Goal: Task Accomplishment & Management: Complete application form

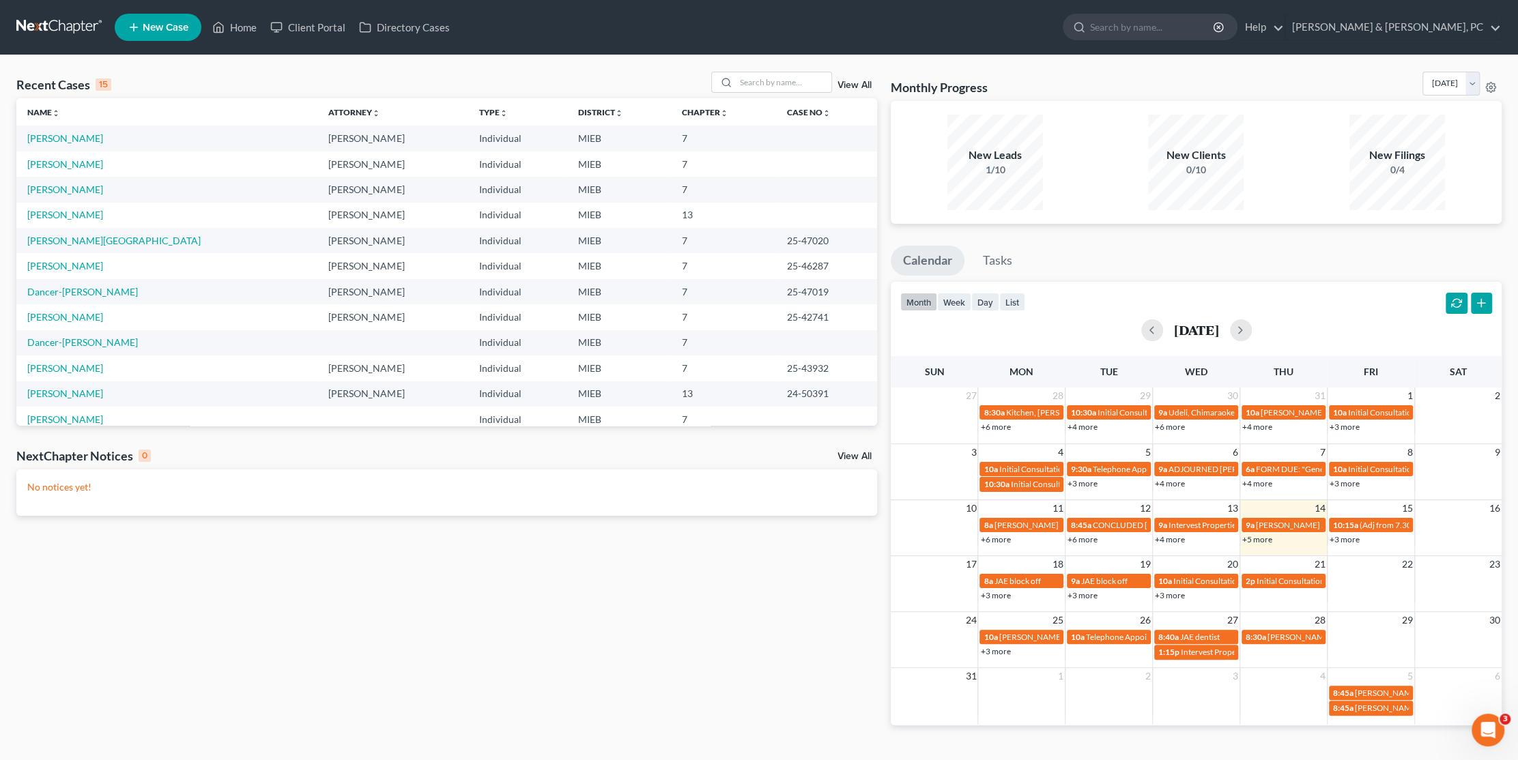
click at [562, 44] on ul "New Case Home Client Portal Directory Cases - No Result - See all results Or Pr…" at bounding box center [808, 27] width 1387 height 35
click at [61, 136] on link "[PERSON_NAME]" at bounding box center [65, 138] width 76 height 12
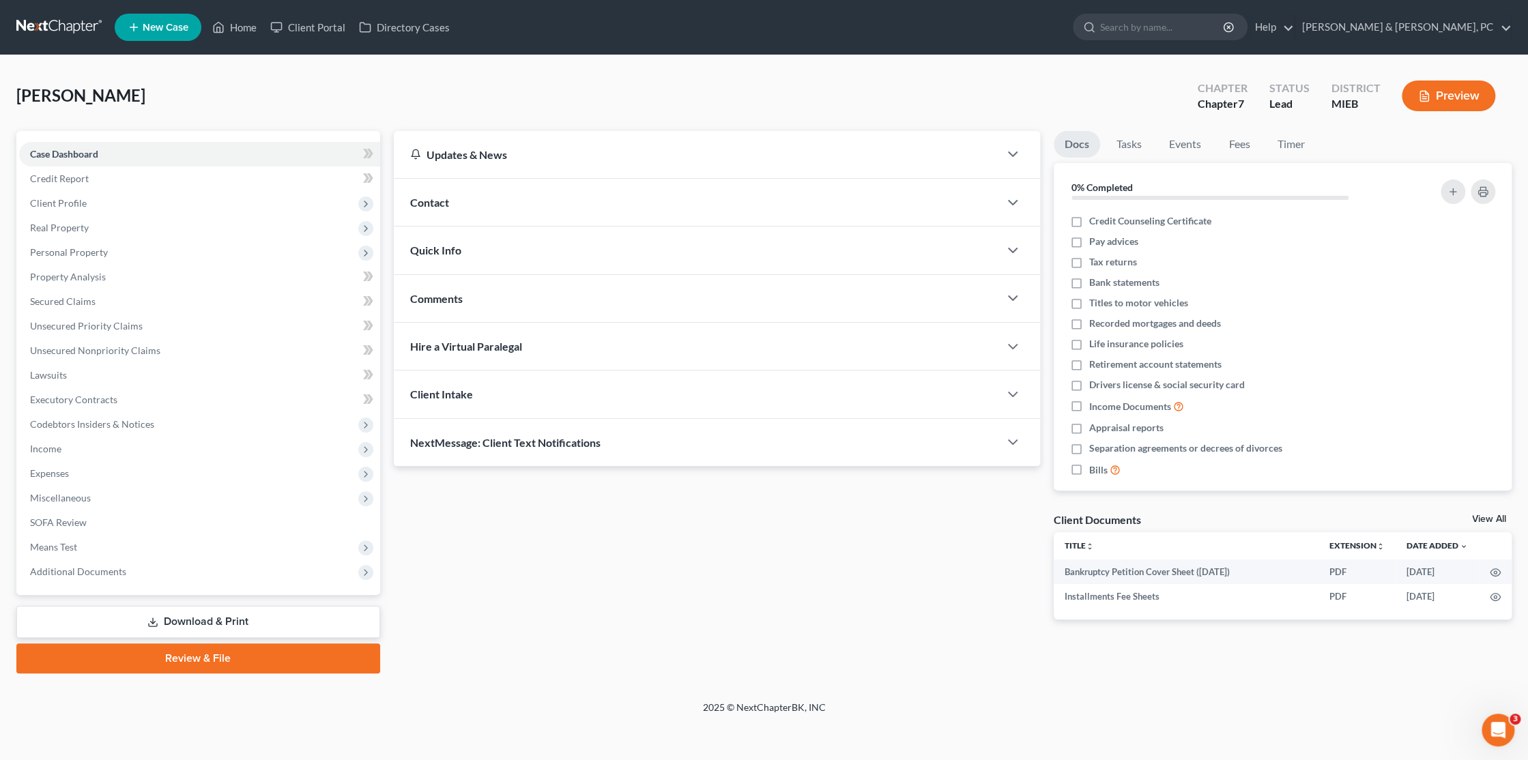
click at [485, 106] on div "[PERSON_NAME] Upgraded Chapter Chapter 7 Status Lead District MIEB Preview" at bounding box center [763, 101] width 1495 height 59
click at [1494, 596] on circle "button" at bounding box center [1495, 597] width 3 height 3
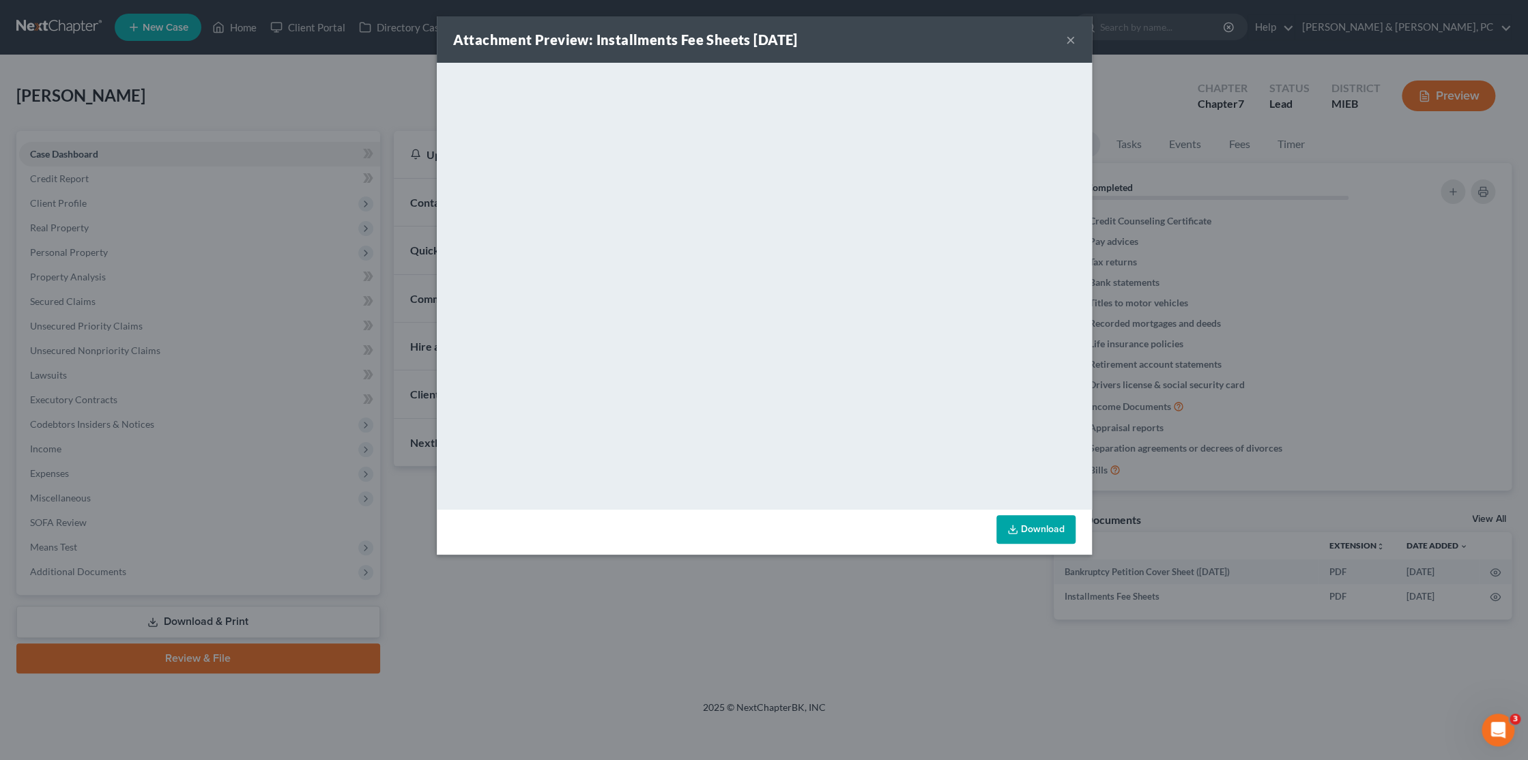
click at [1066, 38] on button "×" at bounding box center [1071, 39] width 10 height 16
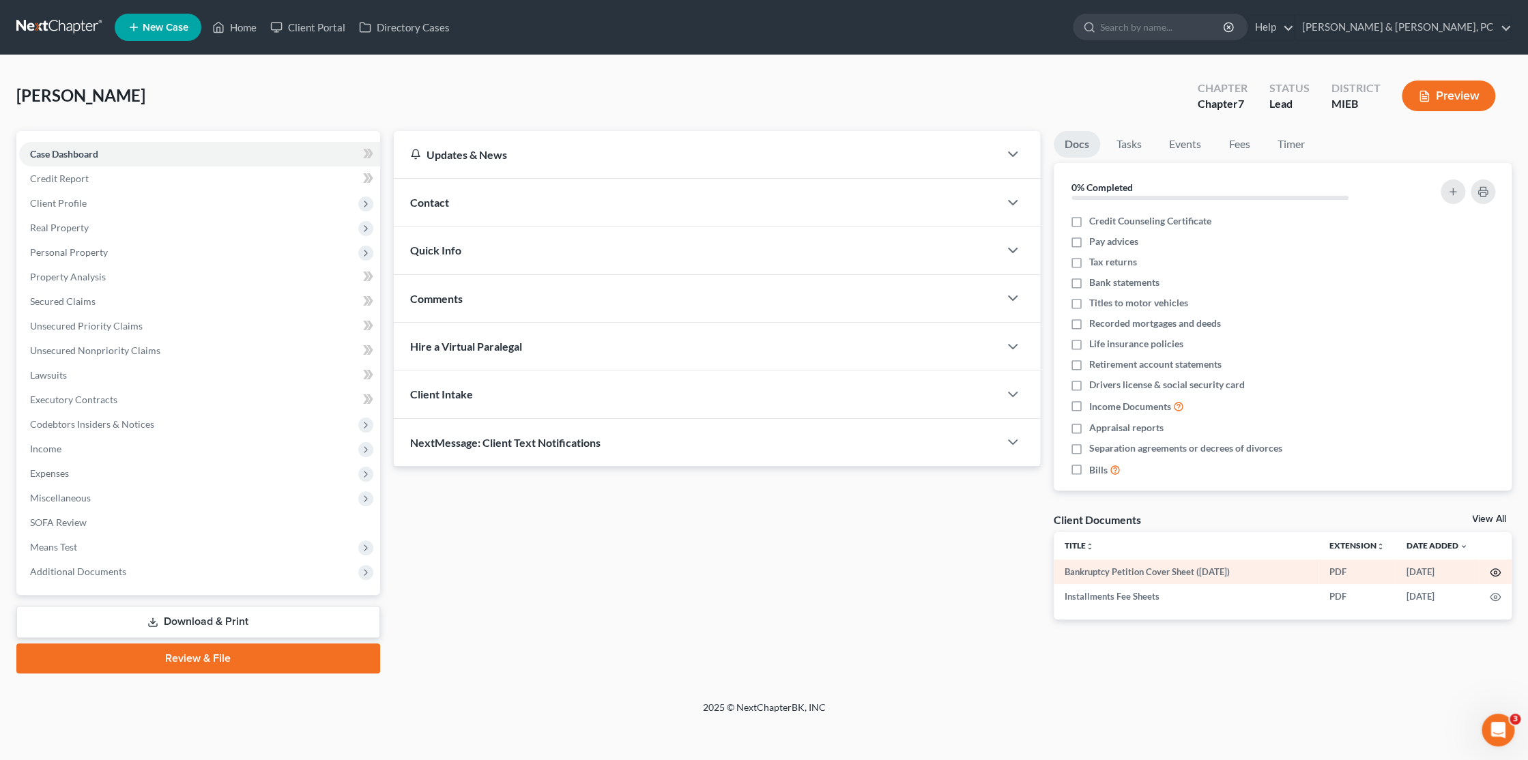
click at [1494, 572] on icon "button" at bounding box center [1495, 572] width 11 height 11
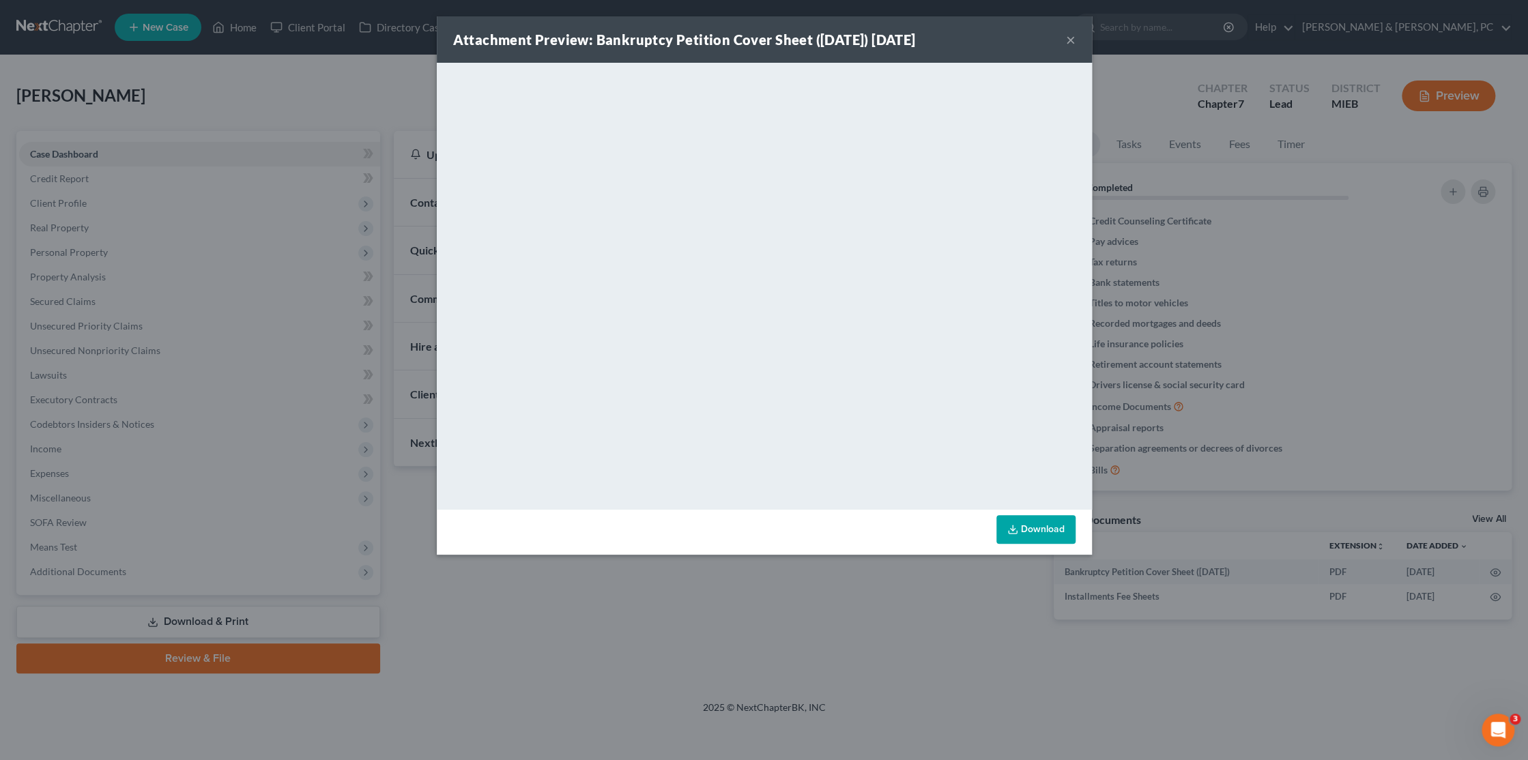
click at [1066, 44] on button "×" at bounding box center [1071, 39] width 10 height 16
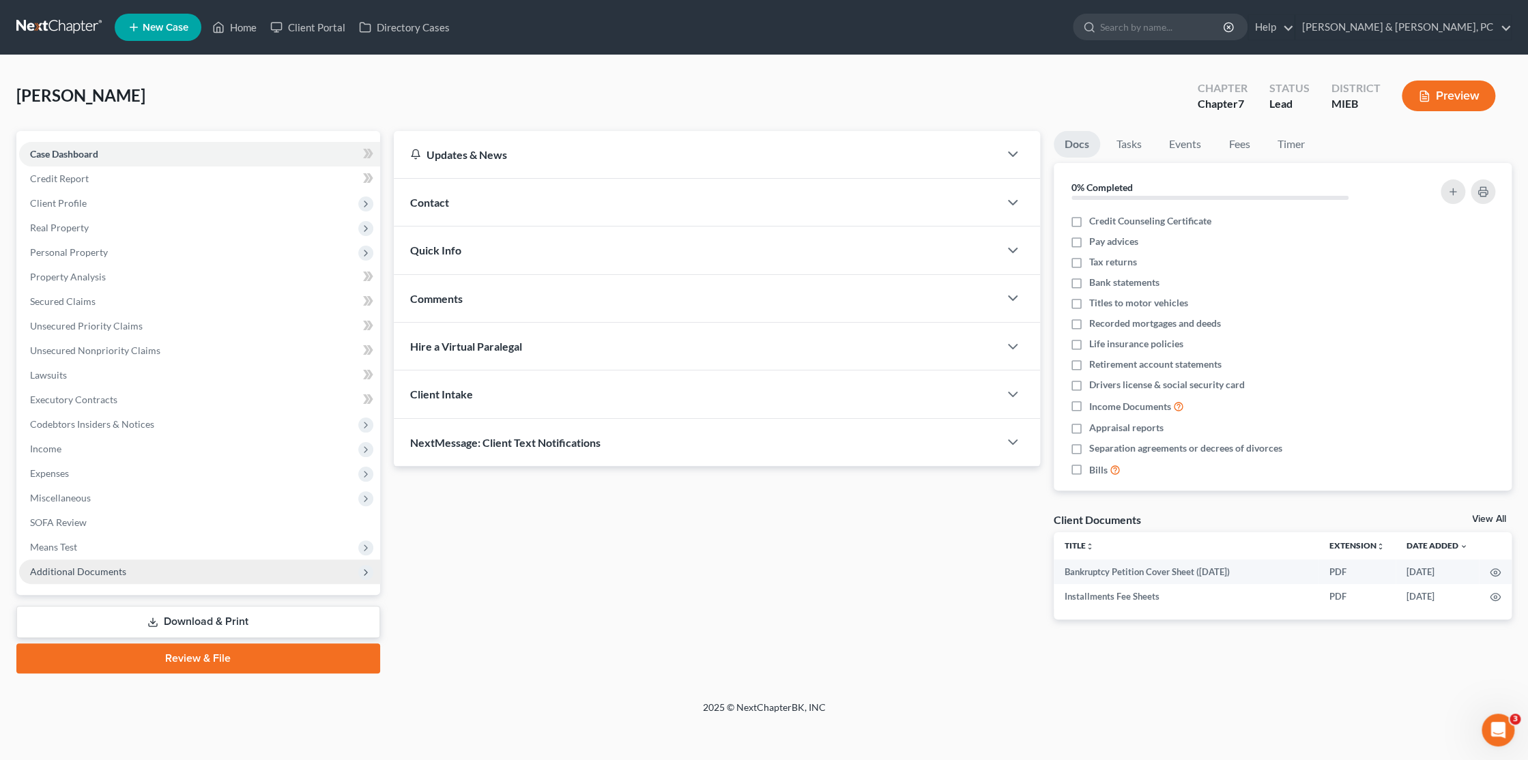
click at [86, 569] on span "Additional Documents" at bounding box center [78, 572] width 96 height 12
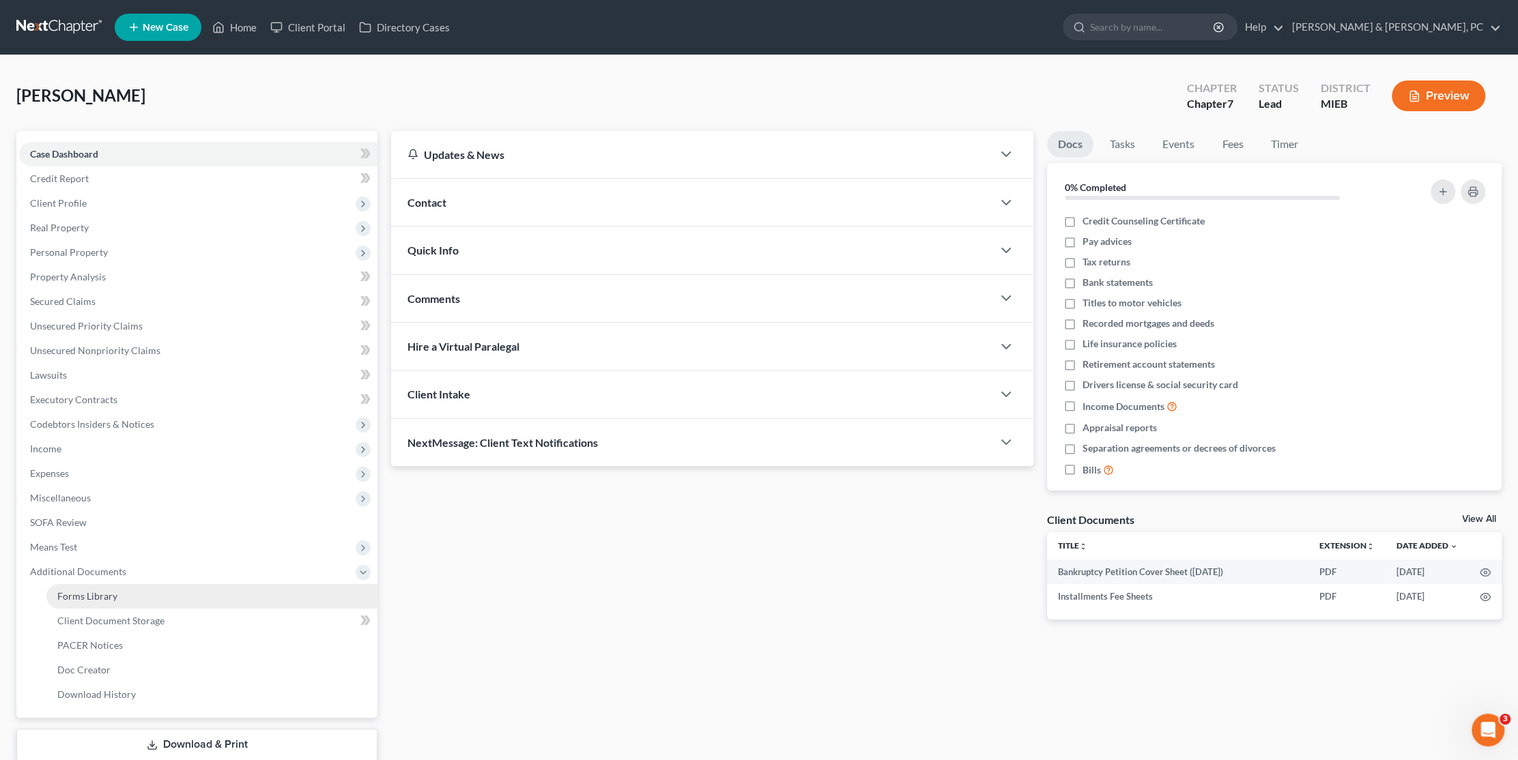
click at [100, 595] on span "Forms Library" at bounding box center [87, 596] width 60 height 12
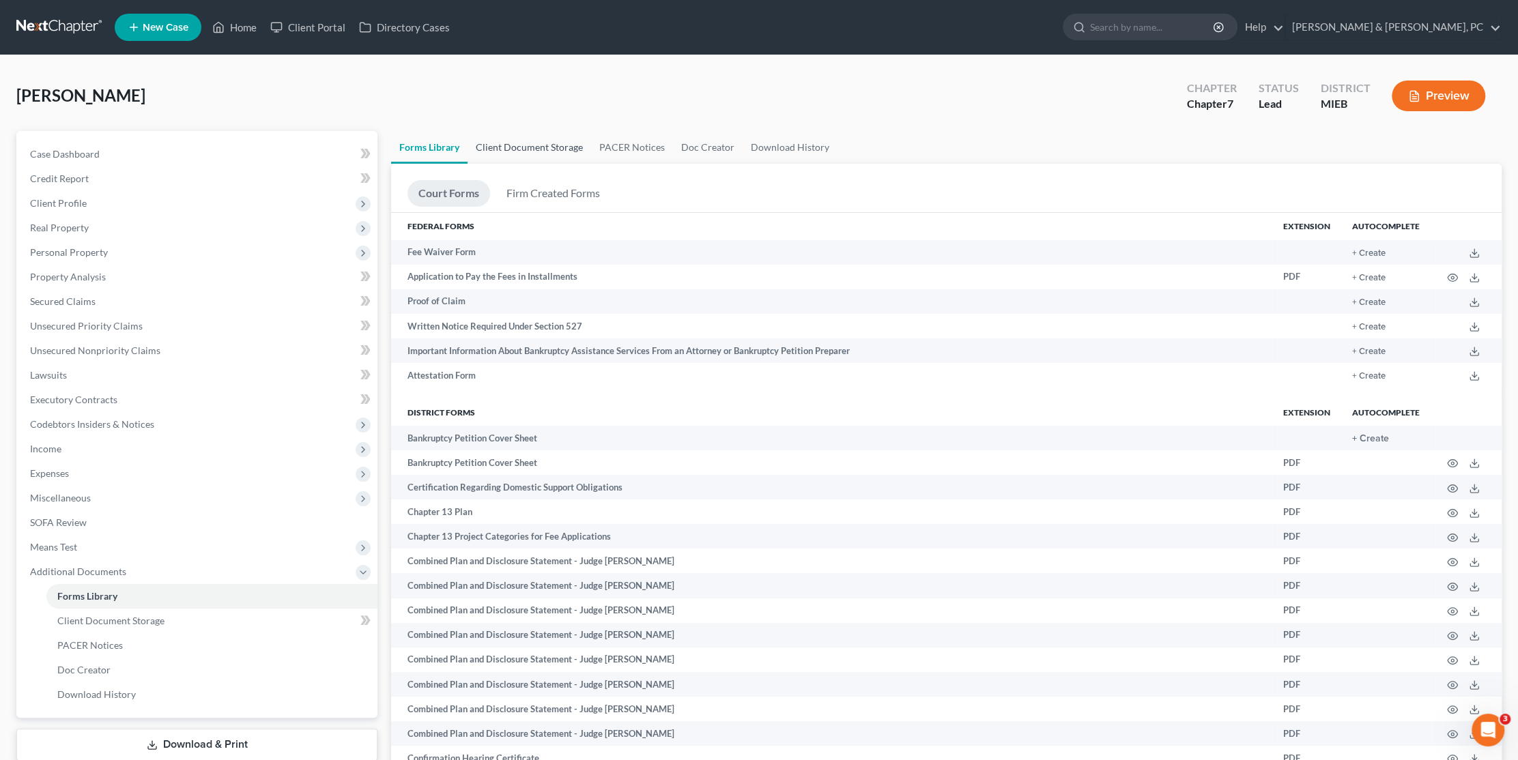
click at [558, 152] on link "Client Document Storage" at bounding box center [529, 147] width 124 height 33
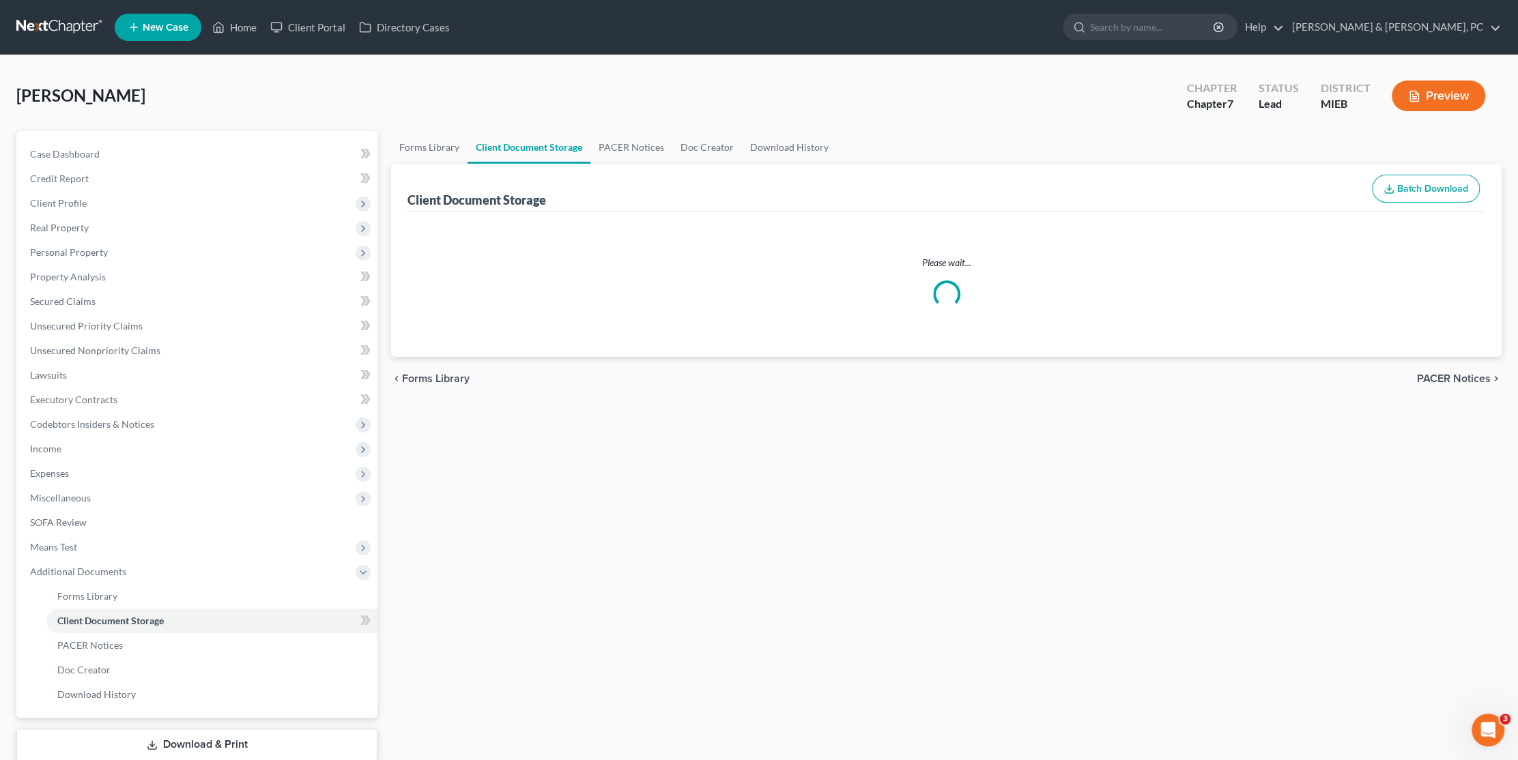
select select "32"
select select "6"
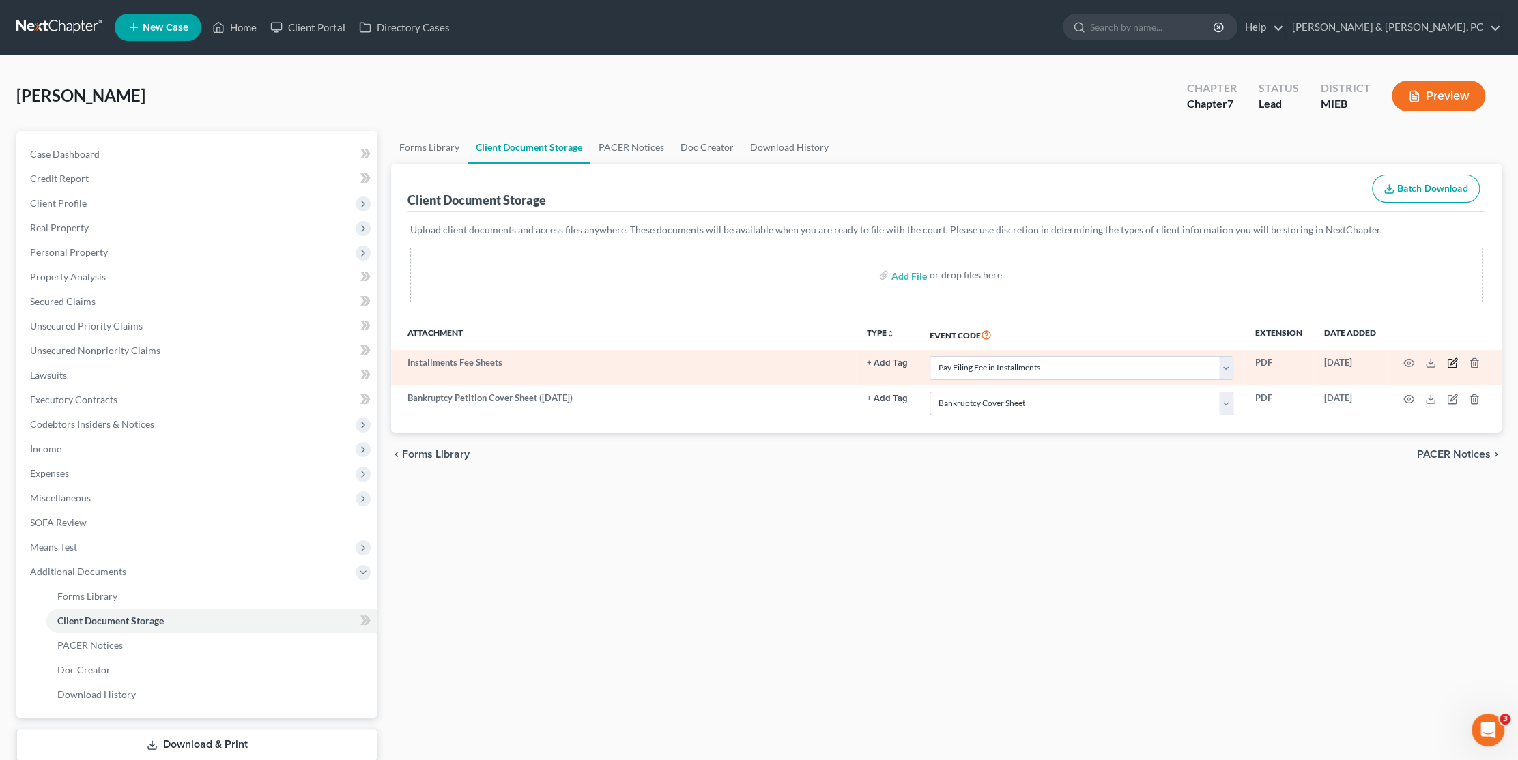
click at [1454, 362] on icon "button" at bounding box center [1452, 363] width 11 height 11
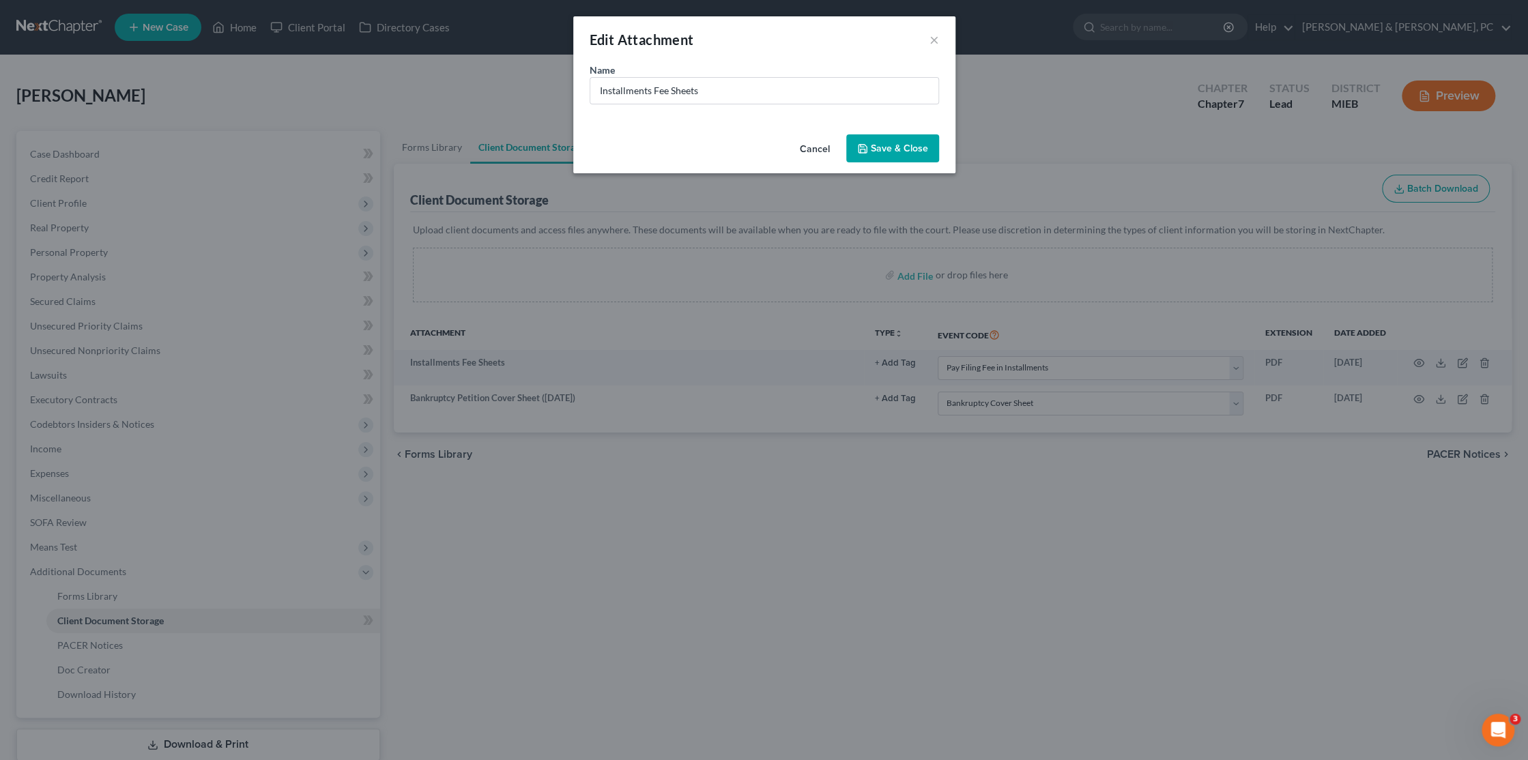
click at [814, 148] on button "Cancel" at bounding box center [815, 149] width 52 height 27
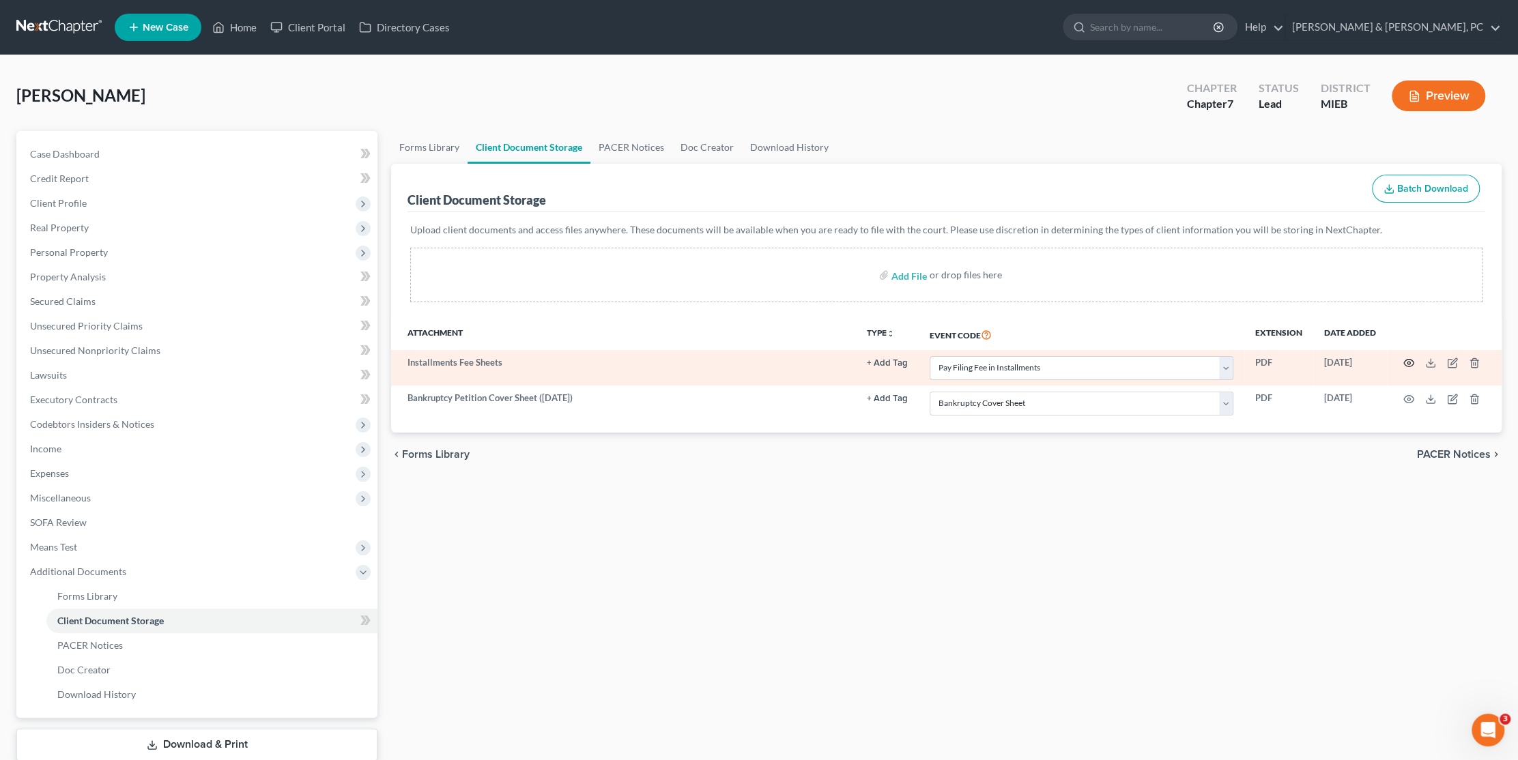
click at [1409, 363] on circle "button" at bounding box center [1408, 363] width 3 height 3
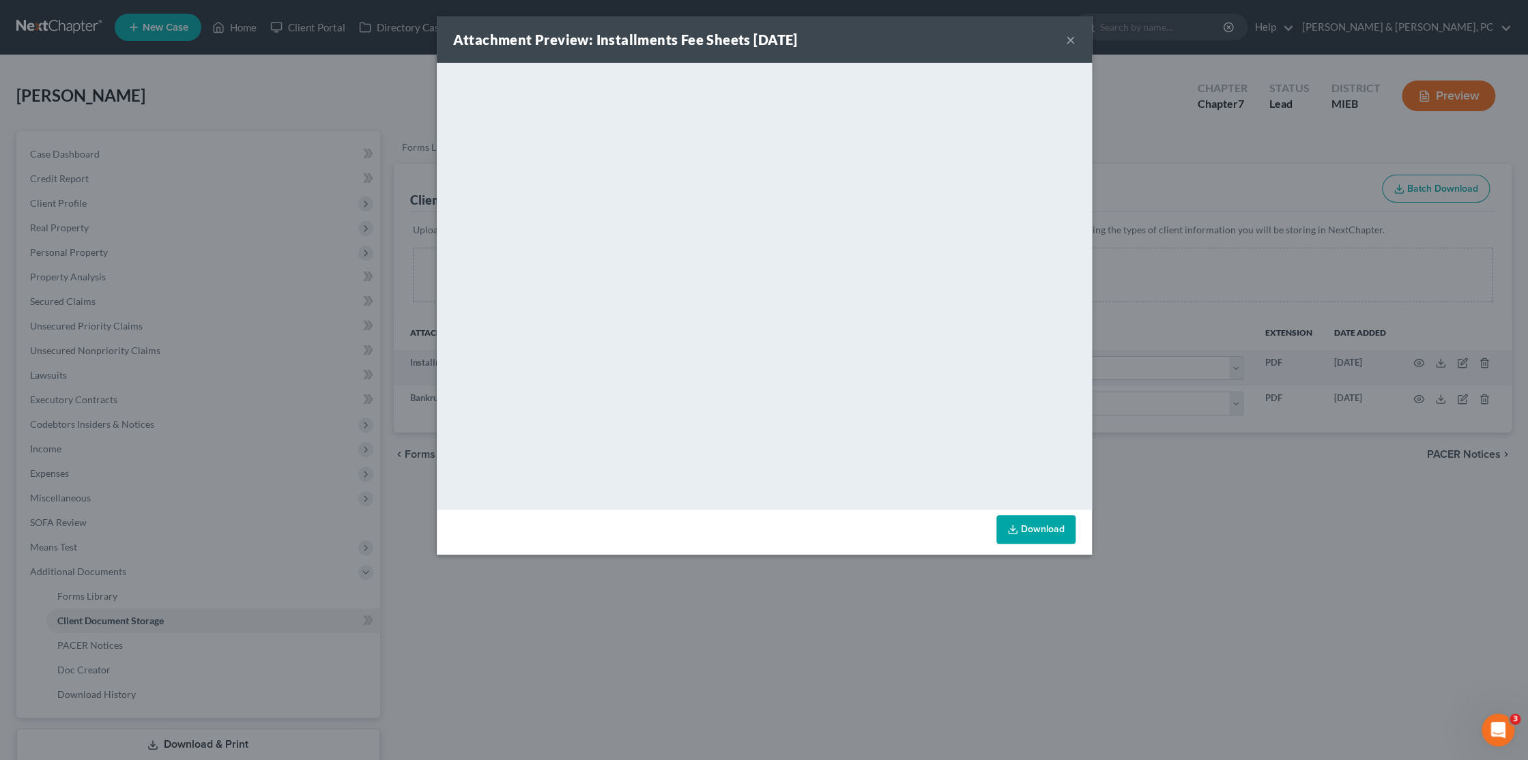
click at [1073, 38] on button "×" at bounding box center [1071, 39] width 10 height 16
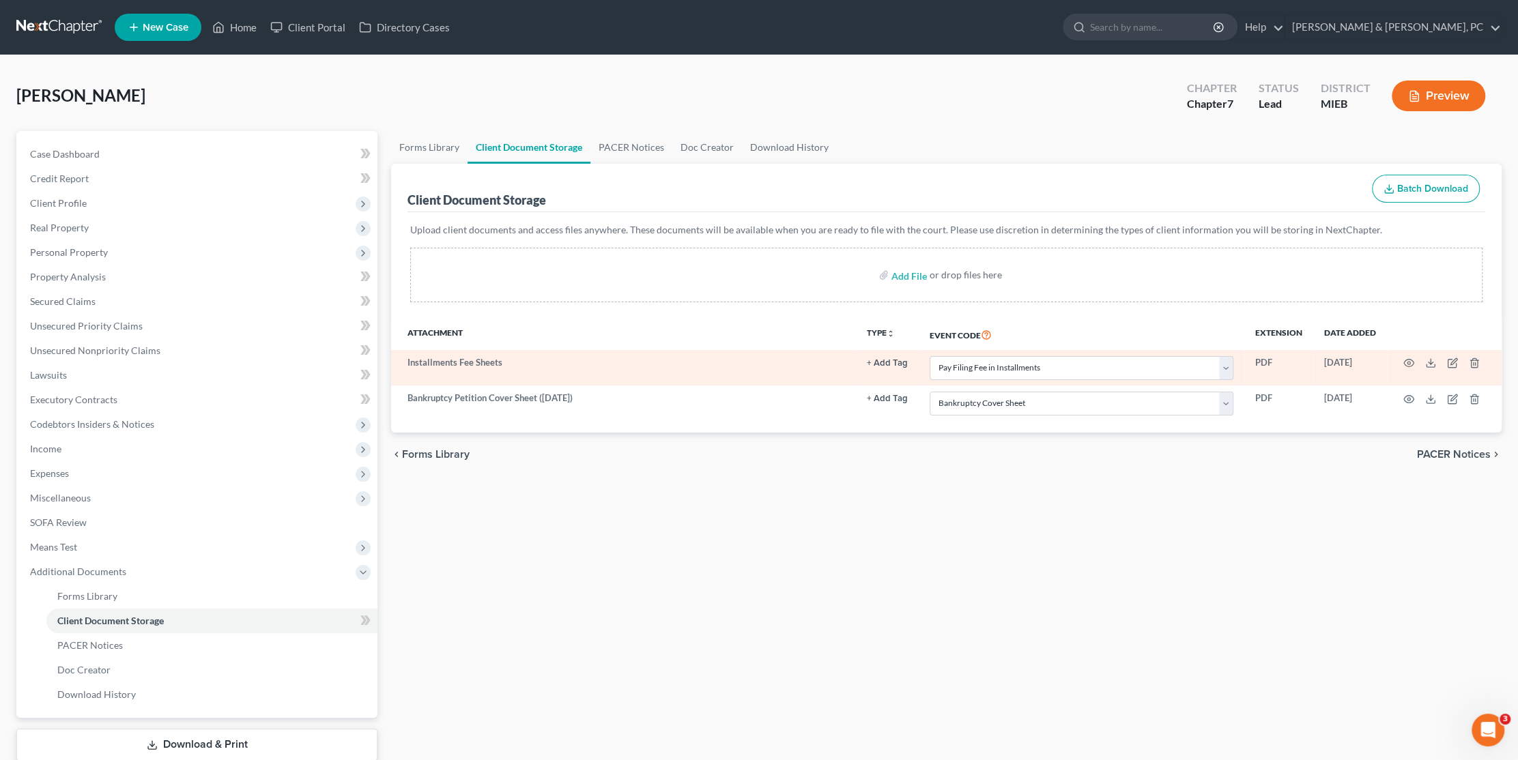
click at [1259, 358] on td "PDF" at bounding box center [1278, 367] width 69 height 35
click at [1473, 363] on line "button" at bounding box center [1473, 364] width 0 height 3
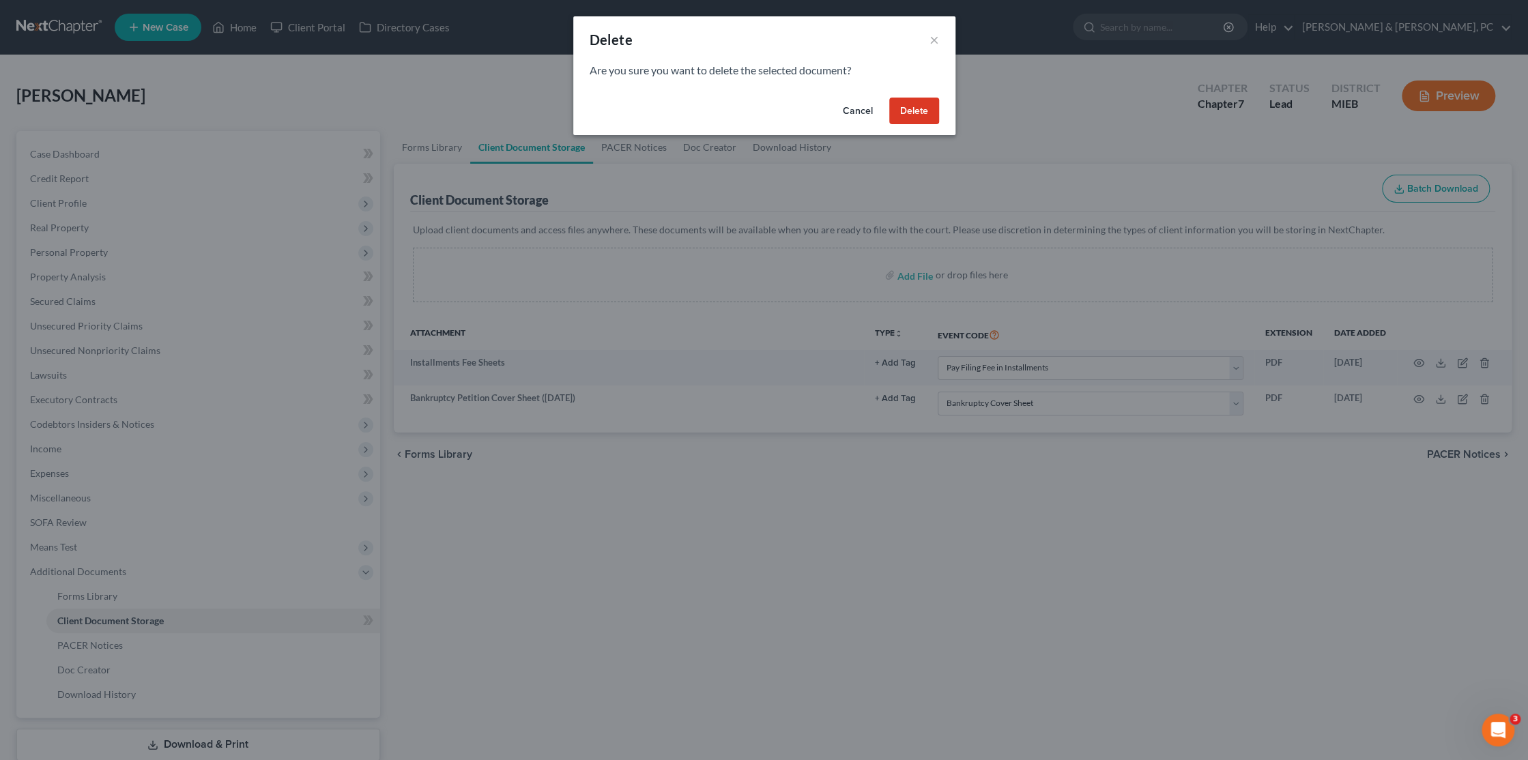
click at [935, 104] on button "Delete" at bounding box center [914, 111] width 50 height 27
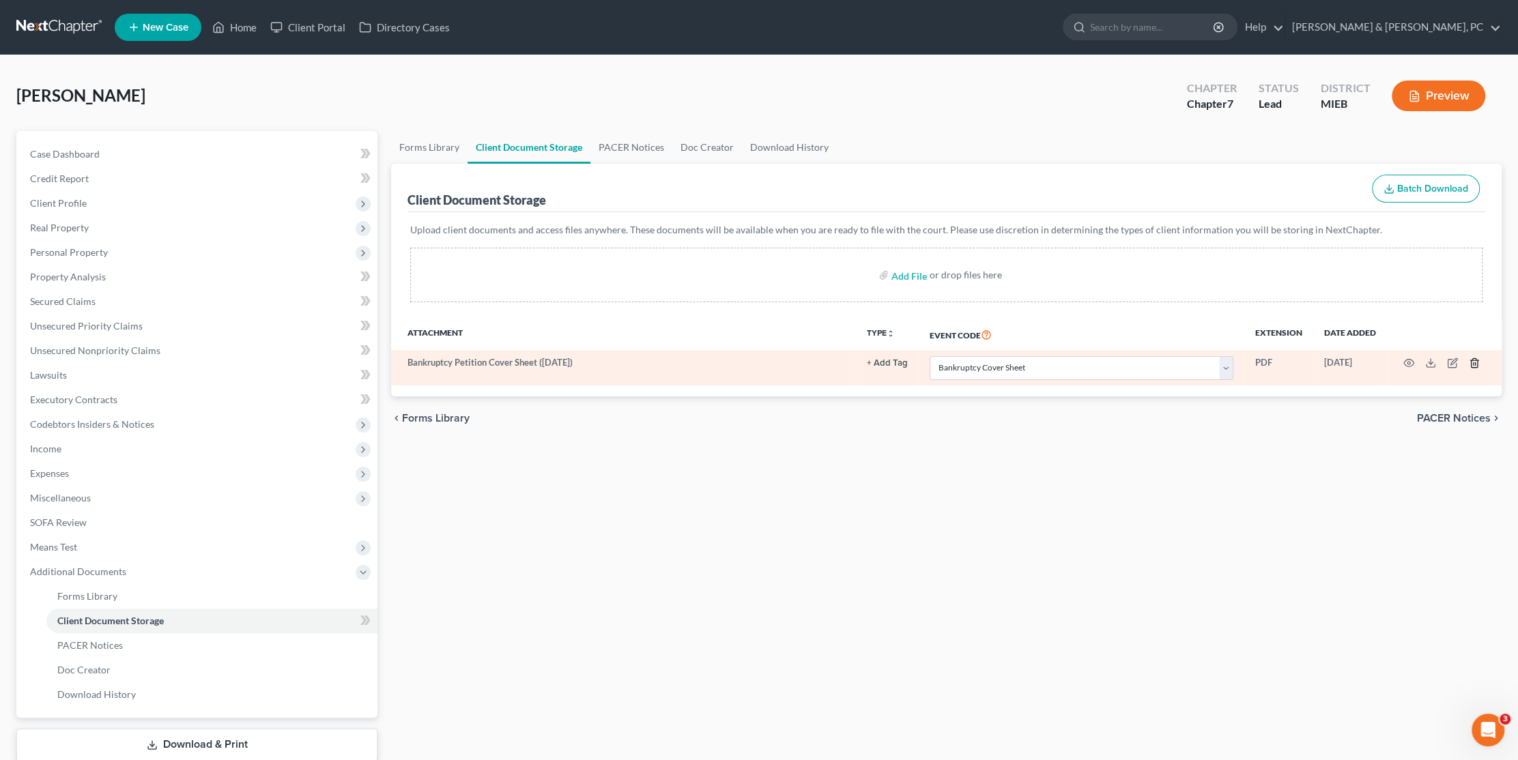
click at [1469, 360] on icon "button" at bounding box center [1474, 363] width 11 height 11
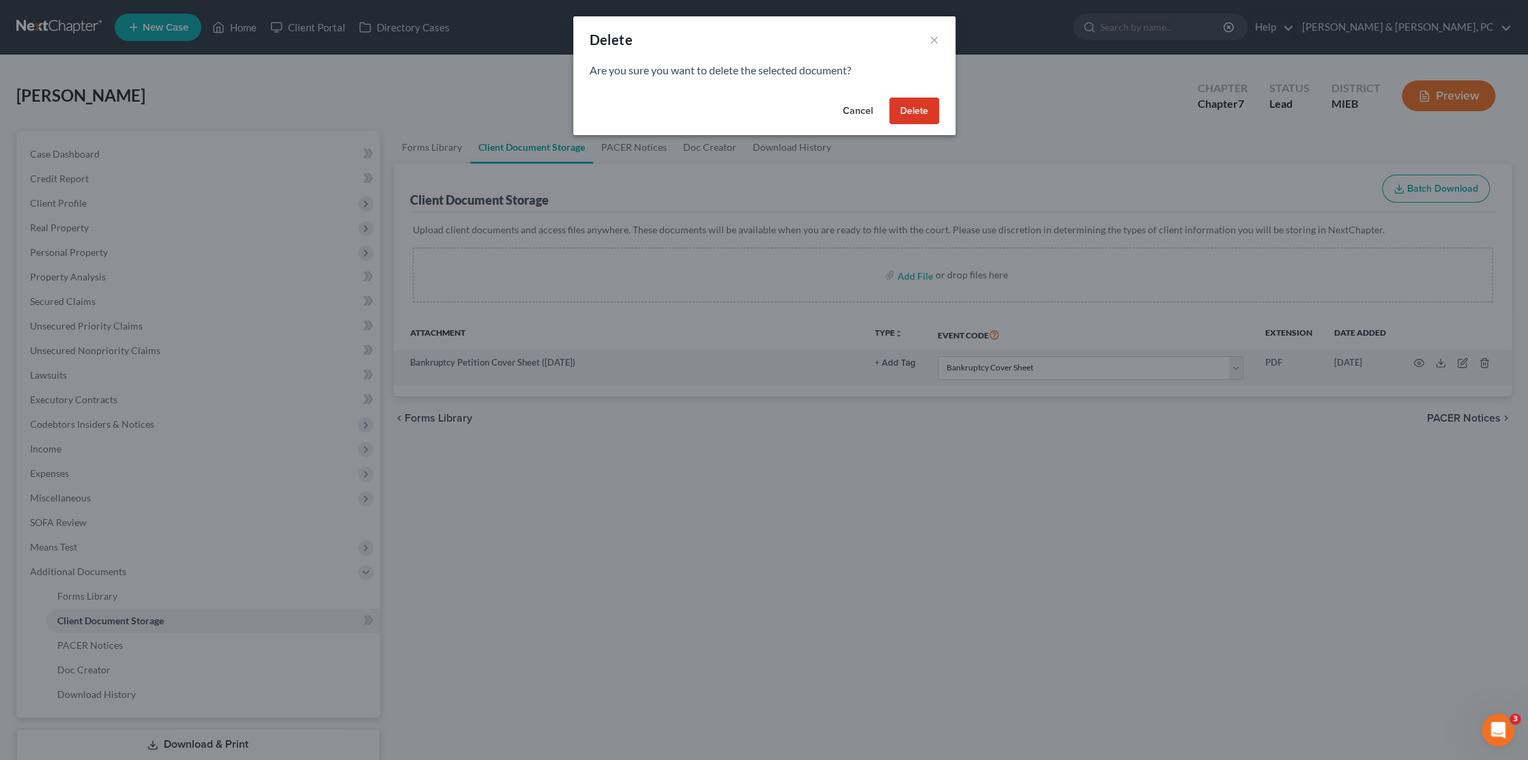
click at [932, 113] on button "Delete" at bounding box center [914, 111] width 50 height 27
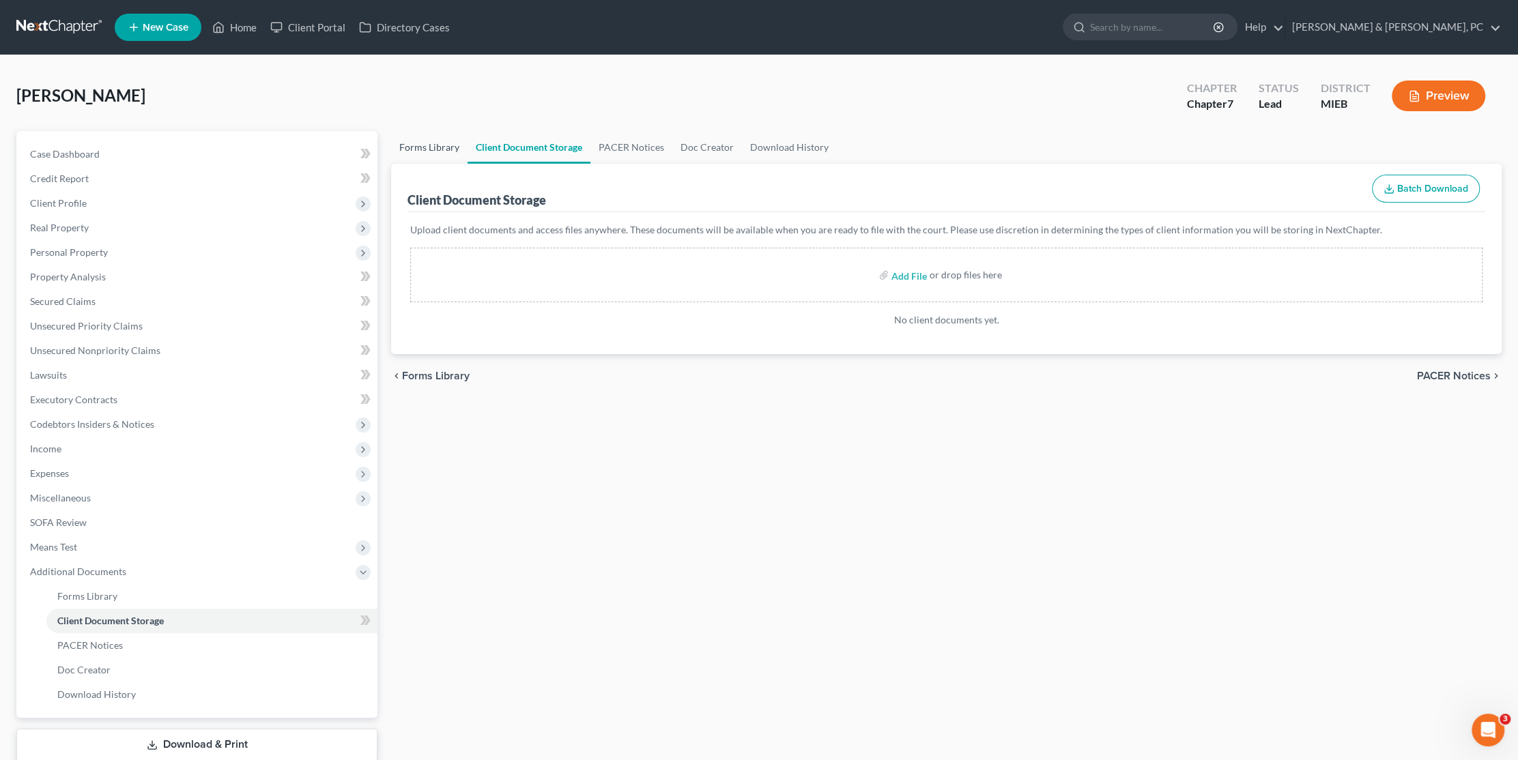
click at [407, 149] on link "Forms Library" at bounding box center [429, 147] width 76 height 33
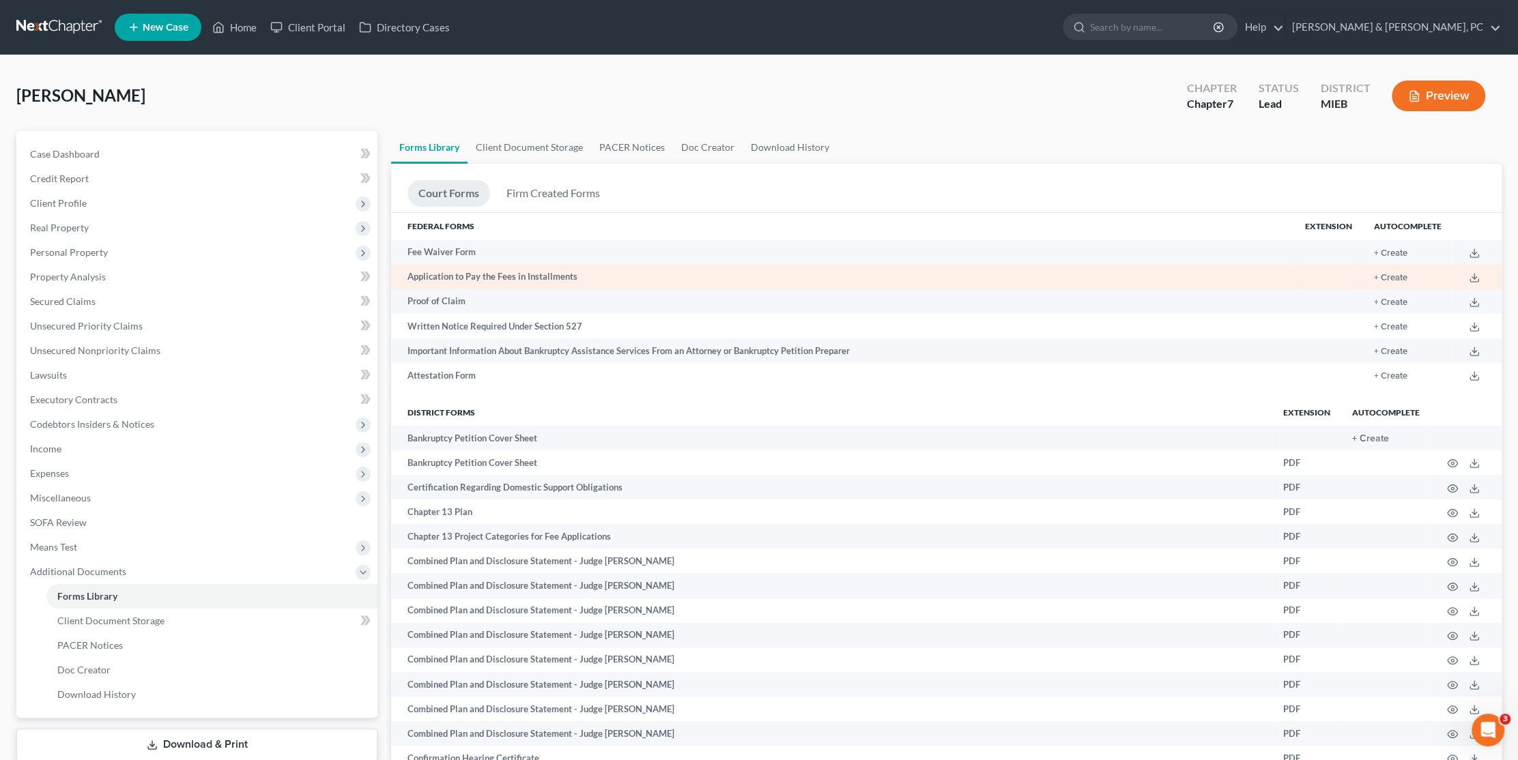
click at [1387, 282] on td "+ Create" at bounding box center [1407, 277] width 89 height 25
click at [1390, 274] on button "+ Create" at bounding box center [1390, 278] width 33 height 9
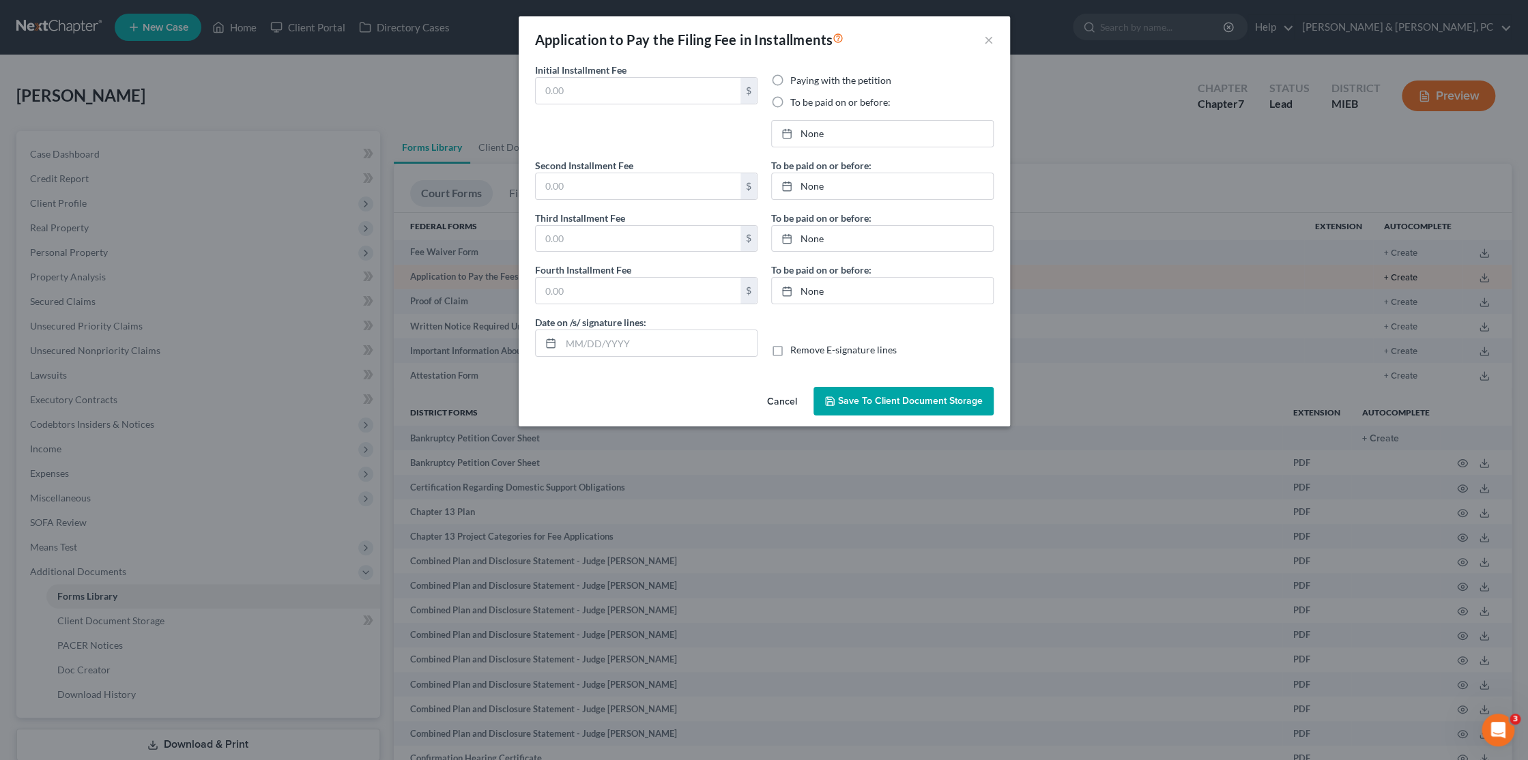
type input "100.00"
radio input "true"
type input "100.00"
type input "138.00"
type input "0.00"
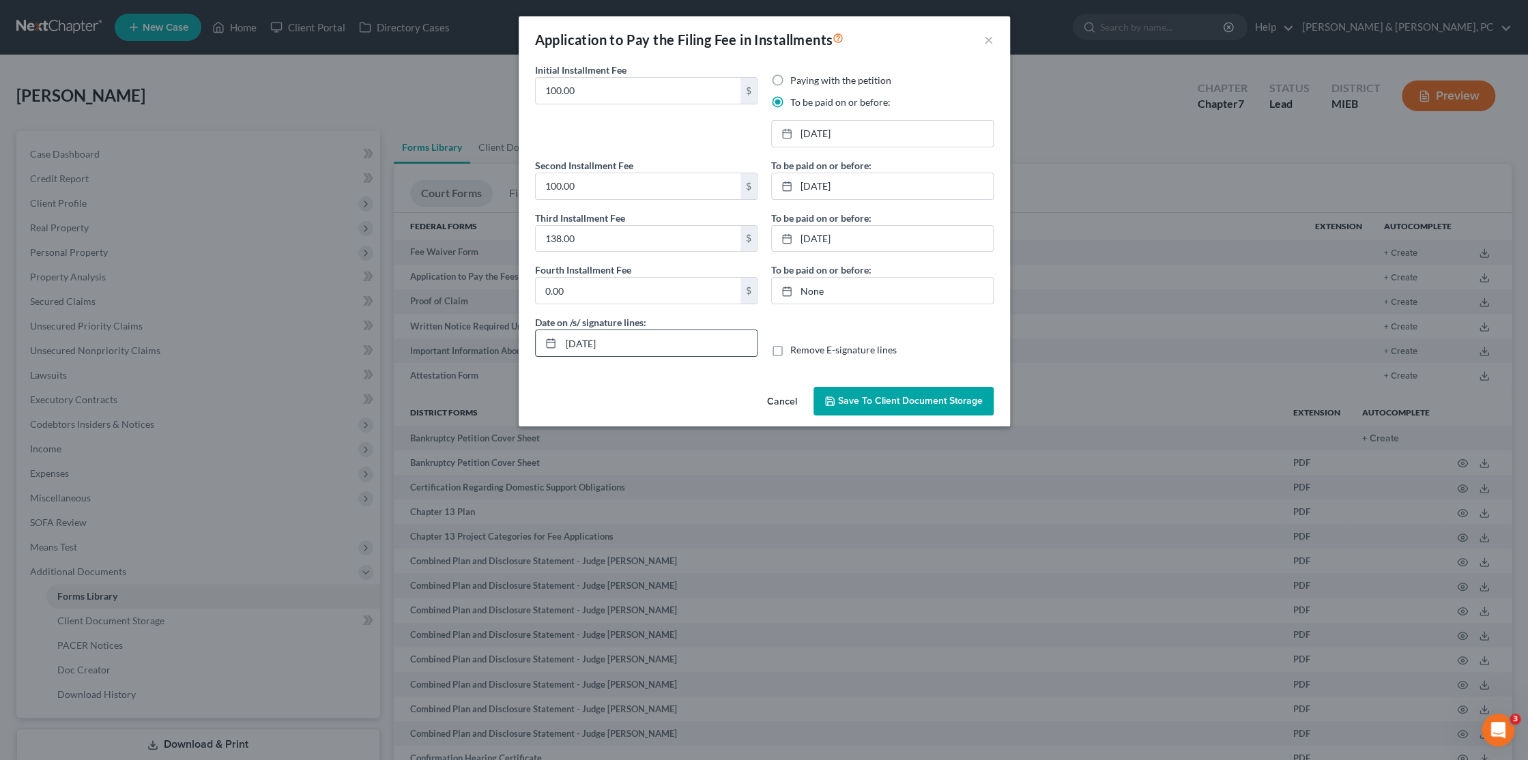
click at [648, 347] on input "[DATE]" at bounding box center [659, 343] width 196 height 26
click at [589, 343] on input "[DATE]" at bounding box center [659, 343] width 196 height 26
type input "[DATE]"
click at [850, 390] on button "Save to Client Document Storage" at bounding box center [904, 401] width 180 height 29
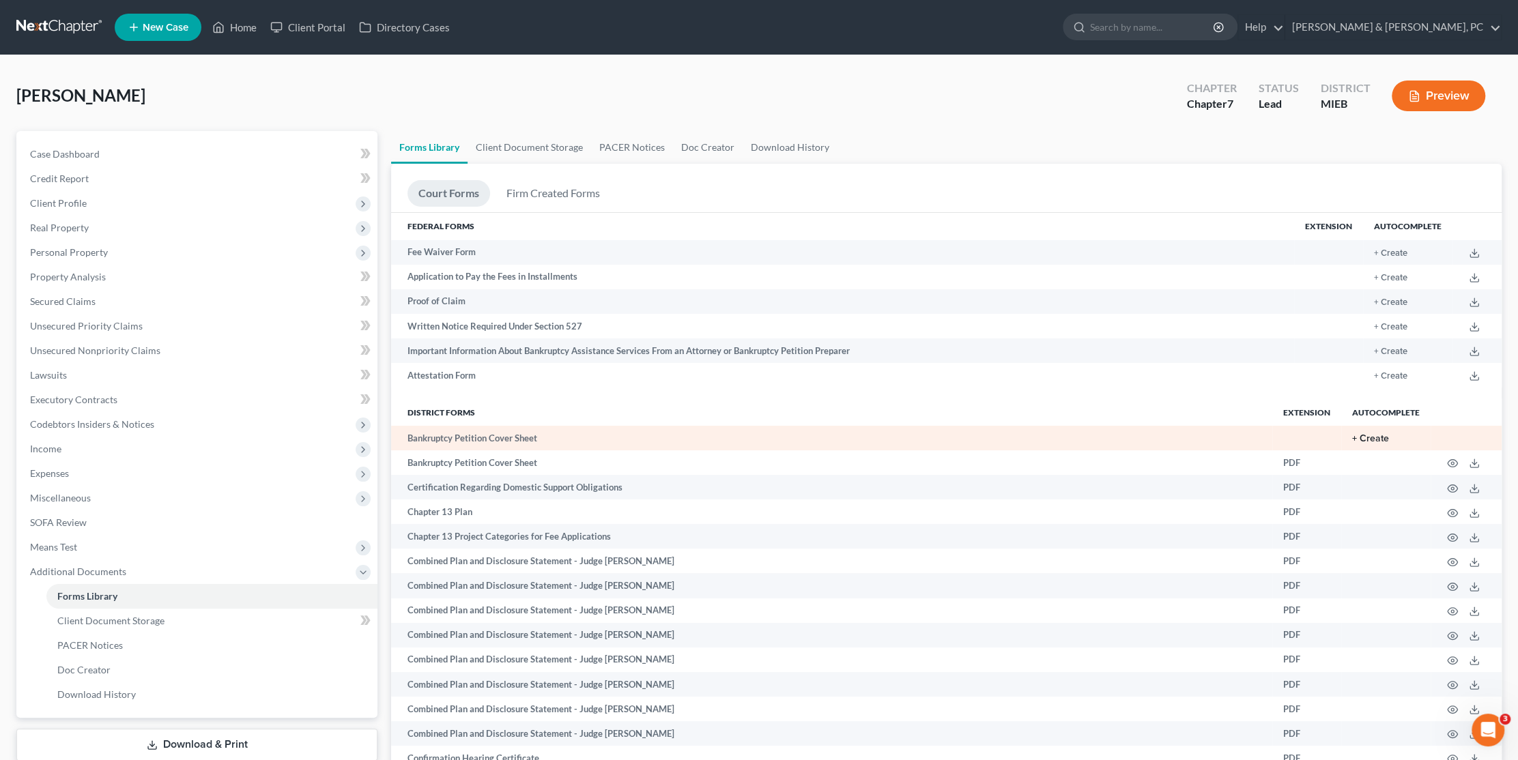
click at [1370, 440] on button "+ Create" at bounding box center [1370, 439] width 37 height 10
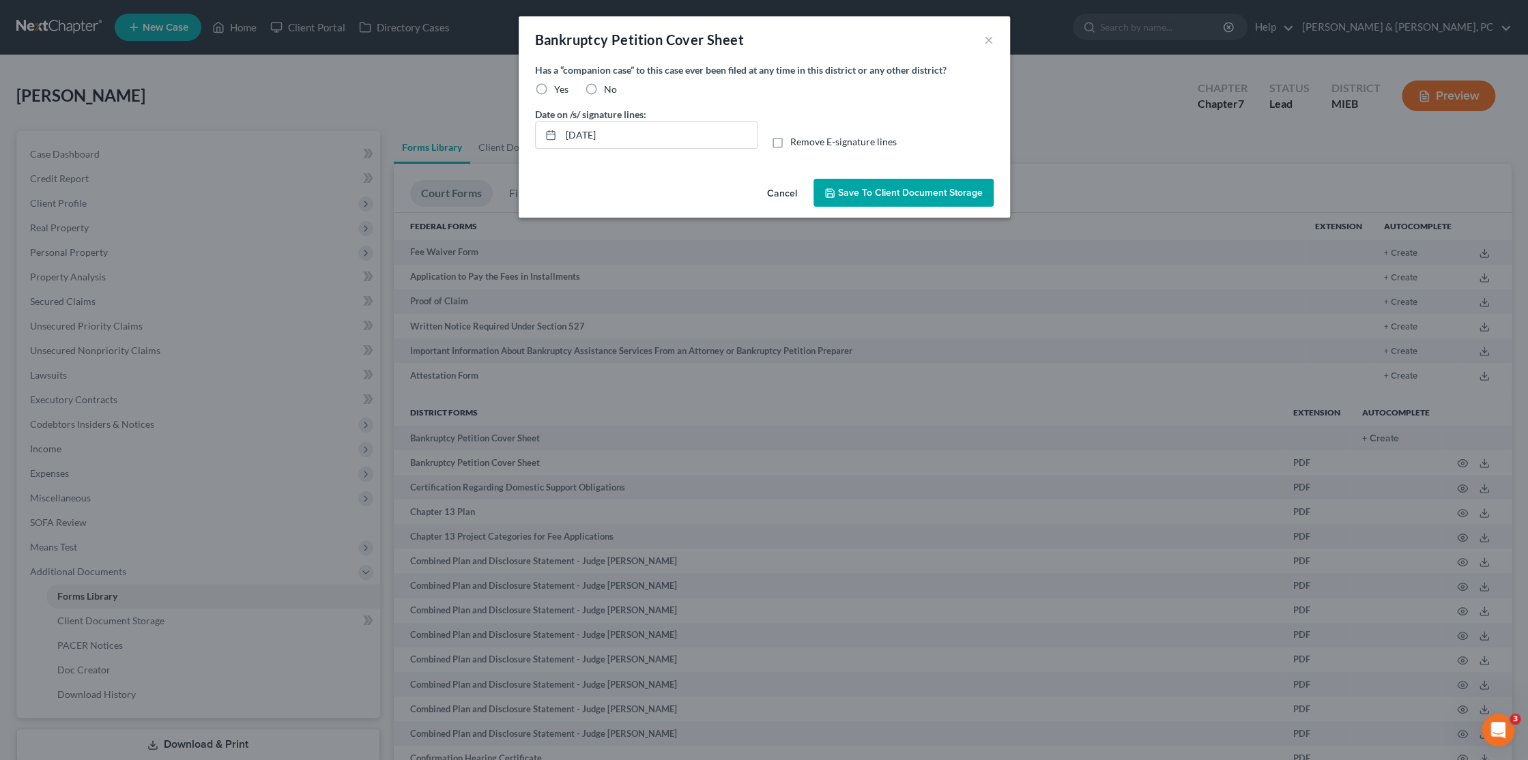
click at [604, 83] on label "No" at bounding box center [610, 90] width 13 height 14
click at [609, 83] on input "No" at bounding box center [613, 87] width 9 height 9
radio input "true"
click at [587, 127] on input "[DATE]" at bounding box center [659, 135] width 196 height 26
click at [587, 133] on input "[DATE]" at bounding box center [659, 135] width 196 height 26
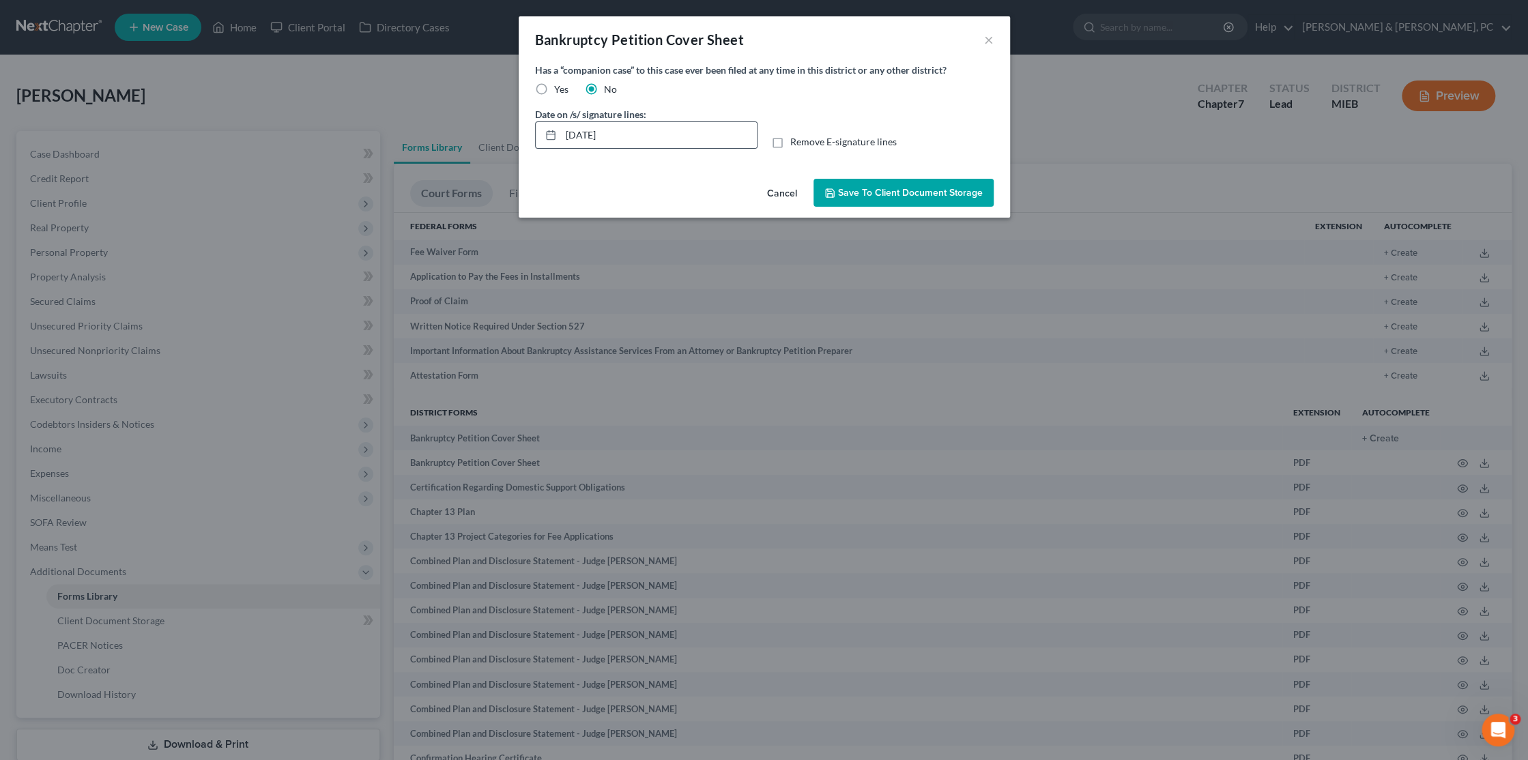
click at [551, 135] on icon at bounding box center [550, 135] width 11 height 11
click at [592, 134] on input "[DATE]" at bounding box center [659, 135] width 196 height 26
type input "[DATE]"
drag, startPoint x: 841, startPoint y: 191, endPoint x: 848, endPoint y: 190, distance: 6.9
click at [839, 191] on span "Save to Client Document Storage" at bounding box center [910, 193] width 145 height 12
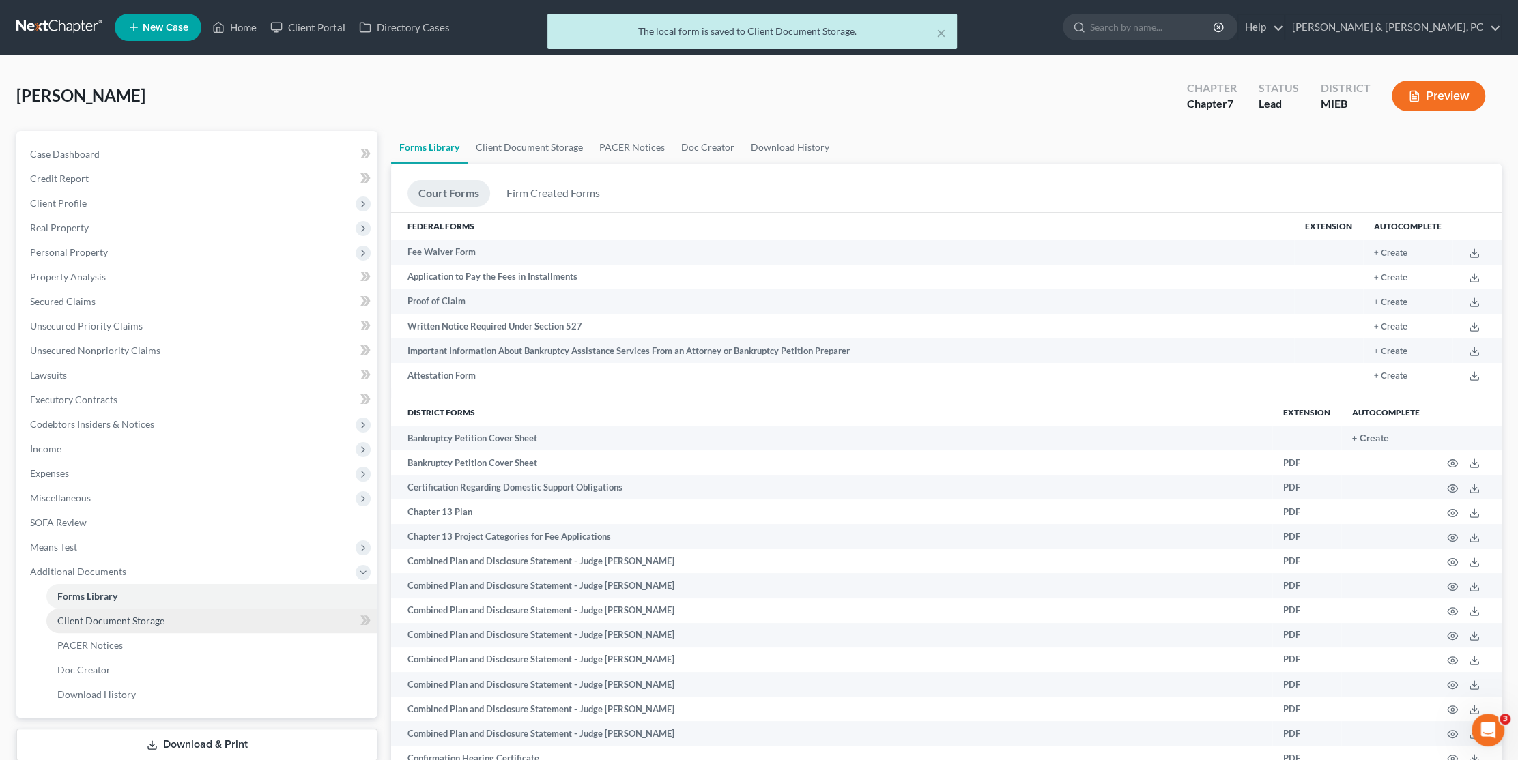
click at [103, 630] on link "Client Document Storage" at bounding box center [211, 621] width 331 height 25
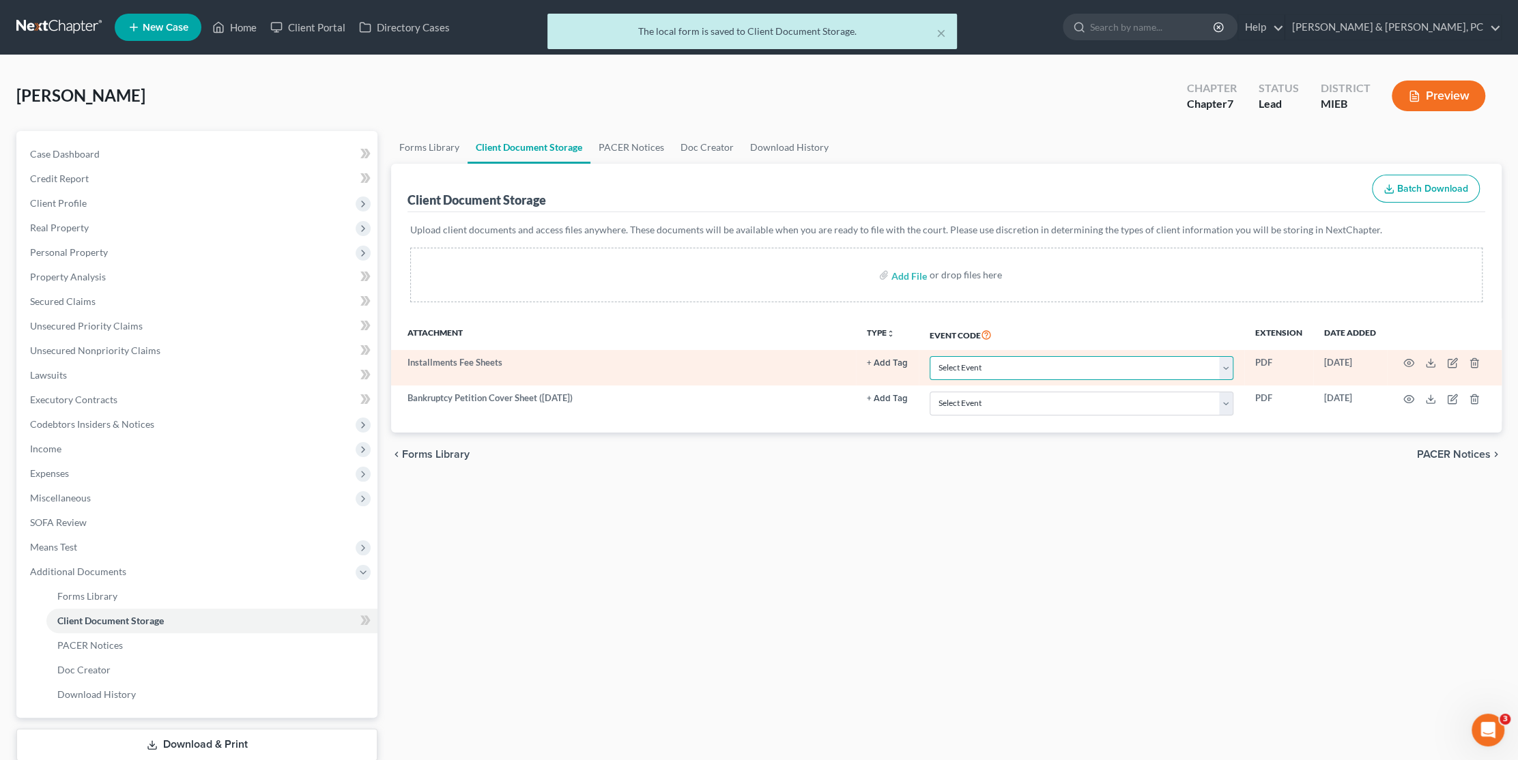
click at [952, 368] on select "Select Event 20 Largest Unsecured Creditors Amended Chapter 11 Plan Amended Cha…" at bounding box center [1082, 368] width 304 height 24
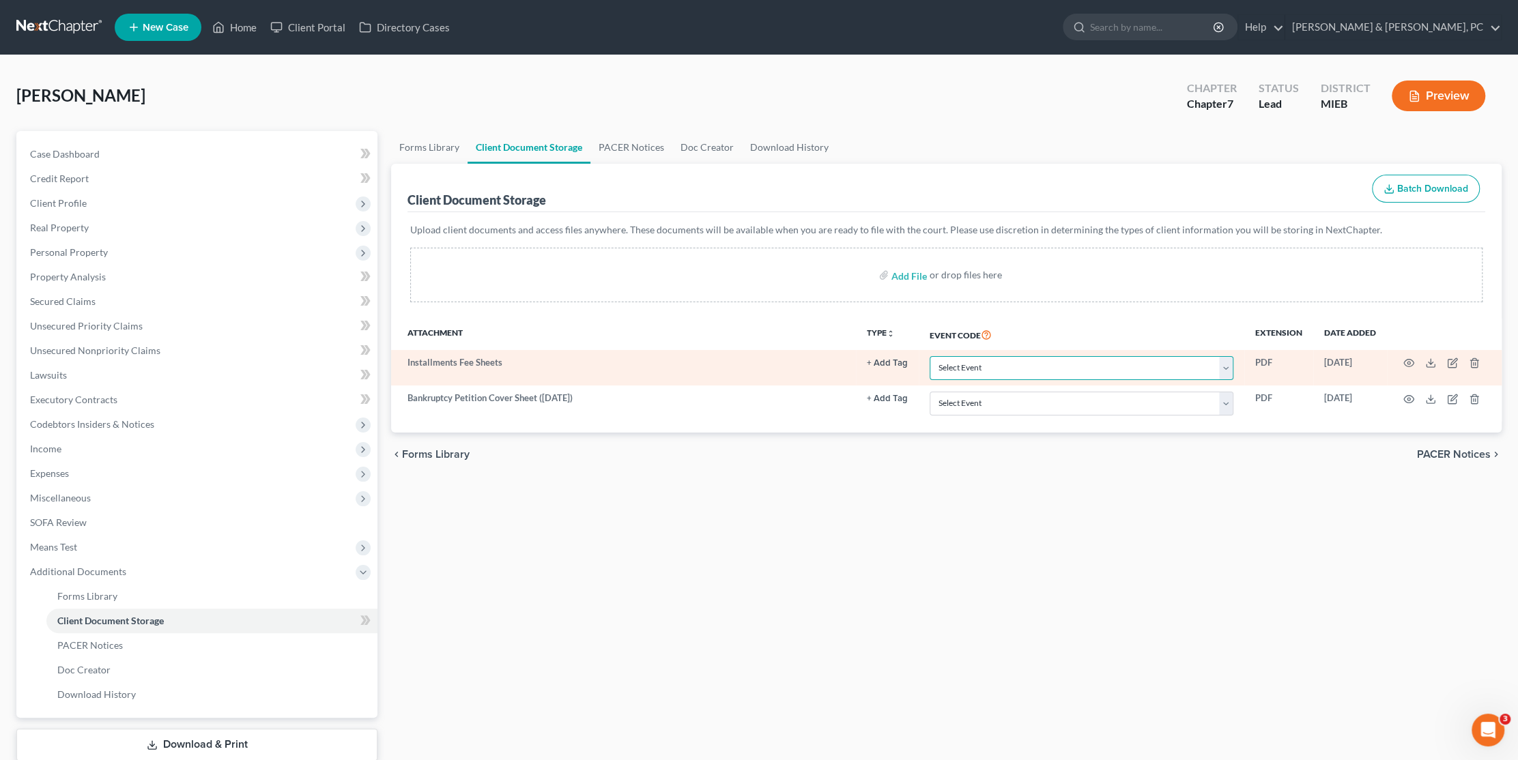
click at [952, 369] on select "Select Event 20 Largest Unsecured Creditors Amended Chapter 11 Plan Amended Cha…" at bounding box center [1082, 368] width 304 height 24
select select "32"
click at [930, 356] on select "Select Event 20 Largest Unsecured Creditors Amended Chapter 11 Plan Amended Cha…" at bounding box center [1082, 368] width 304 height 24
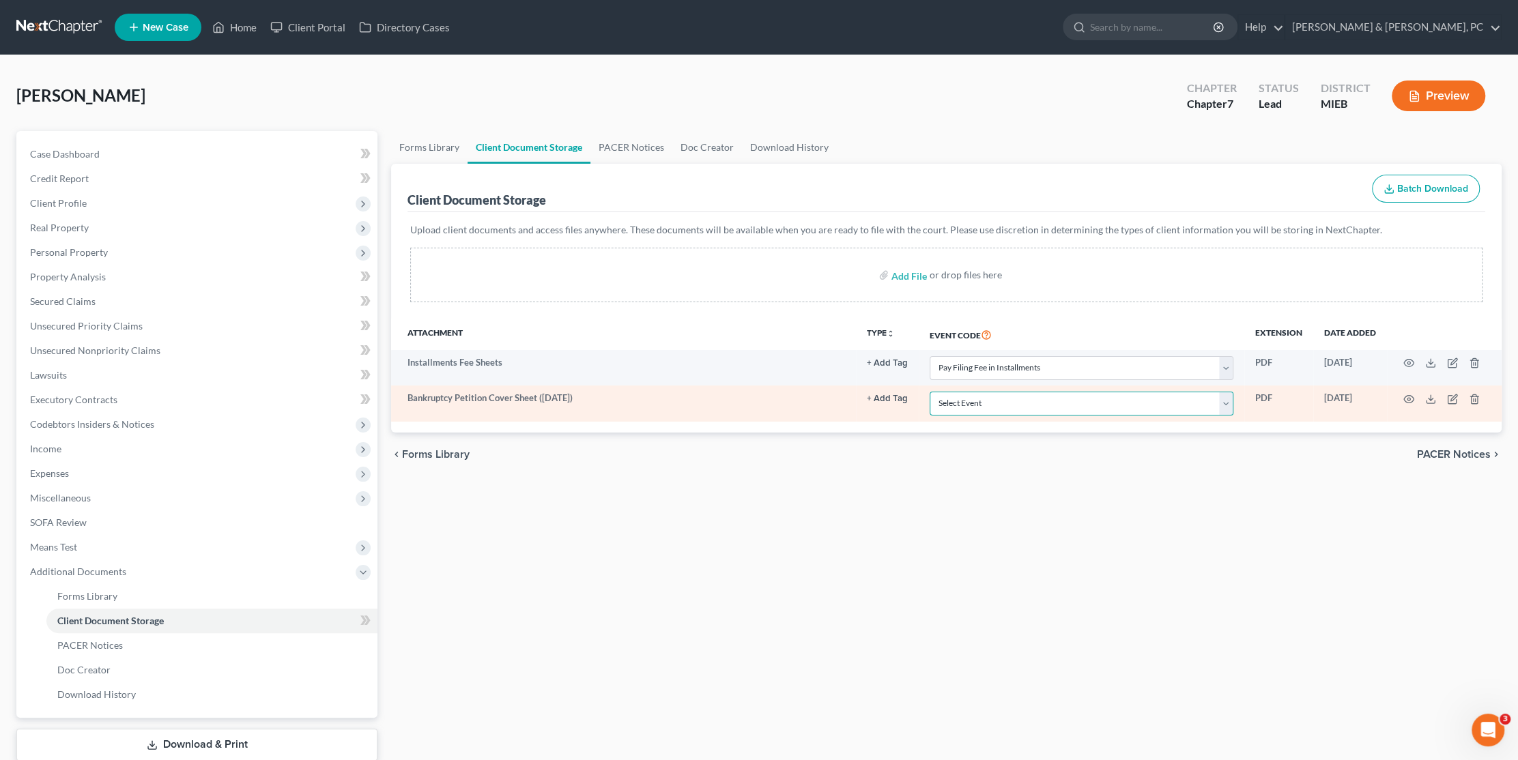
click at [982, 407] on select "Select Event 20 Largest Unsecured Creditors Amended Chapter 11 Plan Amended Cha…" at bounding box center [1082, 404] width 304 height 24
select select "6"
click at [930, 392] on select "Select Event 20 Largest Unsecured Creditors Amended Chapter 11 Plan Amended Cha…" at bounding box center [1082, 404] width 304 height 24
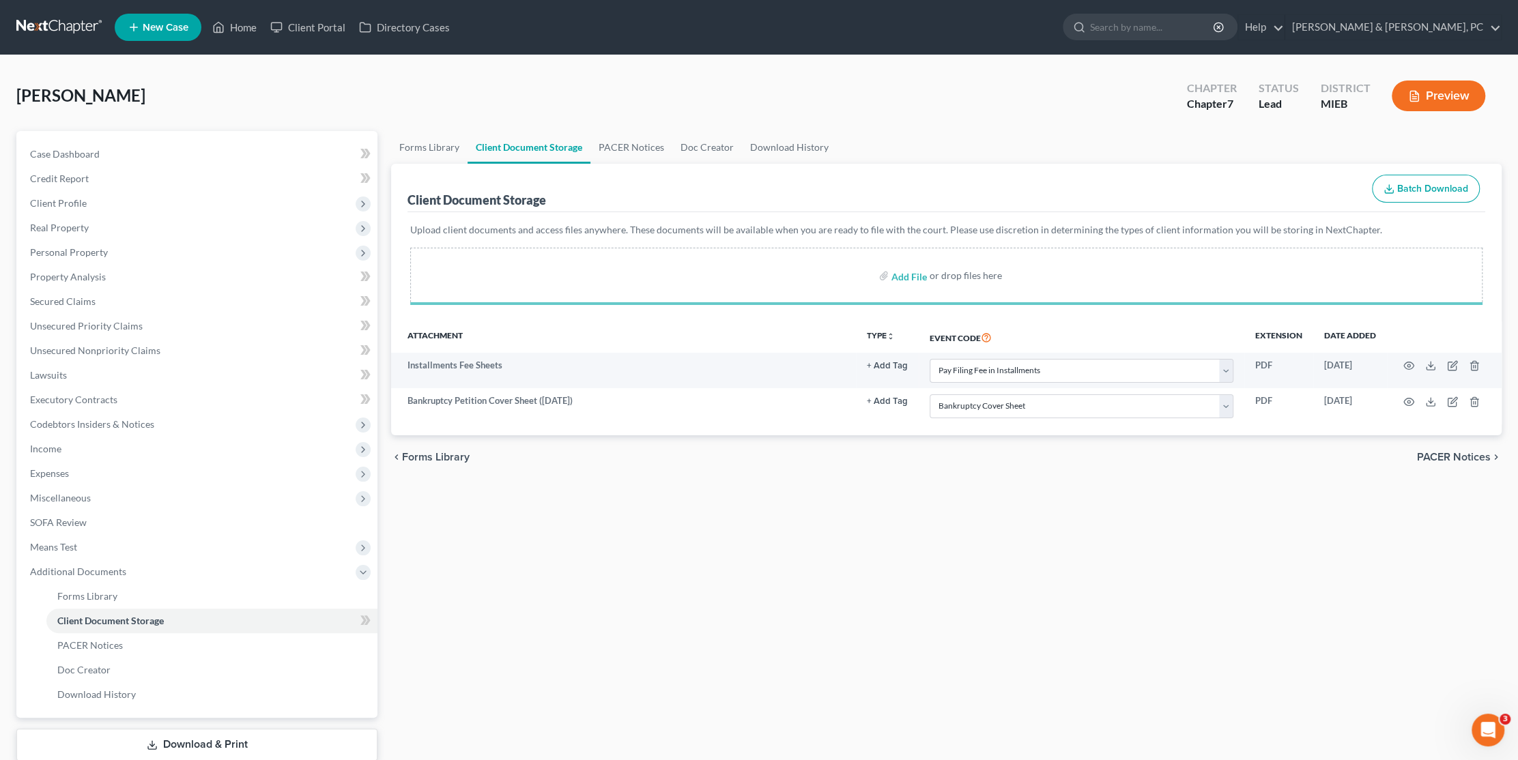
select select "32"
select select "6"
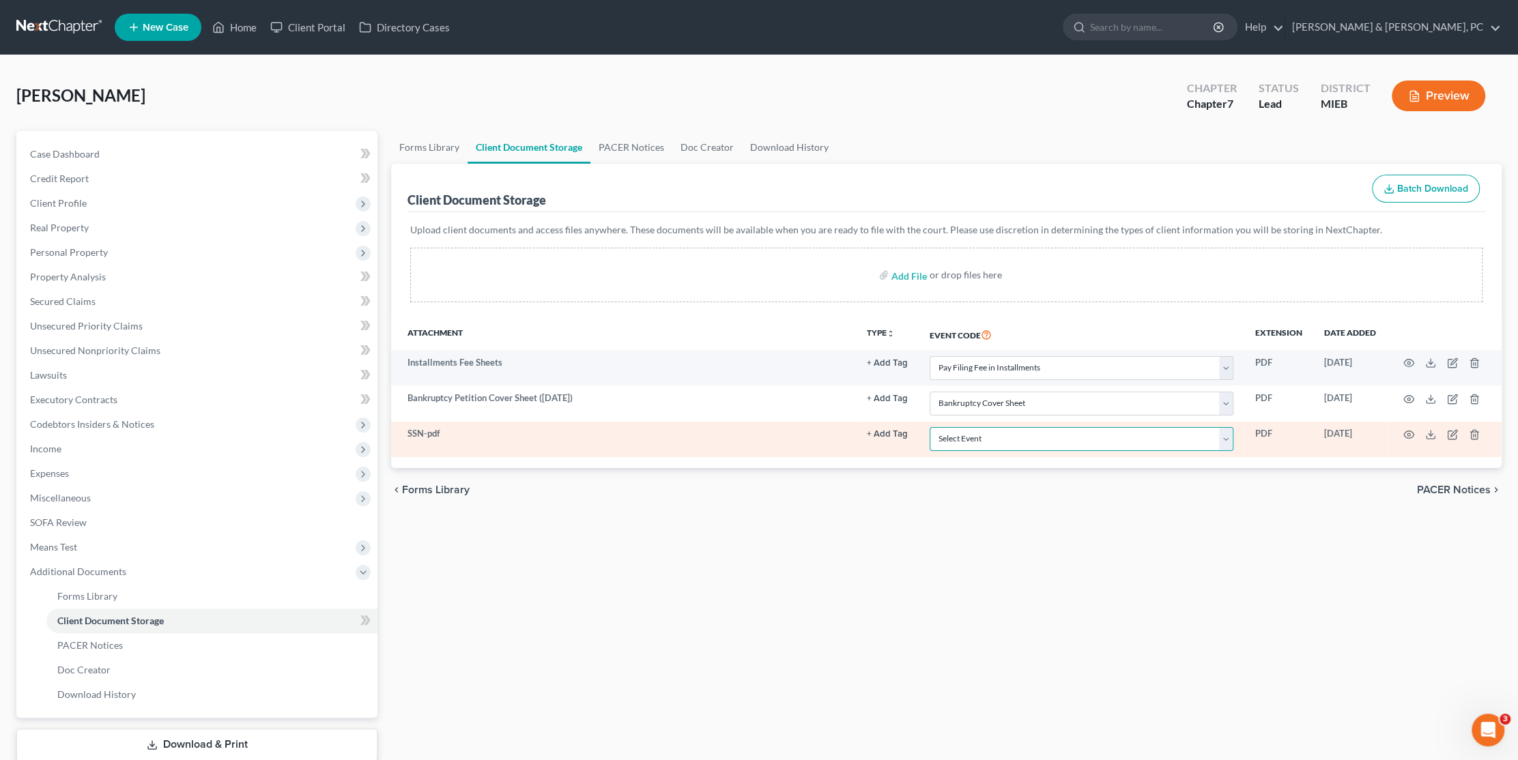
click at [938, 435] on select "Select Event 20 Largest Unsecured Creditors Amended Chapter 11 Plan Amended Cha…" at bounding box center [1082, 439] width 304 height 24
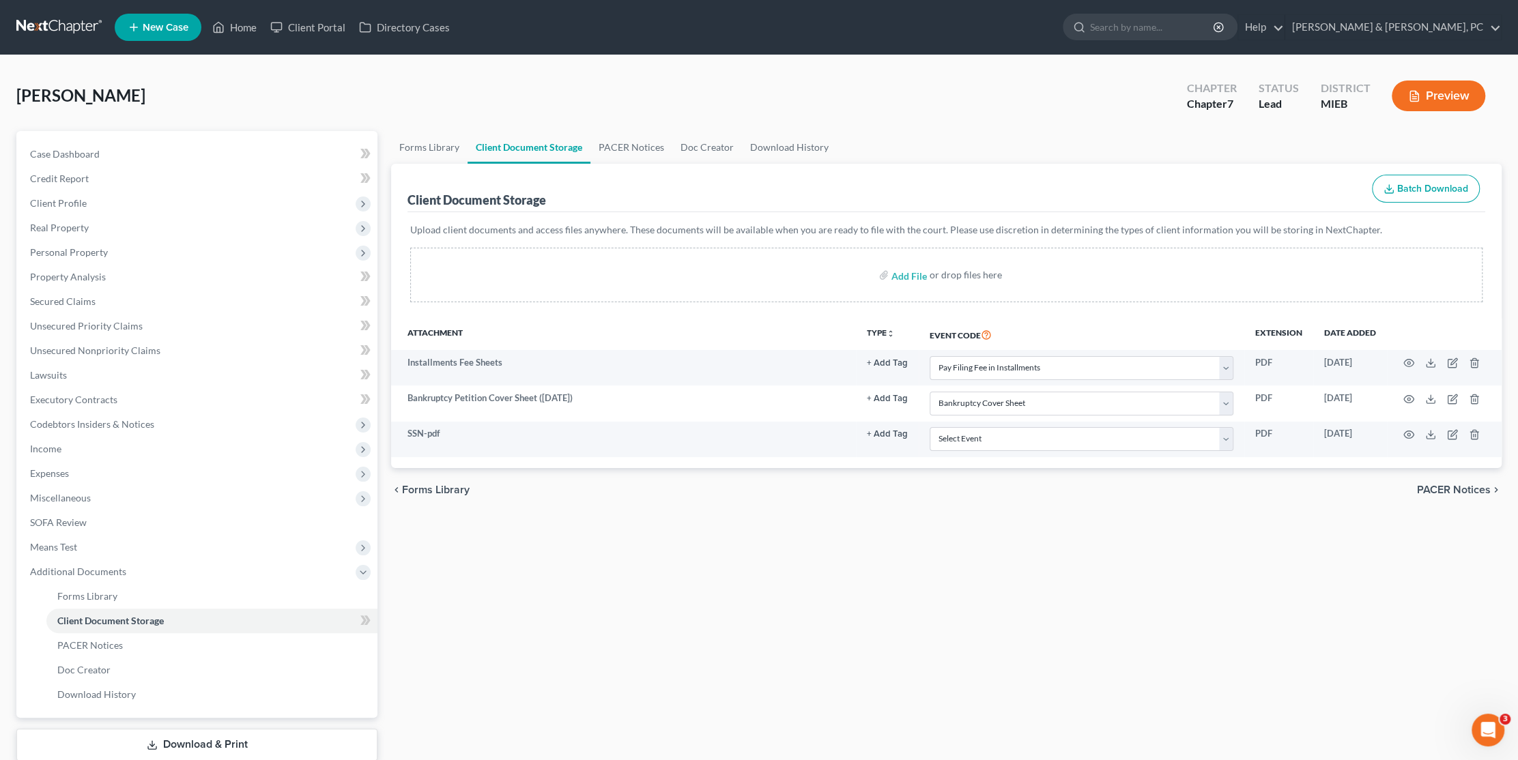
click at [1037, 553] on div "Forms Library Client Document Storage PACER Notices Doc Creator Download Histor…" at bounding box center [946, 463] width 1124 height 665
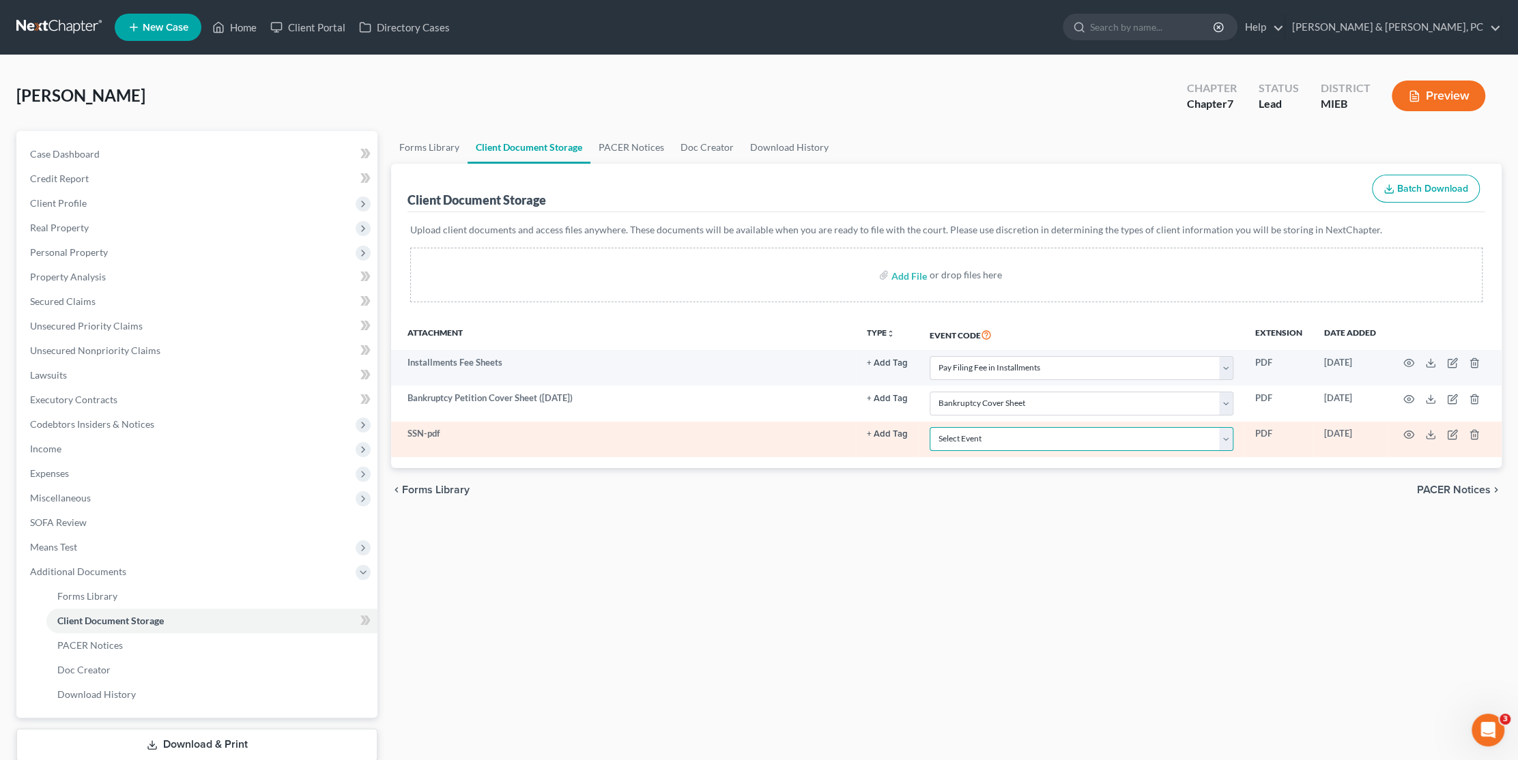
click at [1014, 446] on select "Select Event 20 Largest Unsecured Creditors Amended Chapter 11 Plan Amended Cha…" at bounding box center [1082, 439] width 304 height 24
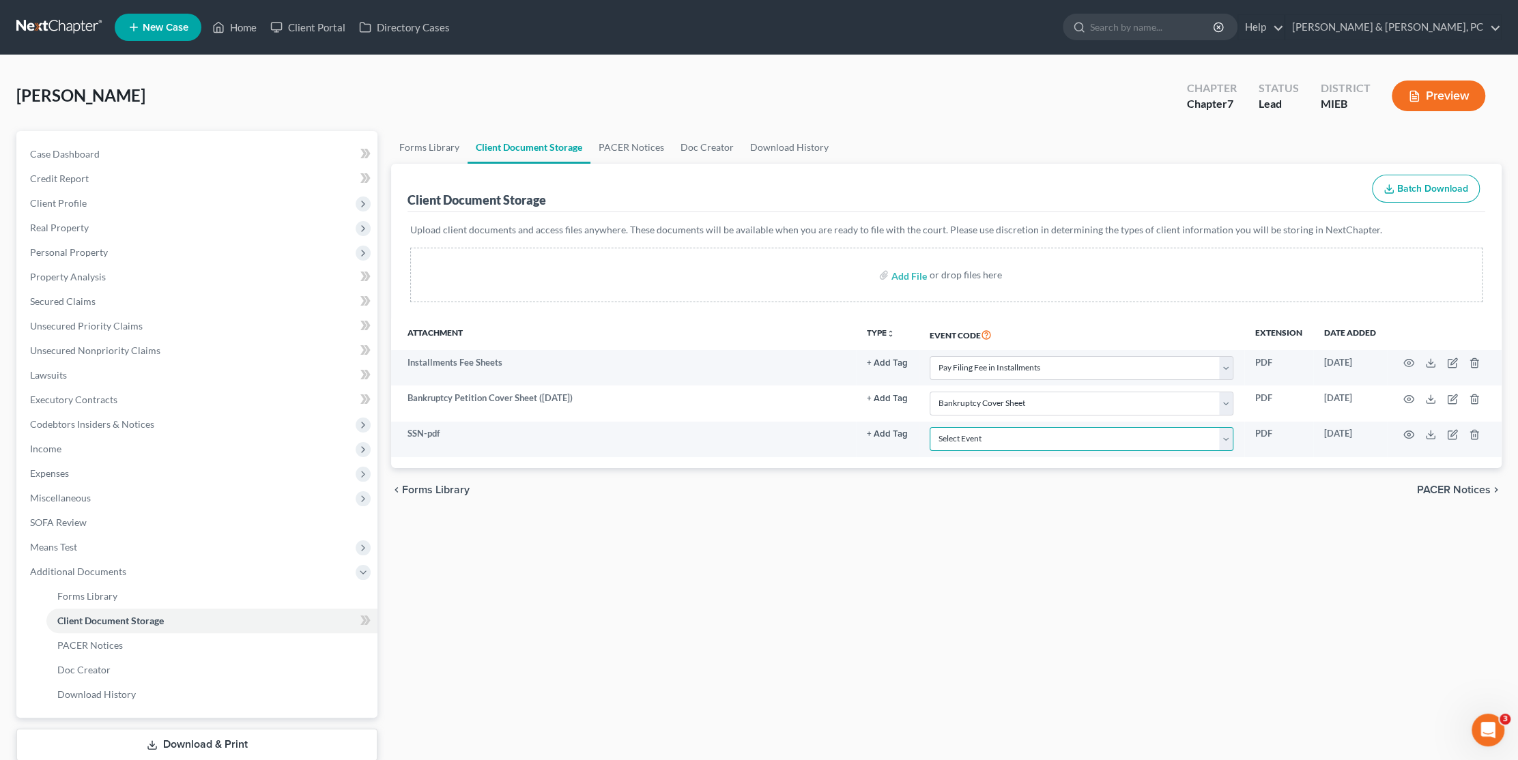
select select "35"
drag, startPoint x: 1099, startPoint y: 502, endPoint x: 1182, endPoint y: 505, distance: 83.3
click at [1098, 503] on div "chevron_left Forms Library PACER Notices chevron_right" at bounding box center [946, 490] width 1110 height 44
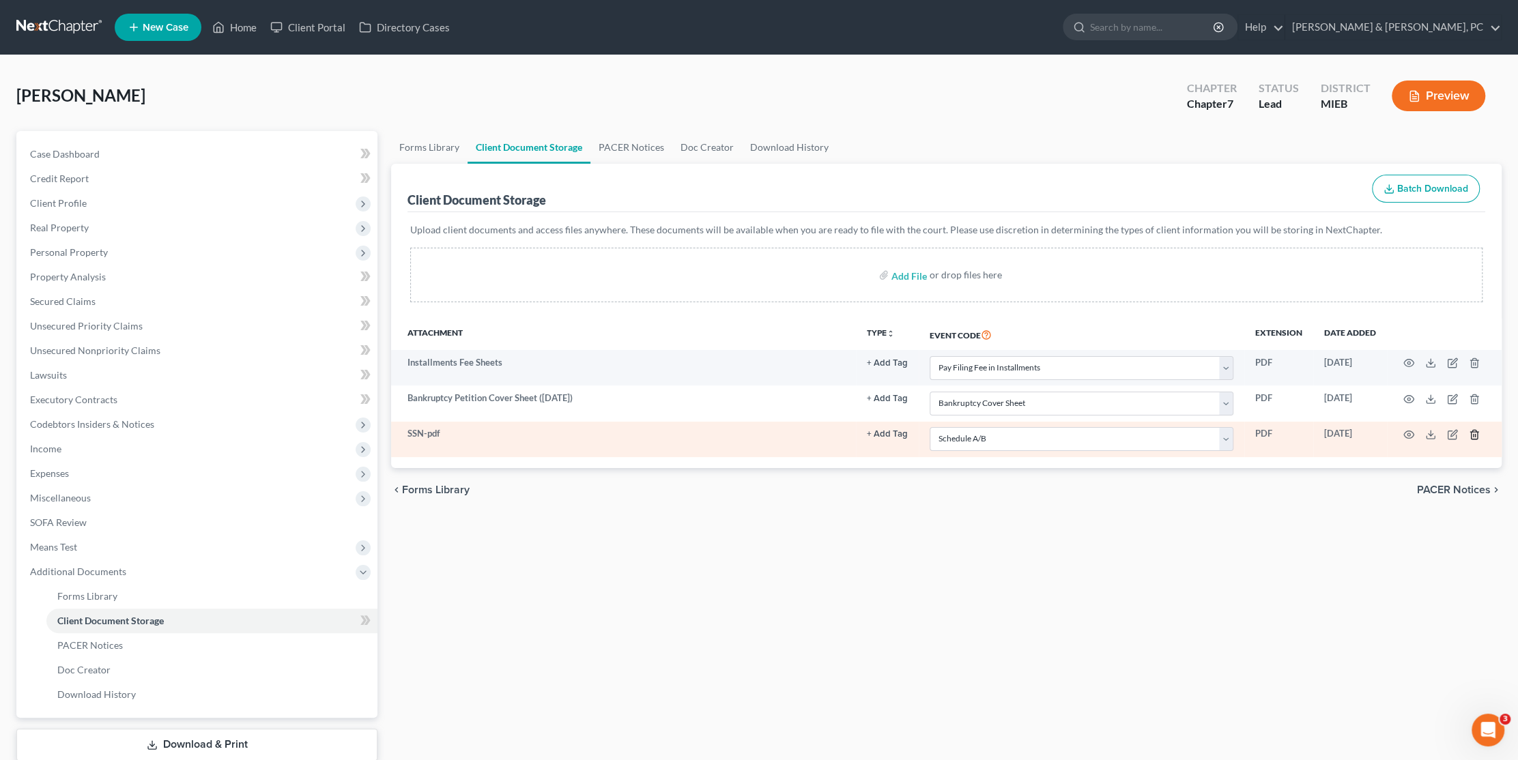
click at [1473, 438] on icon "button" at bounding box center [1474, 434] width 11 height 11
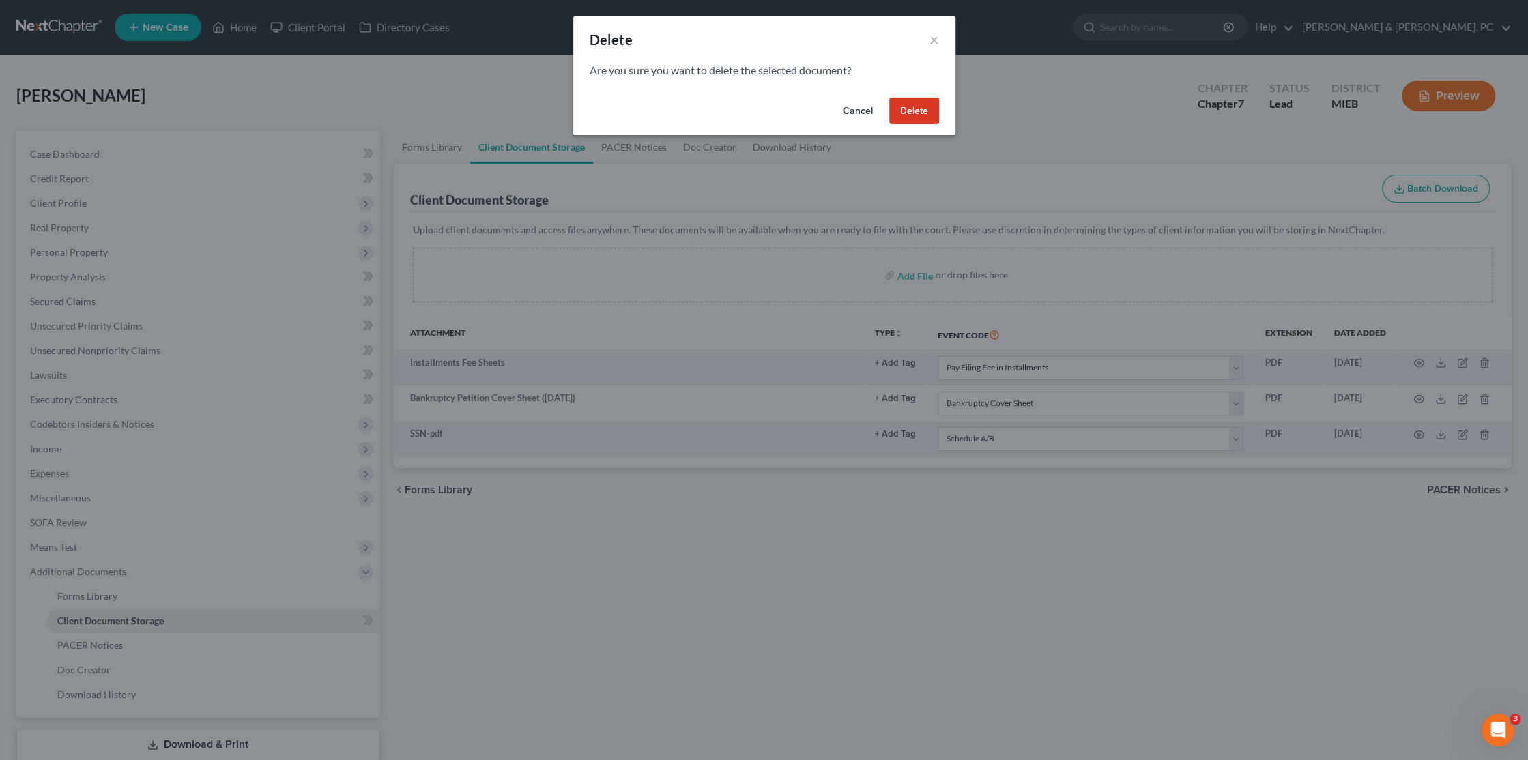
click at [933, 122] on button "Delete" at bounding box center [914, 111] width 50 height 27
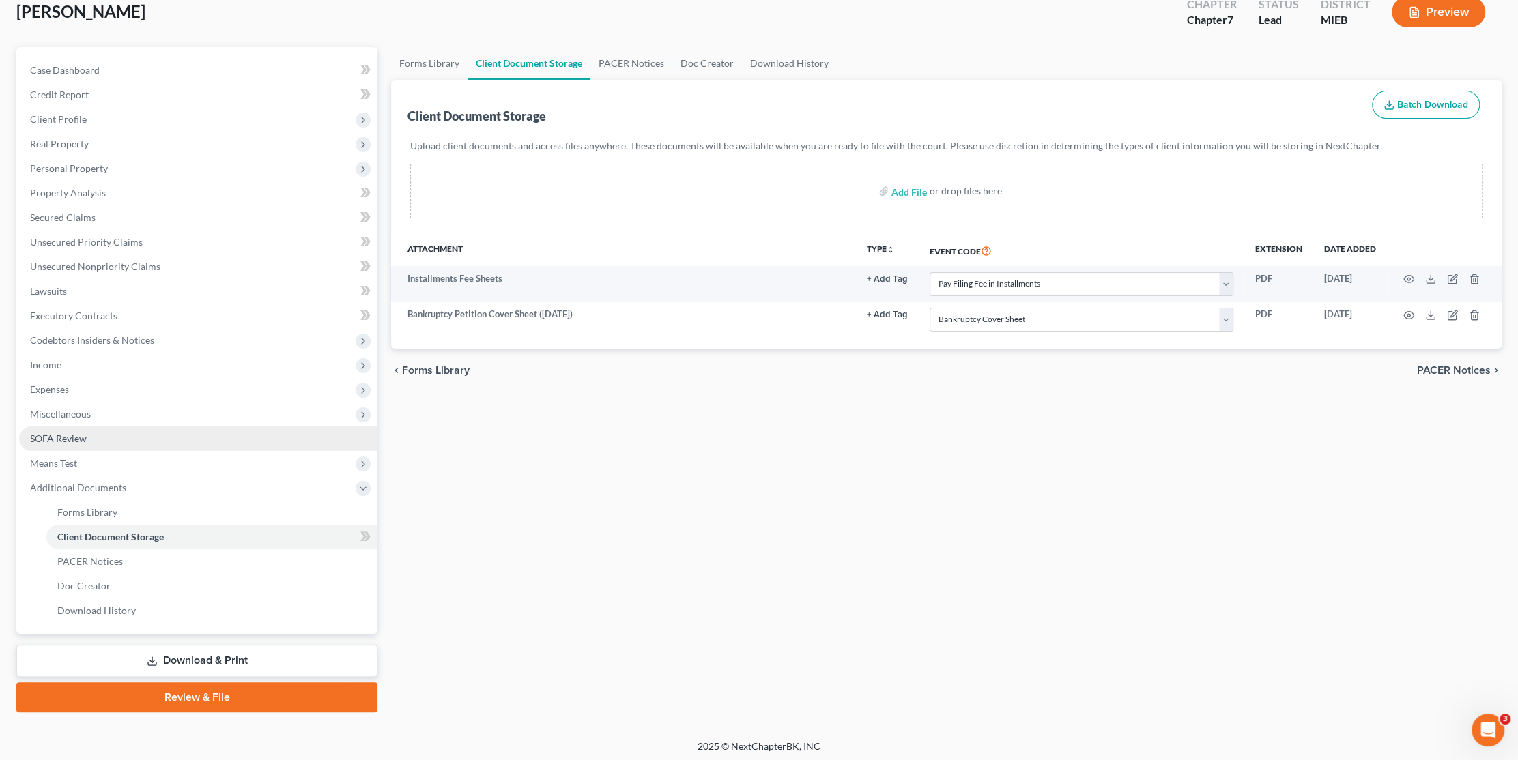
scroll to position [86, 0]
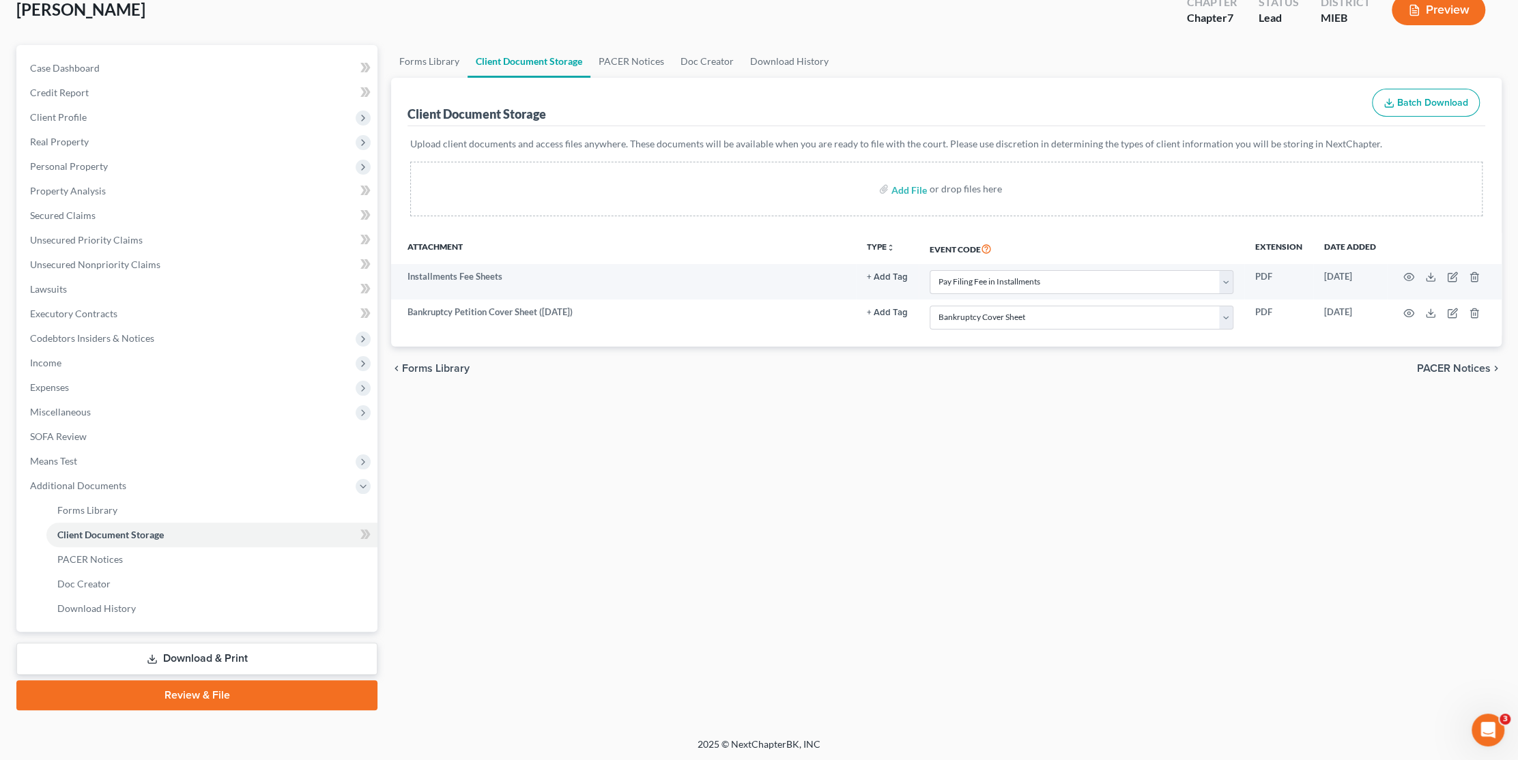
click at [276, 689] on link "Review & File" at bounding box center [196, 695] width 361 height 30
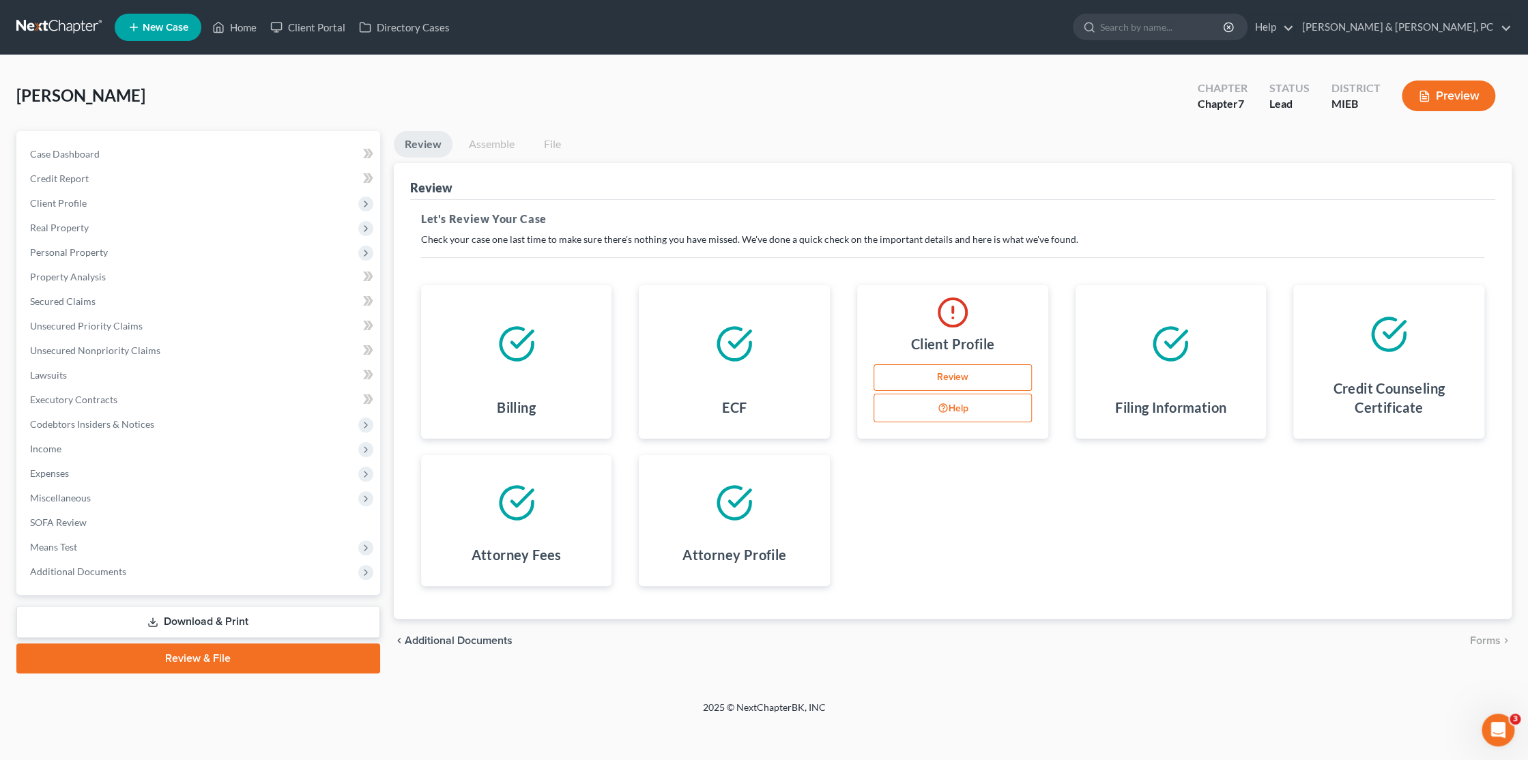
click at [963, 377] on link "Review" at bounding box center [953, 377] width 158 height 27
select select "0"
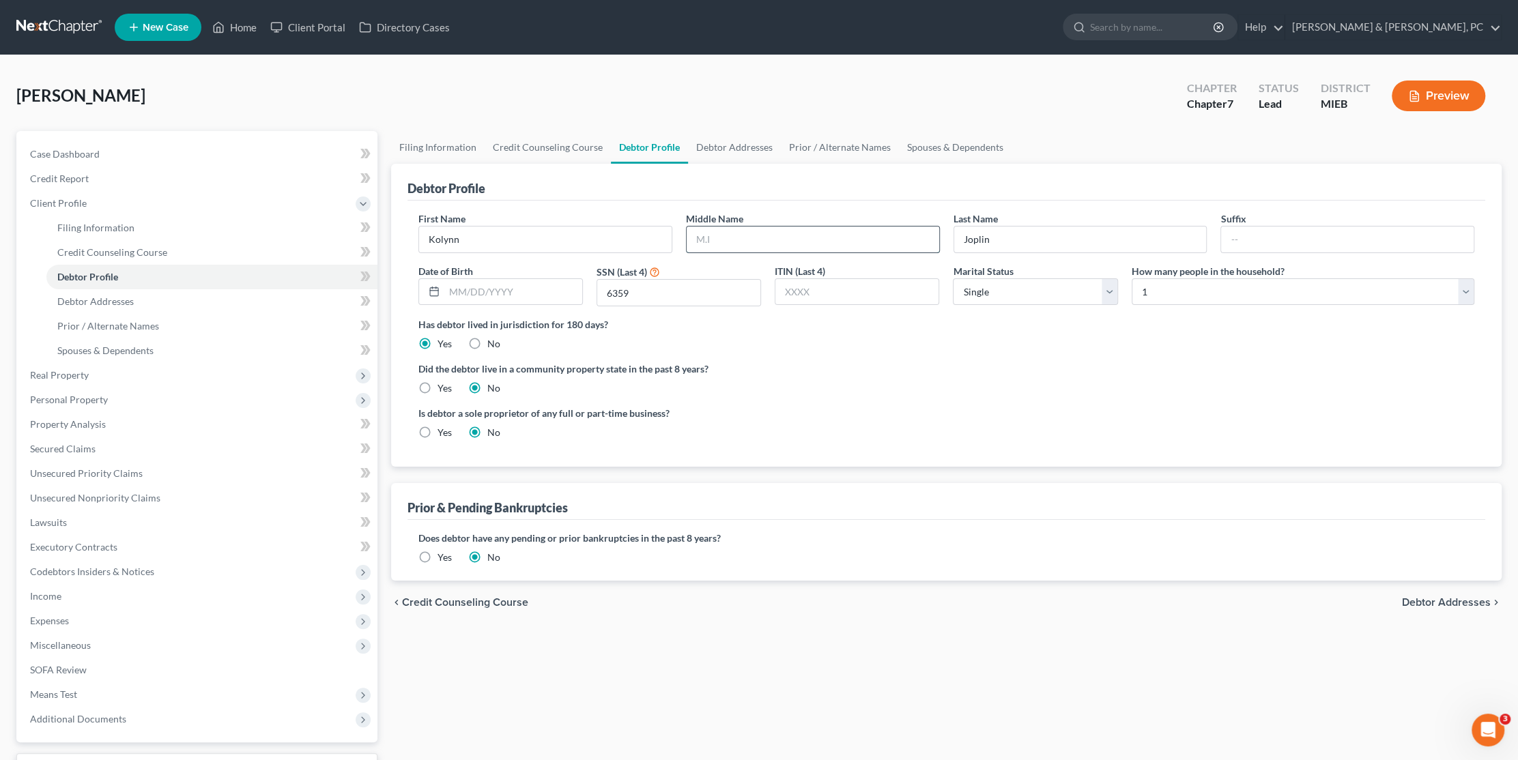
click at [733, 239] on input "text" at bounding box center [813, 240] width 253 height 26
type input "B"
click at [708, 145] on link "Debtor Addresses" at bounding box center [734, 147] width 93 height 33
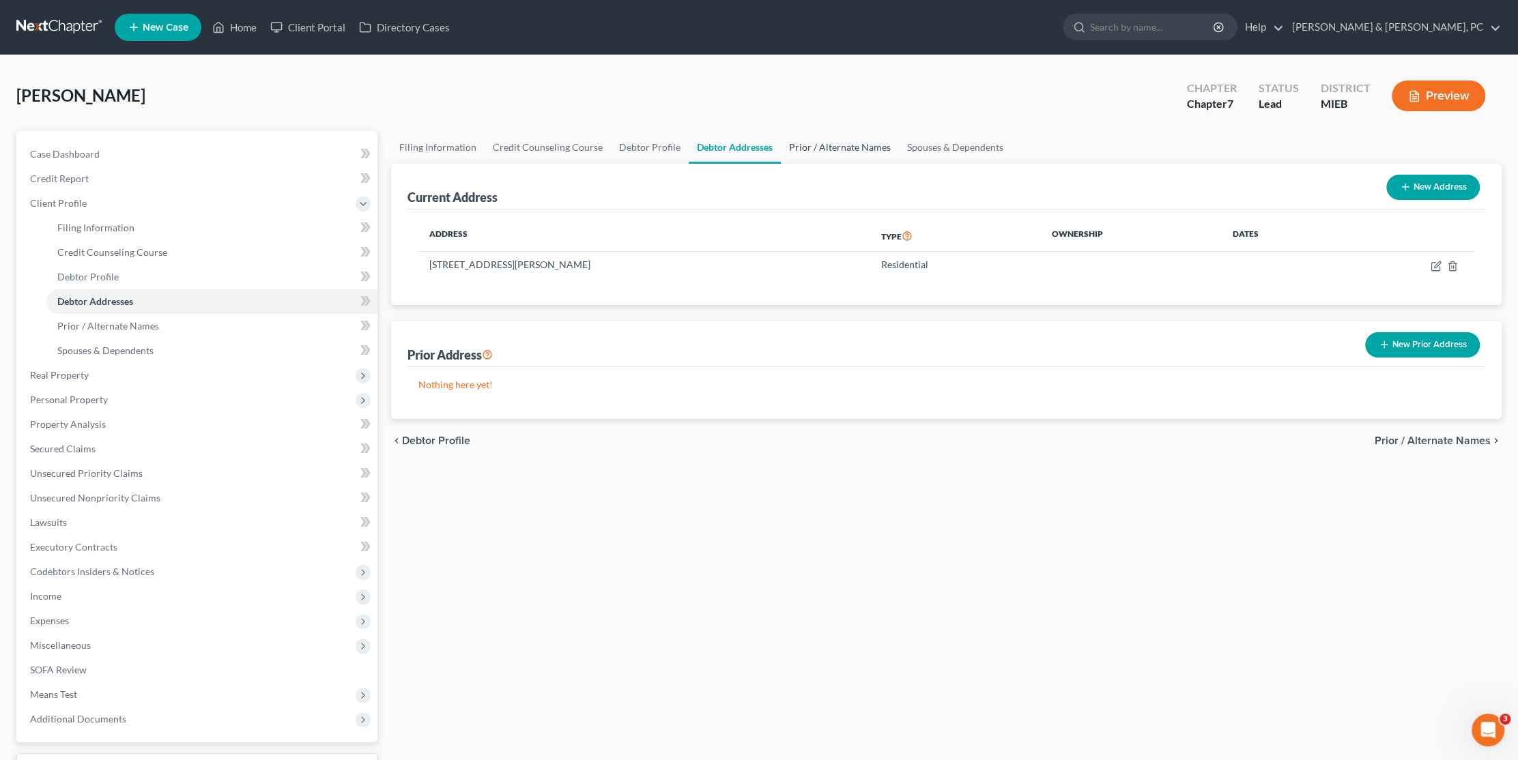
click at [808, 147] on link "Prior / Alternate Names" at bounding box center [840, 147] width 118 height 33
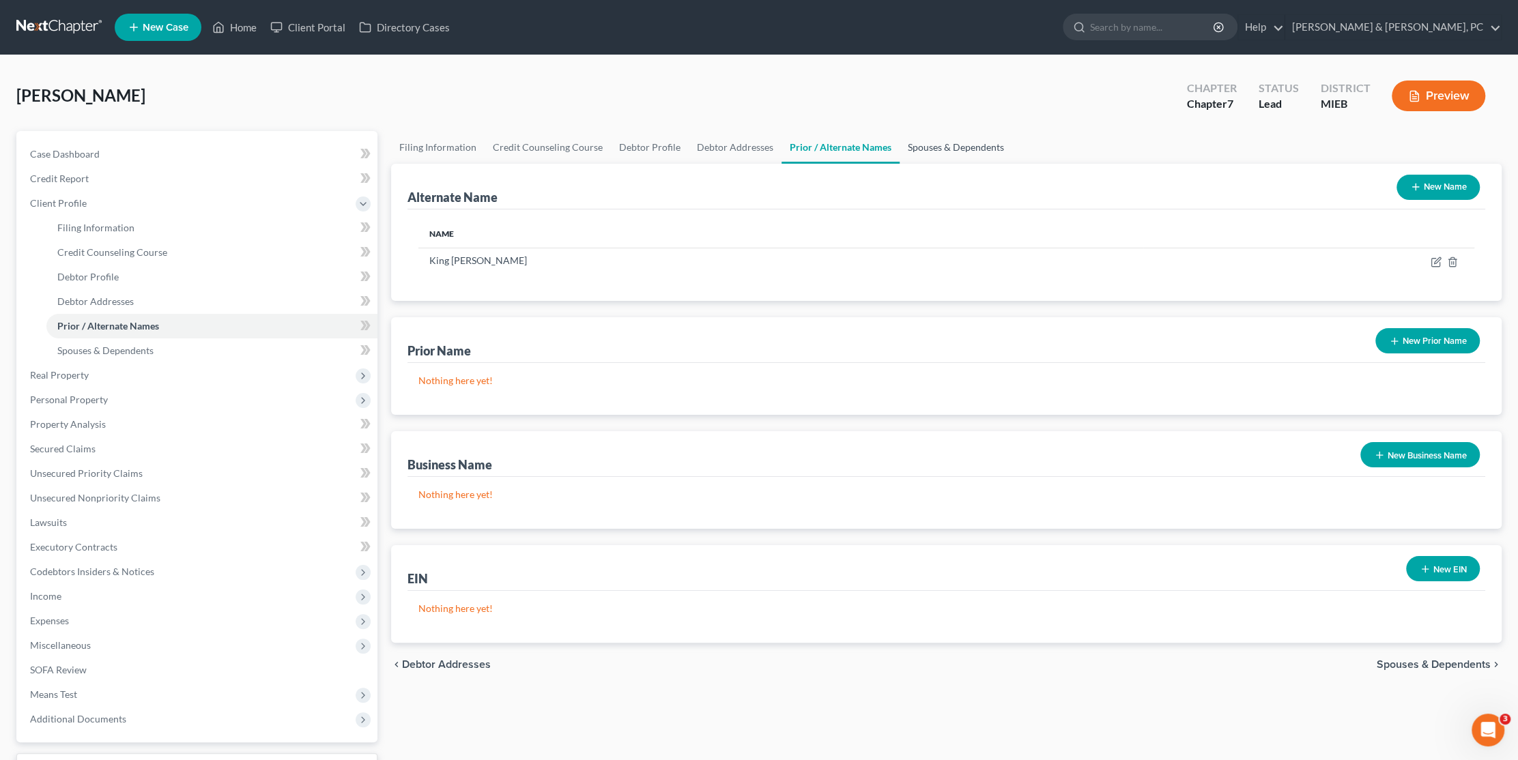
click at [910, 146] on link "Spouses & Dependents" at bounding box center [955, 147] width 113 height 33
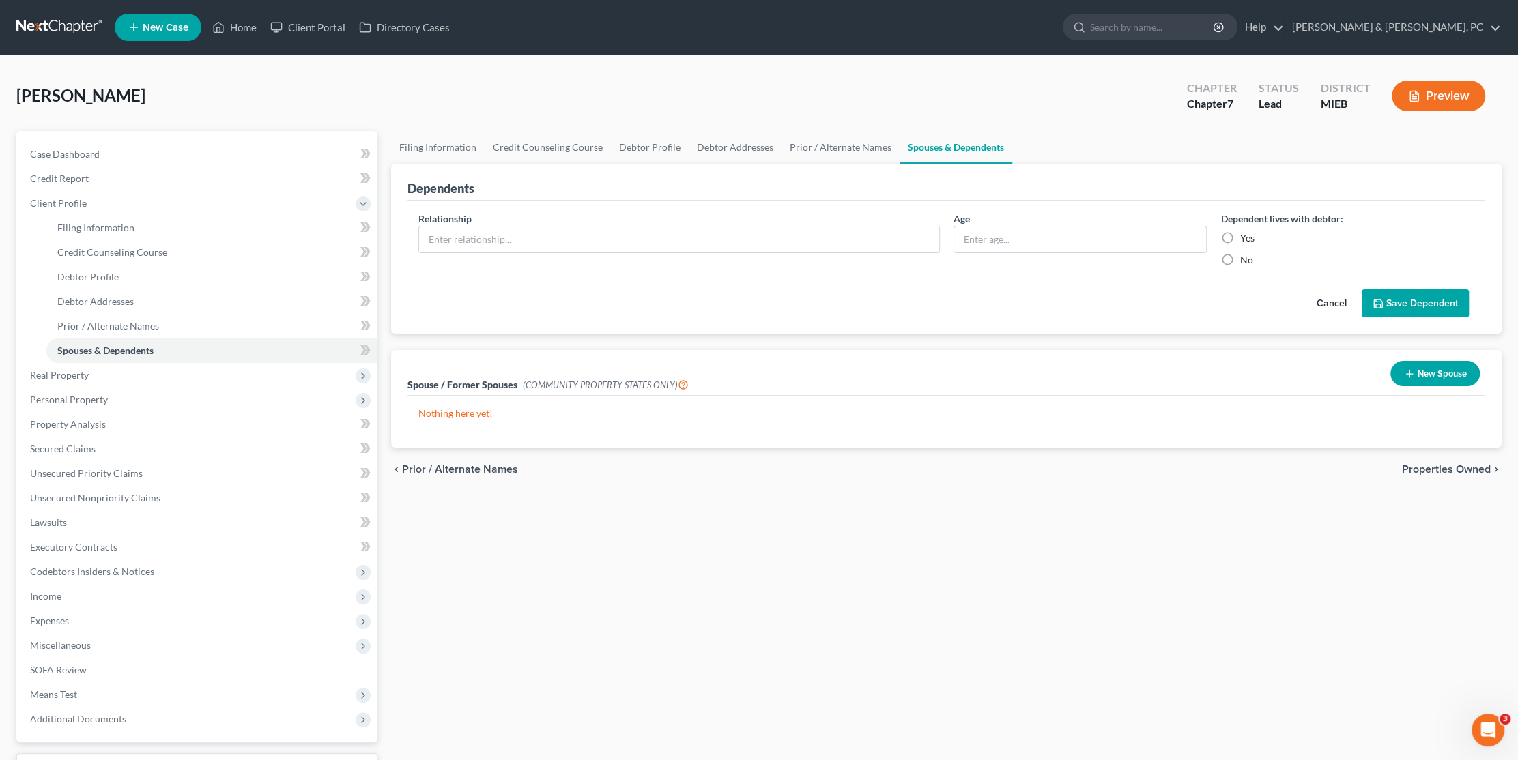
scroll to position [111, 0]
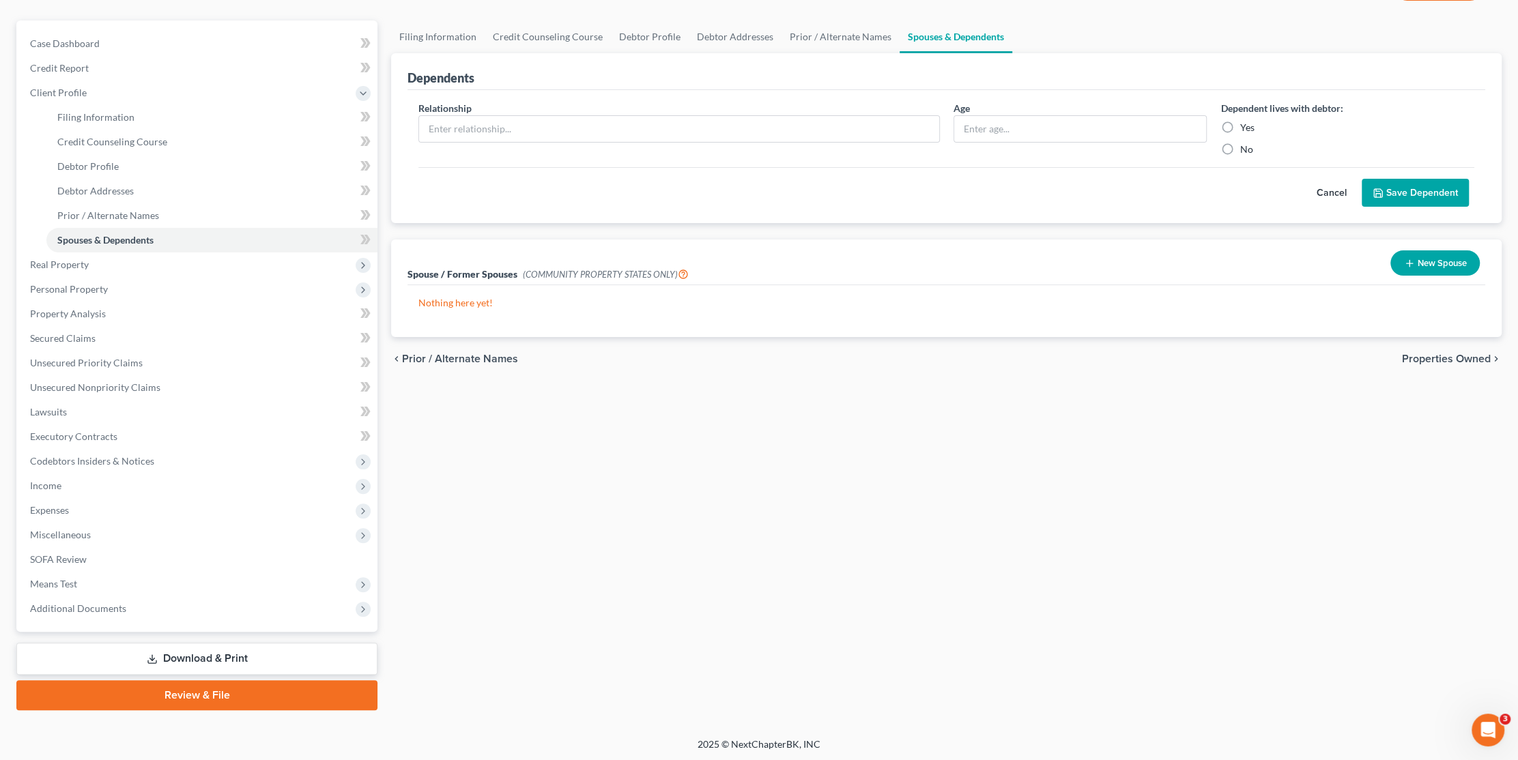
click at [231, 698] on link "Review & File" at bounding box center [196, 695] width 361 height 30
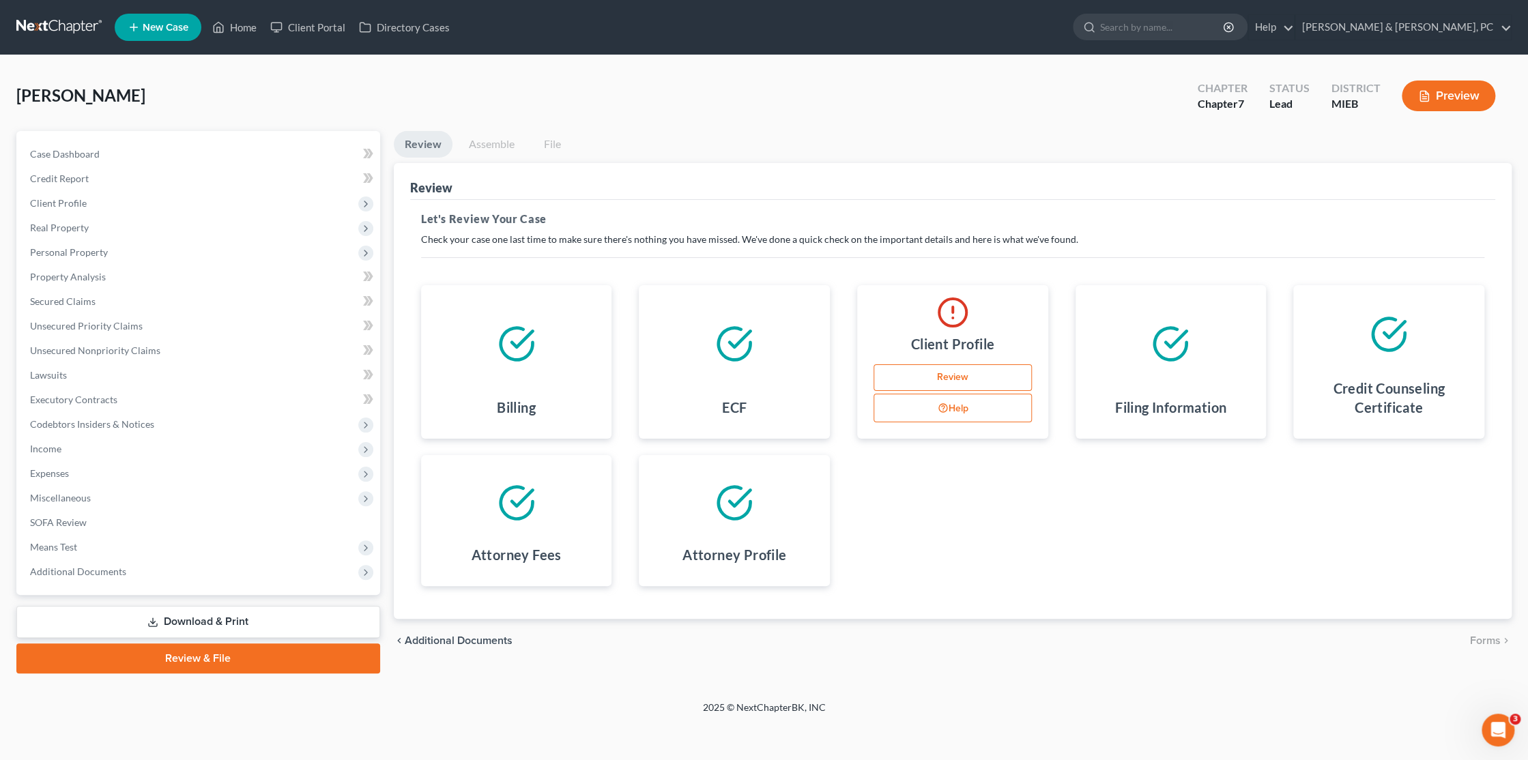
click at [962, 382] on link "Review" at bounding box center [953, 377] width 158 height 27
select select "0"
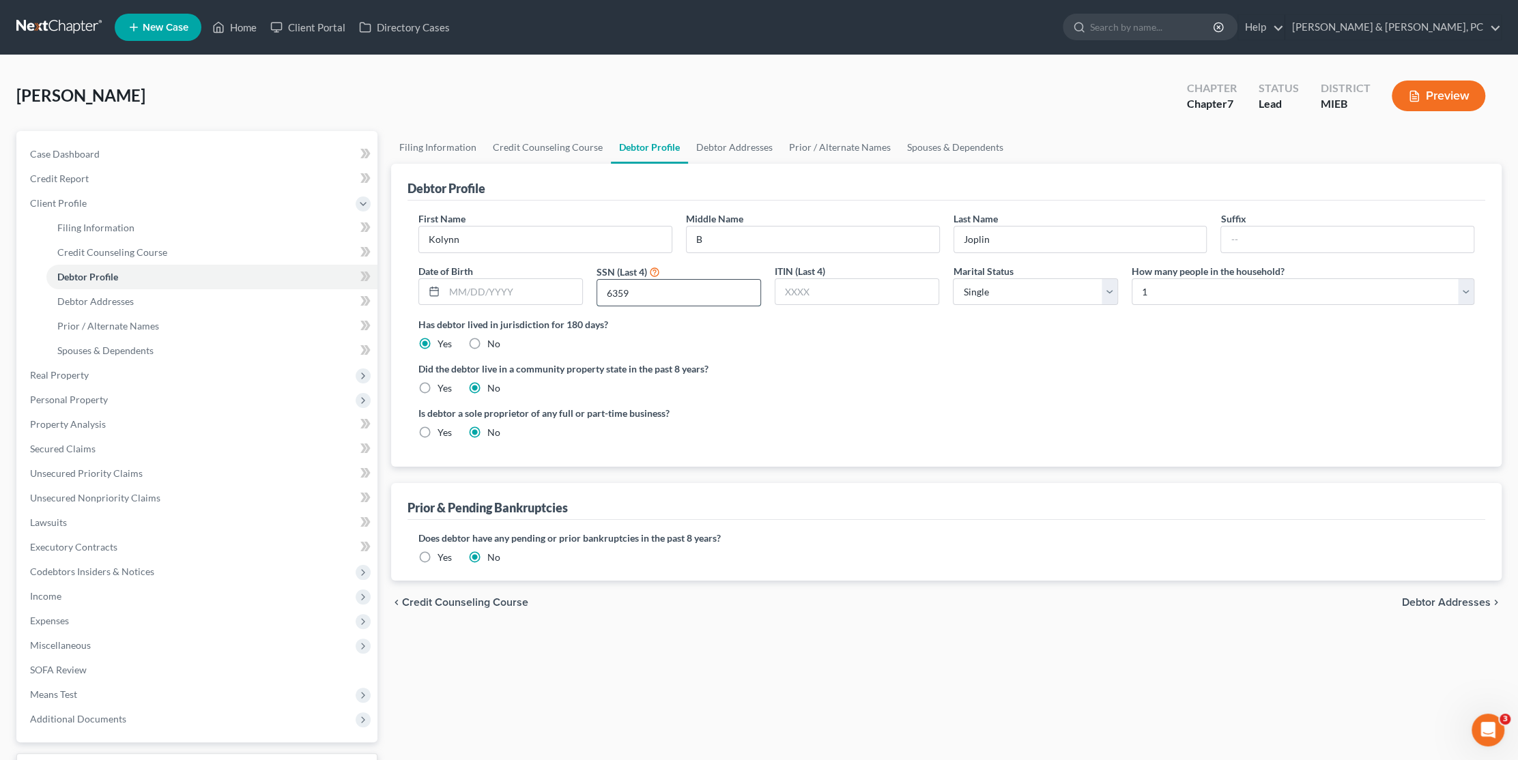
click at [661, 289] on input "6359" at bounding box center [678, 293] width 163 height 26
click at [833, 377] on div "Did the debtor live in a community property state in the past 8 years? Yes No" at bounding box center [946, 378] width 1056 height 33
click at [437, 145] on link "Filing Information" at bounding box center [437, 147] width 93 height 33
select select "1"
select select "0"
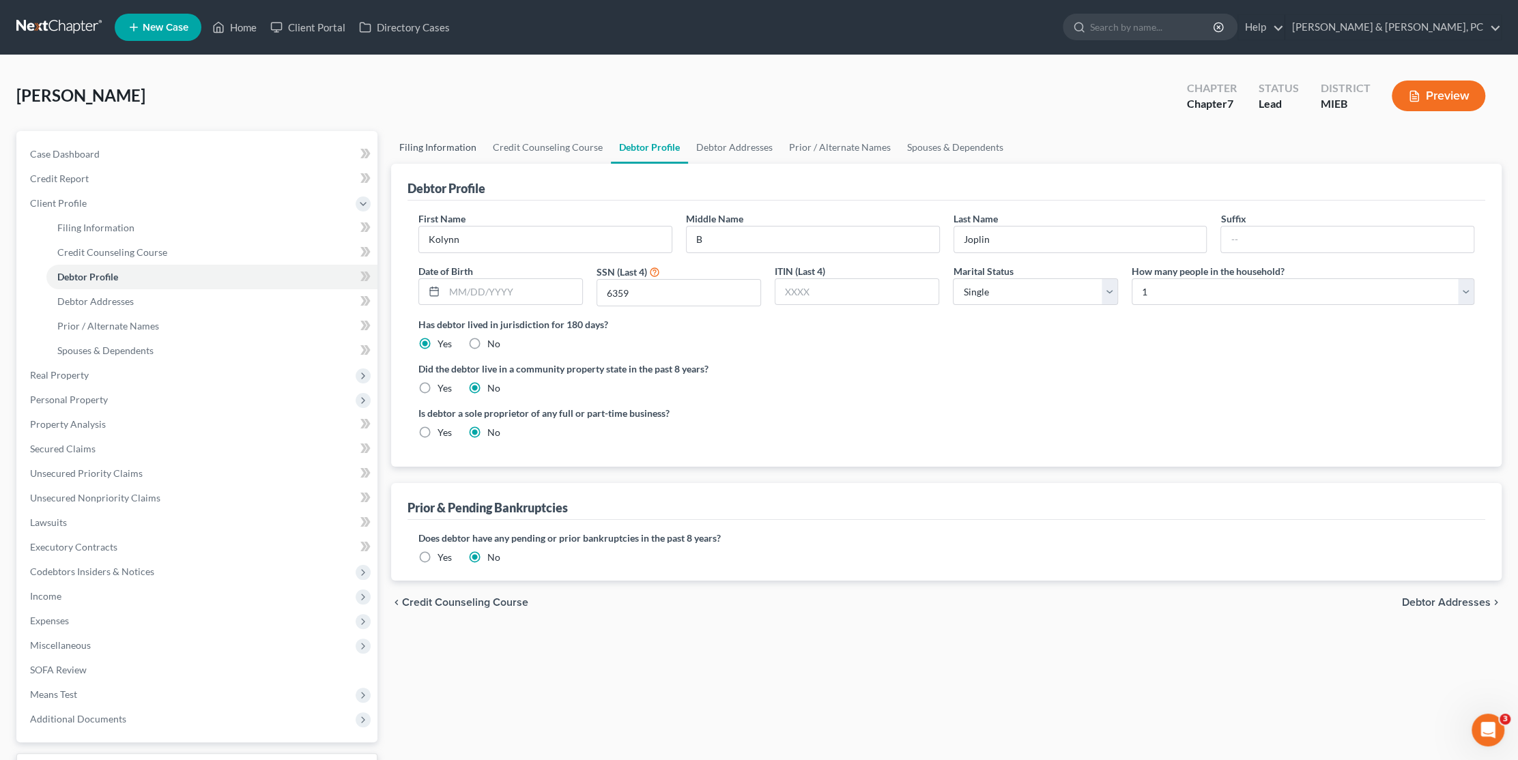
select select "0"
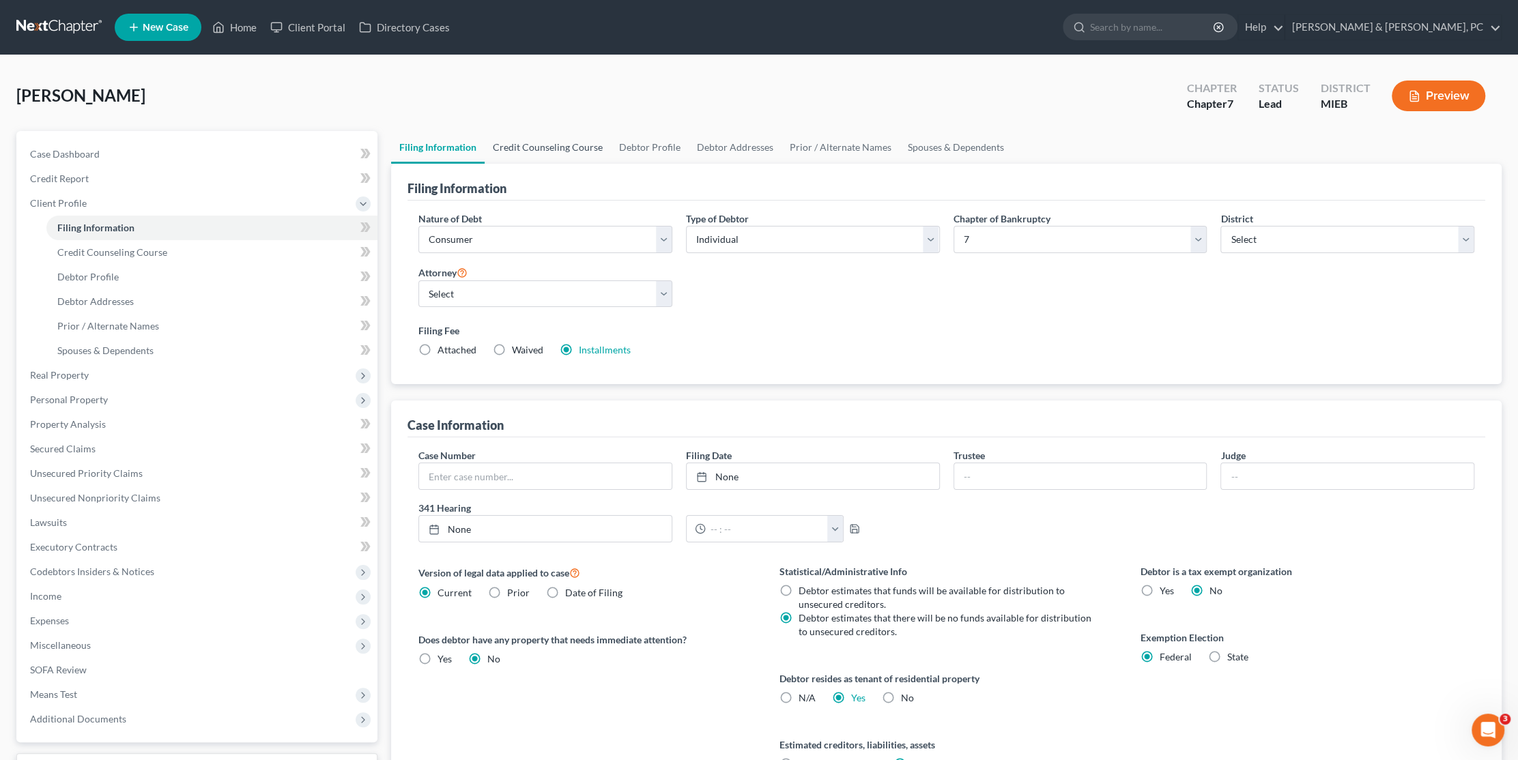
click at [534, 143] on link "Credit Counseling Course" at bounding box center [548, 147] width 126 height 33
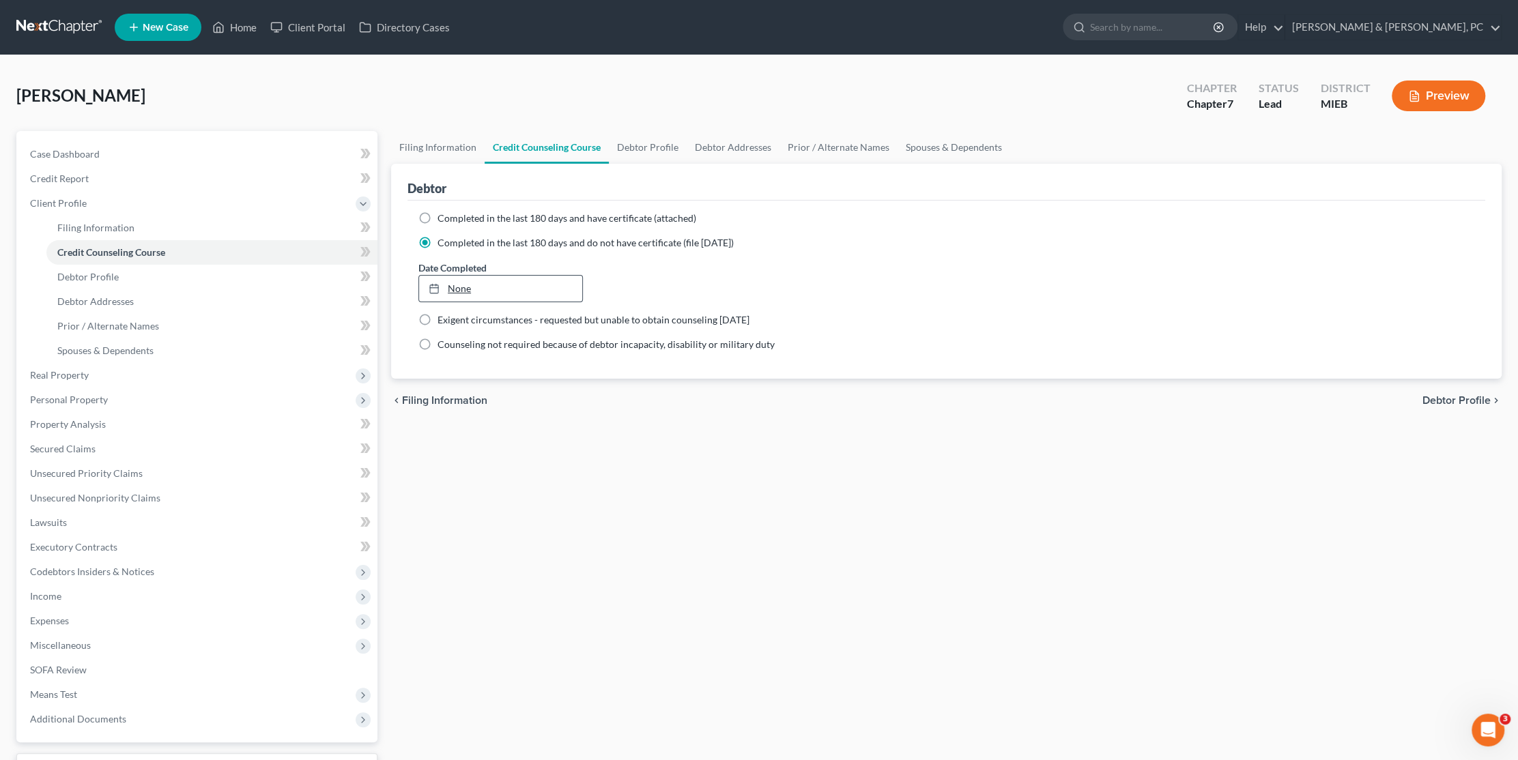
click at [502, 290] on link "None" at bounding box center [500, 289] width 163 height 26
click at [618, 465] on div "Filing Information Credit Counseling Course Debtor Profile Debtor Addresses Pri…" at bounding box center [946, 476] width 1124 height 690
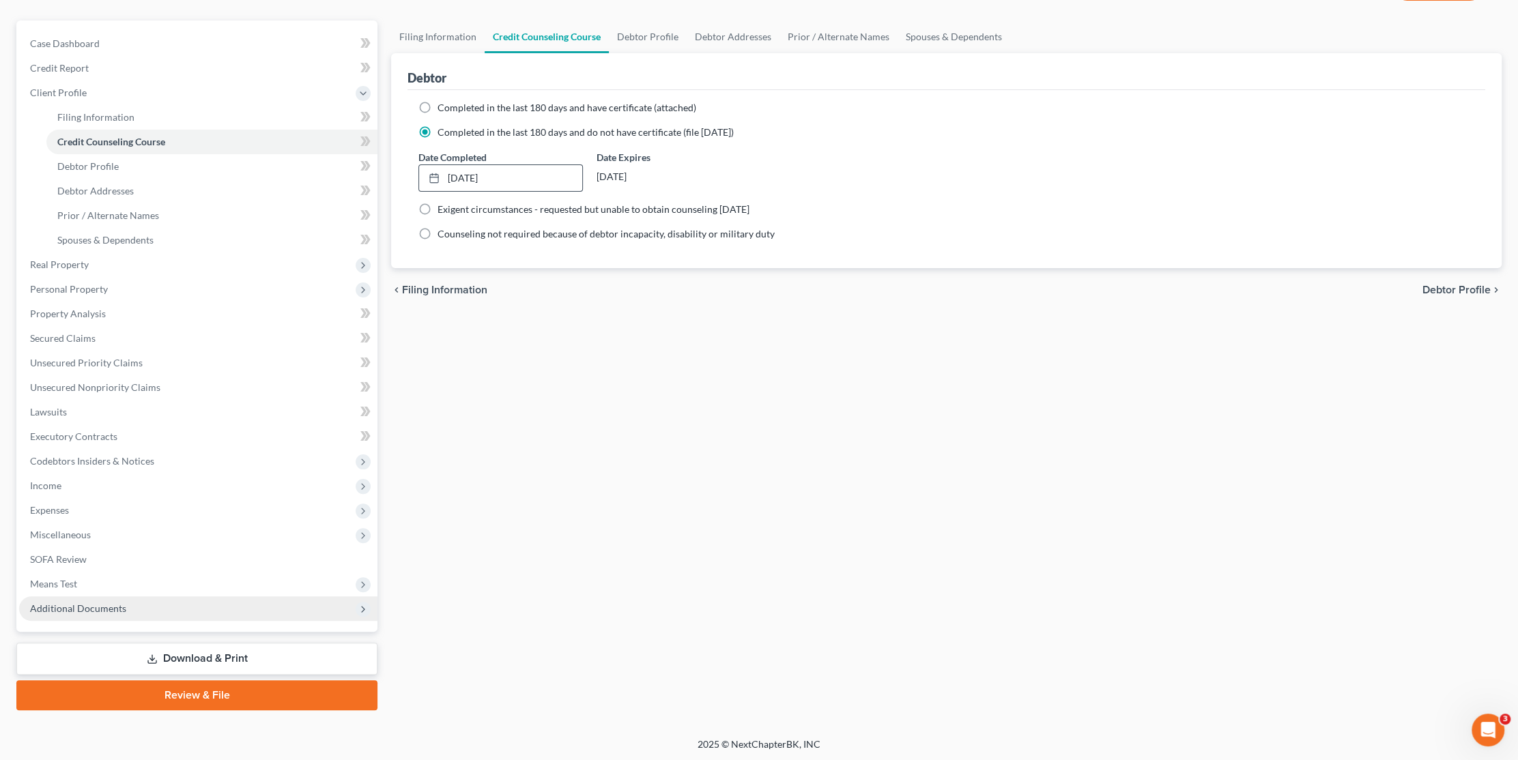
click at [93, 605] on span "Additional Documents" at bounding box center [78, 609] width 96 height 12
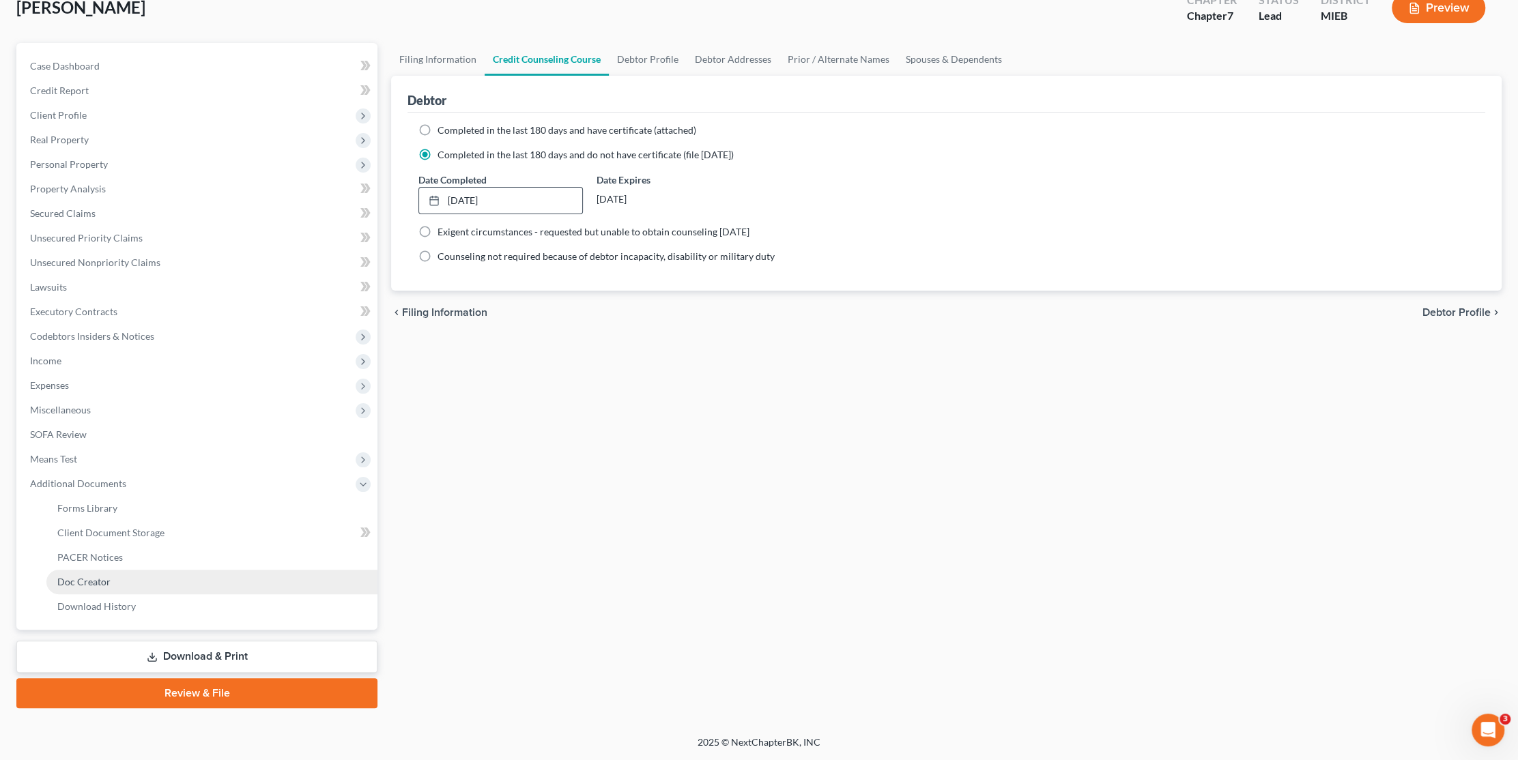
scroll to position [86, 0]
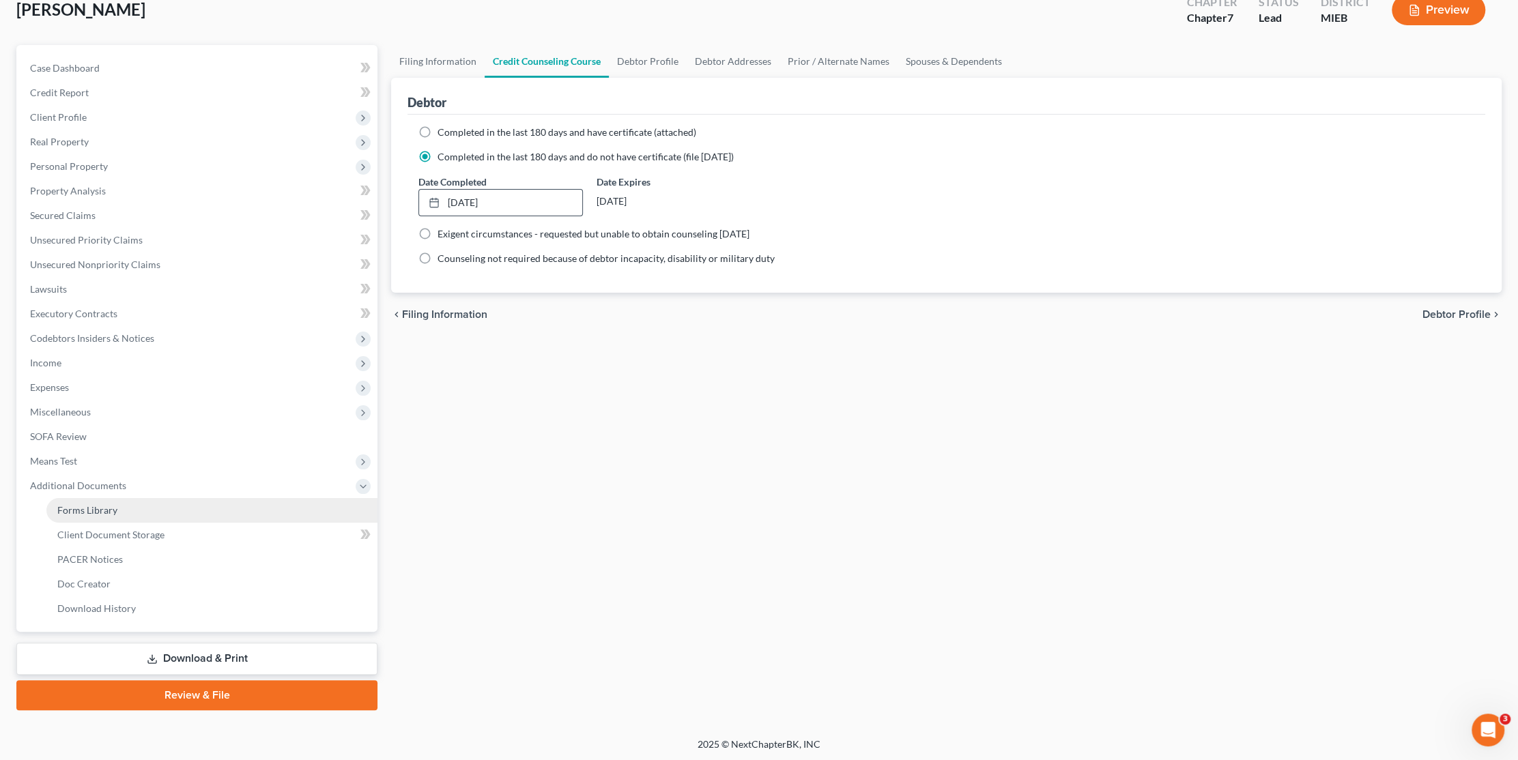
click at [128, 509] on link "Forms Library" at bounding box center [211, 510] width 331 height 25
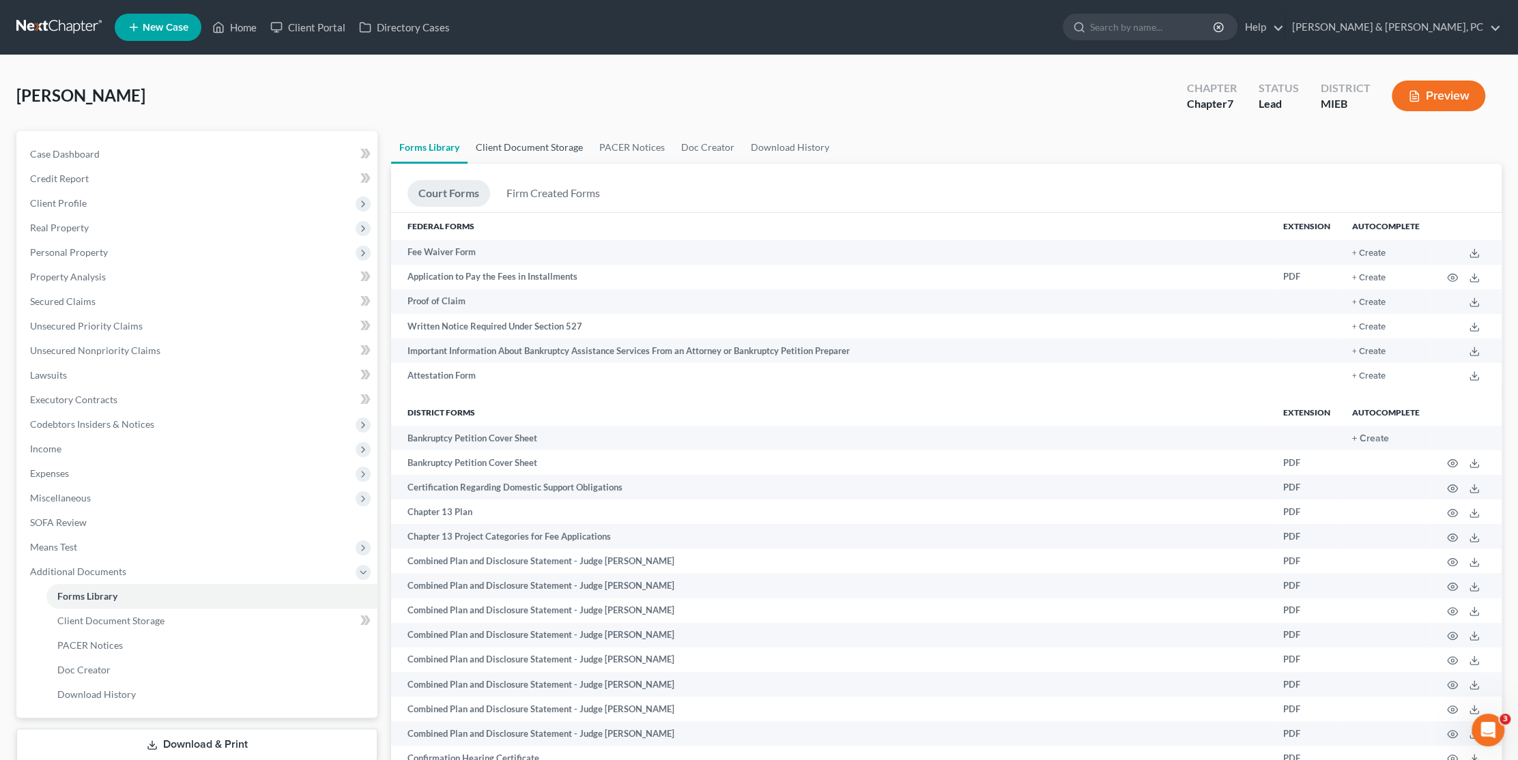
click at [524, 154] on link "Client Document Storage" at bounding box center [529, 147] width 124 height 33
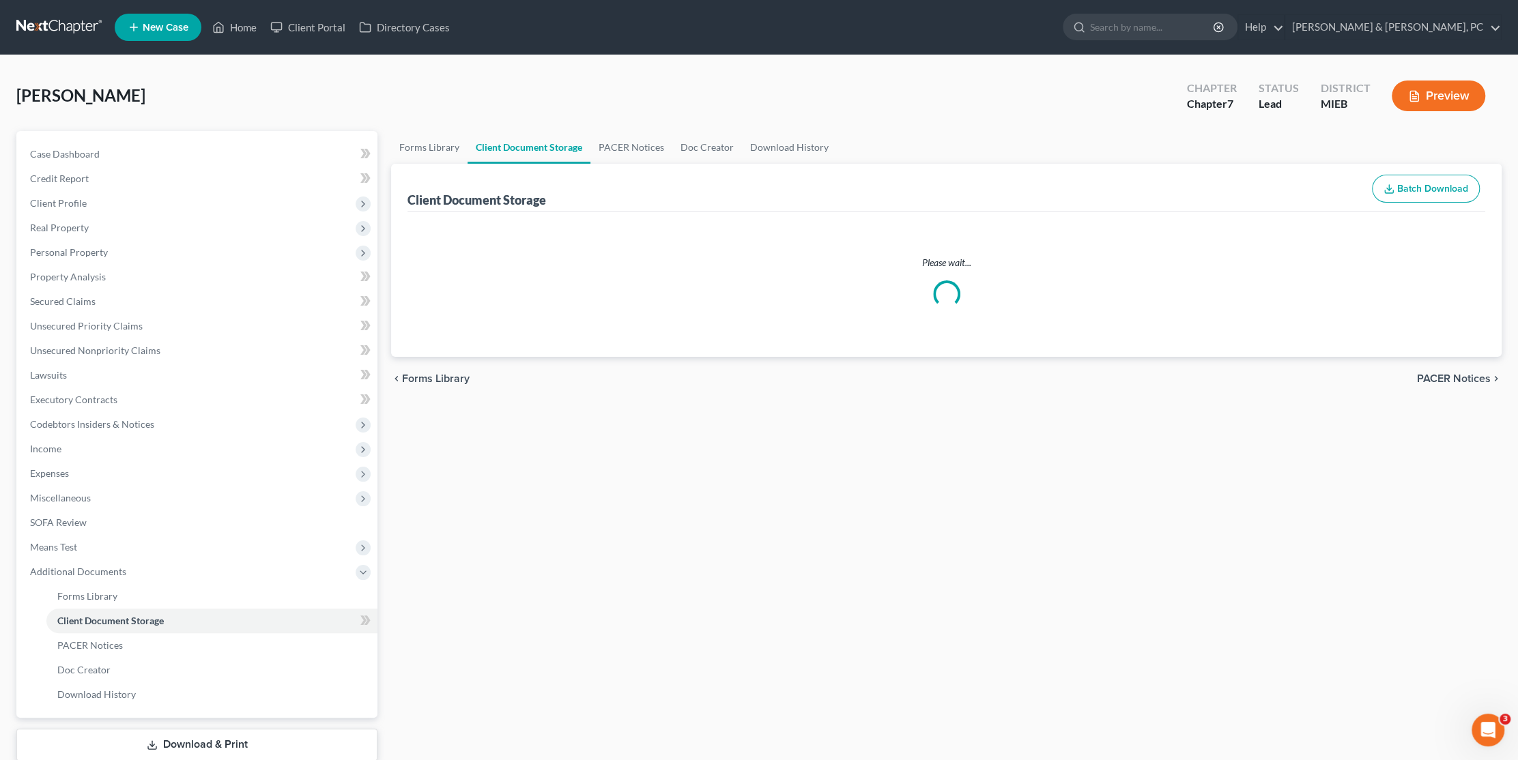
select select "32"
select select "6"
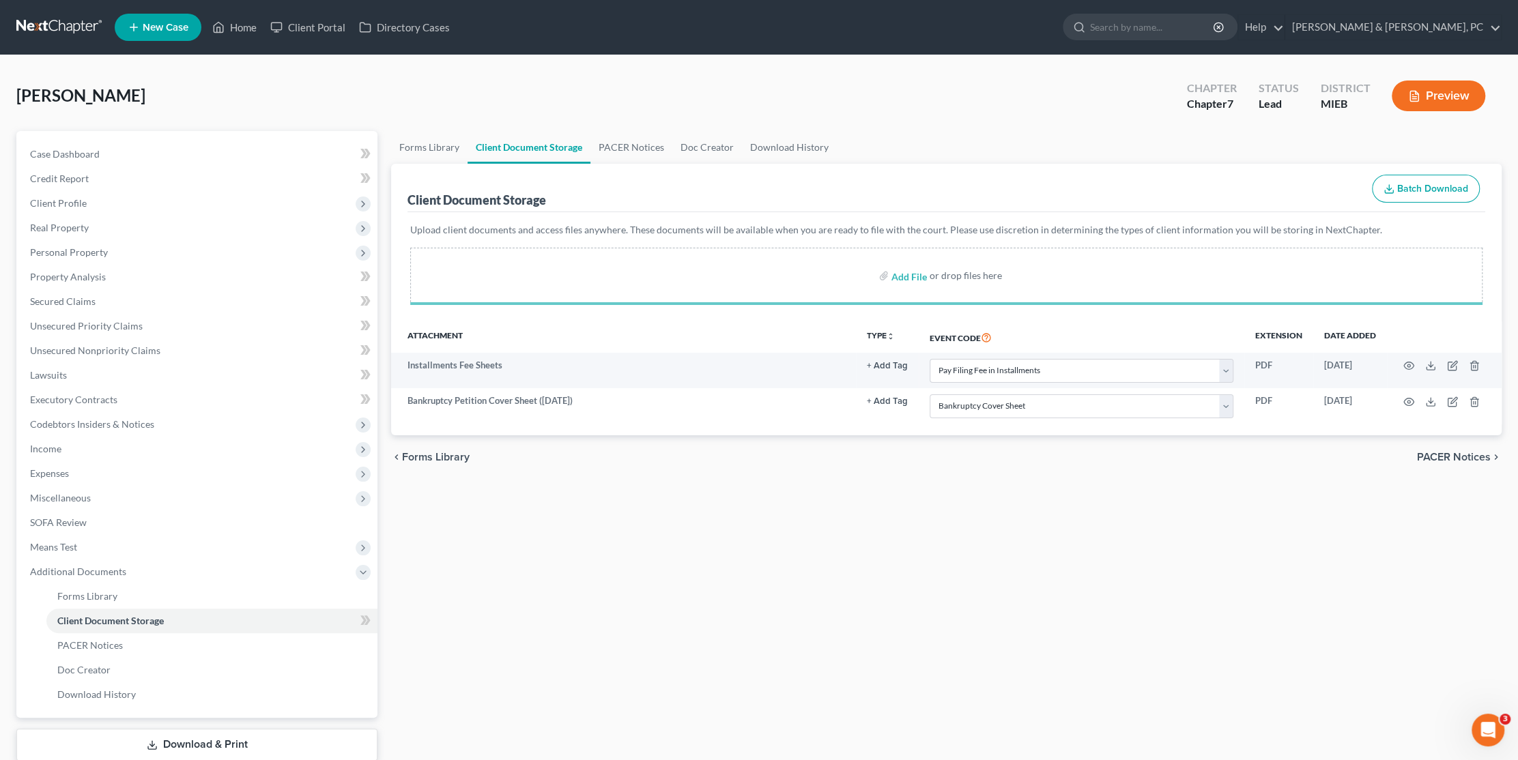
select select "32"
select select "6"
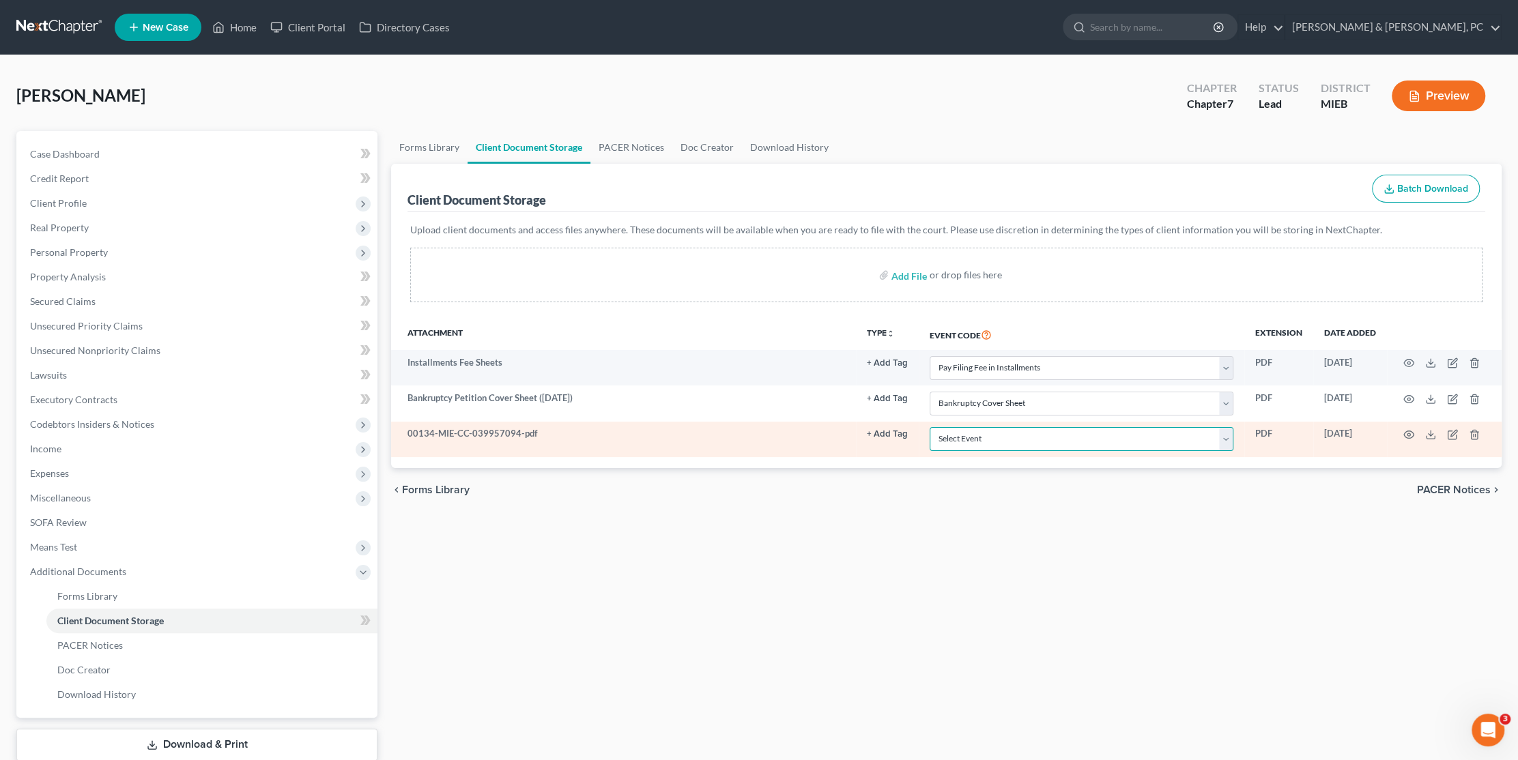
click at [1018, 443] on select "Select Event 20 Largest Unsecured Creditors Amended Chapter 11 Plan Amended Cha…" at bounding box center [1082, 439] width 304 height 24
select select "7"
click at [930, 427] on select "Select Event 20 Largest Unsecured Creditors Amended Chapter 11 Plan Amended Cha…" at bounding box center [1082, 439] width 304 height 24
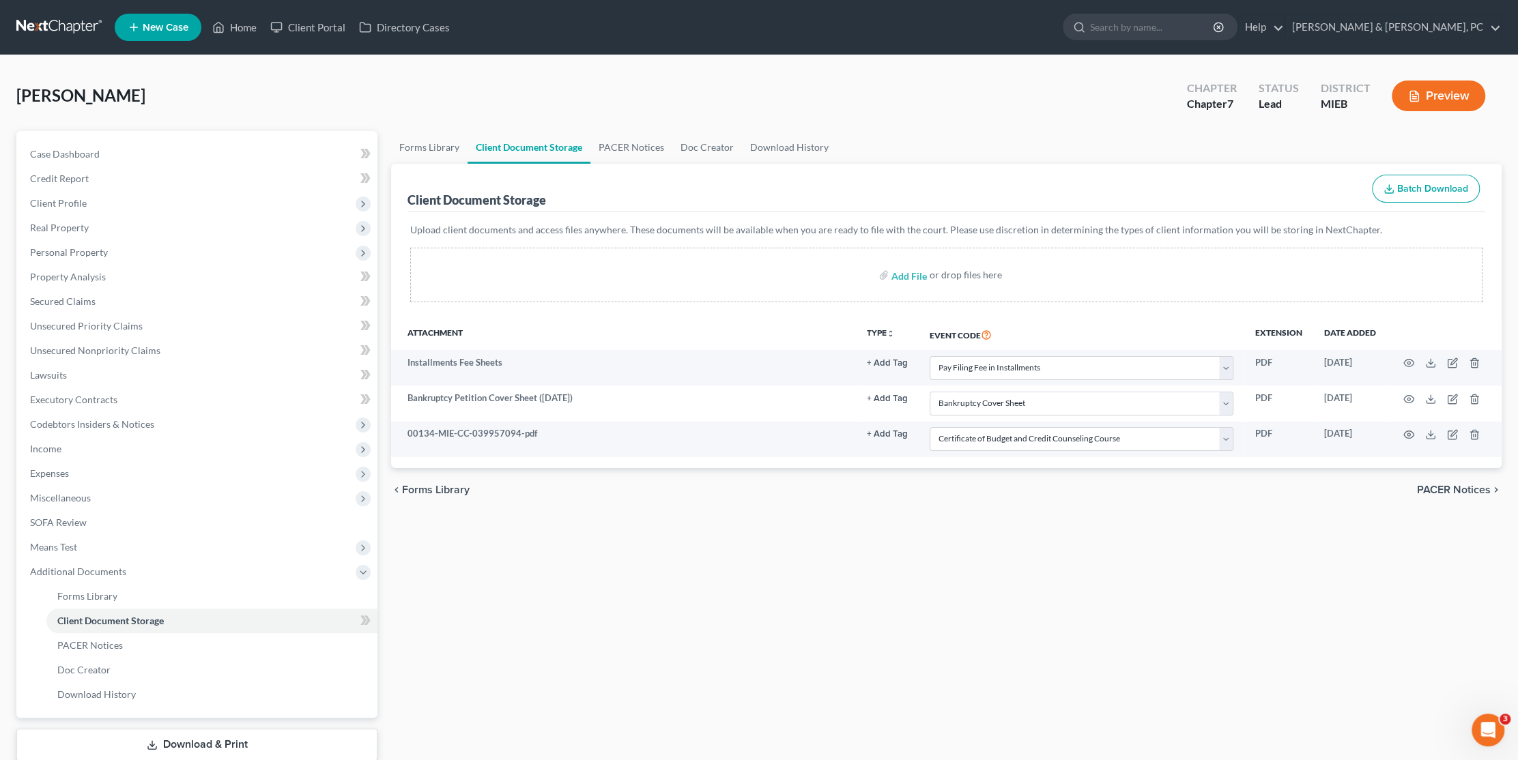
click at [945, 574] on div "Forms Library Client Document Storage PACER Notices Doc Creator Download Histor…" at bounding box center [946, 463] width 1124 height 665
click at [106, 592] on span "Forms Library" at bounding box center [87, 596] width 60 height 12
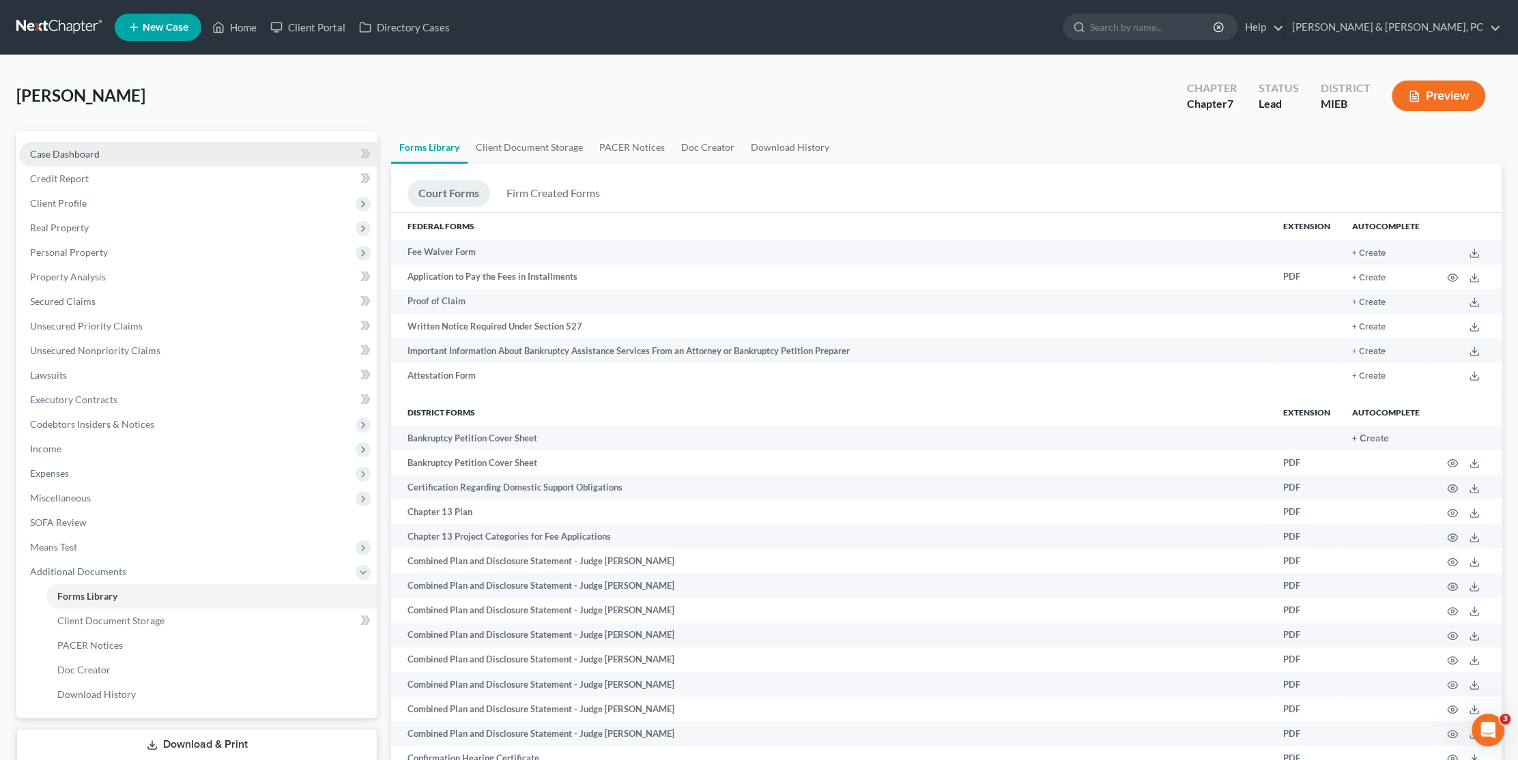
click at [90, 153] on span "Case Dashboard" at bounding box center [65, 154] width 70 height 12
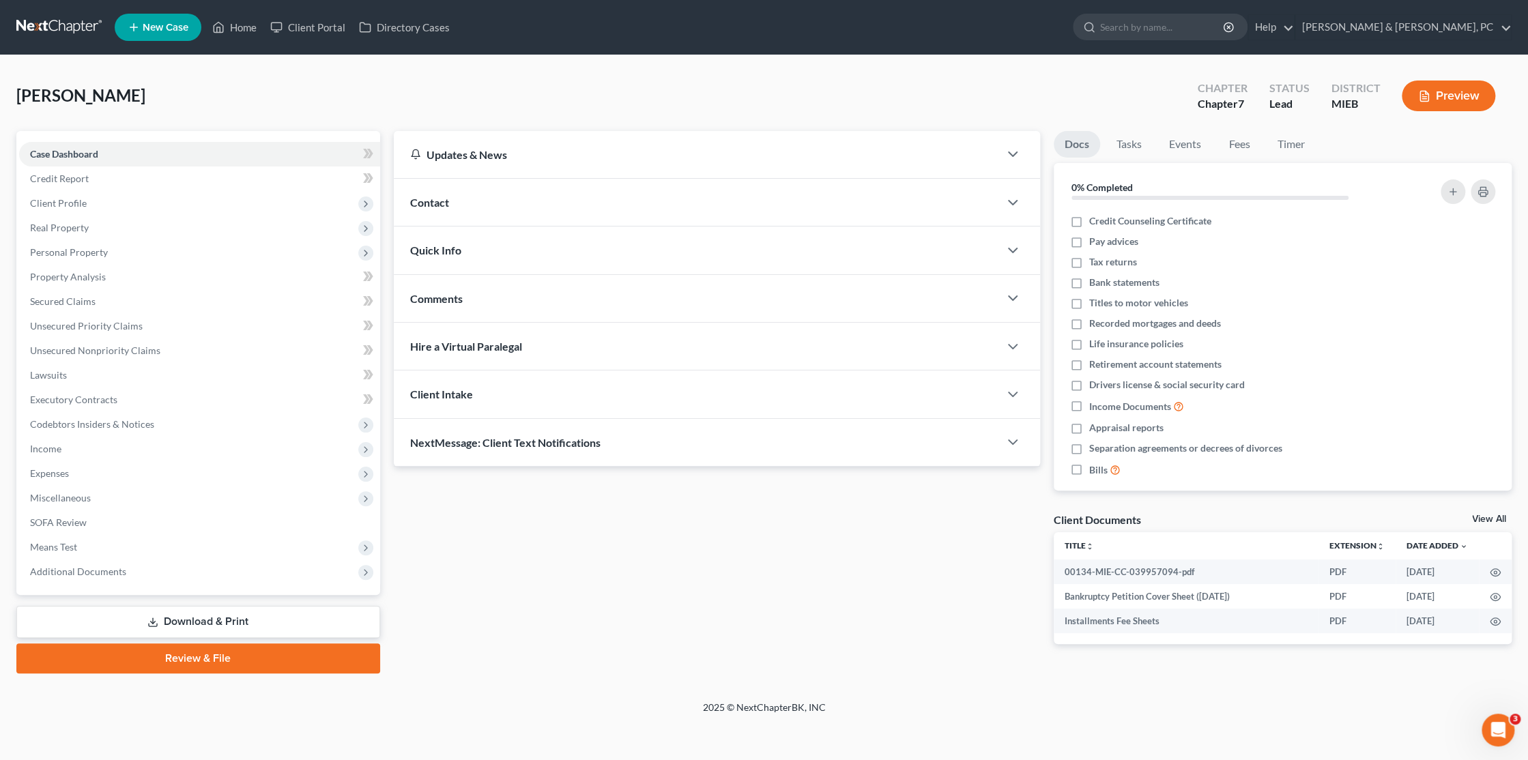
click at [159, 655] on link "Review & File" at bounding box center [198, 659] width 364 height 30
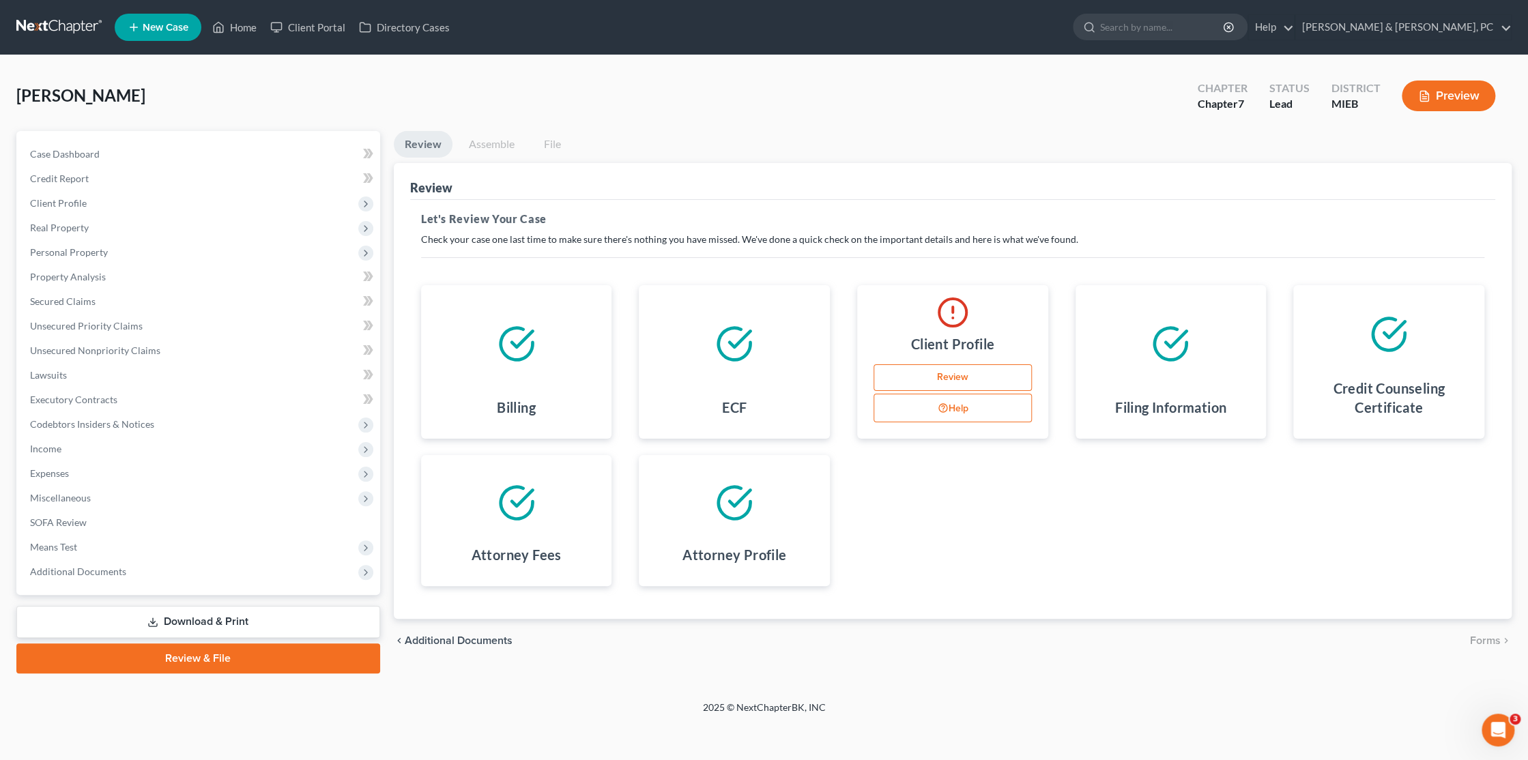
click at [973, 379] on link "Review" at bounding box center [953, 377] width 158 height 27
select select "0"
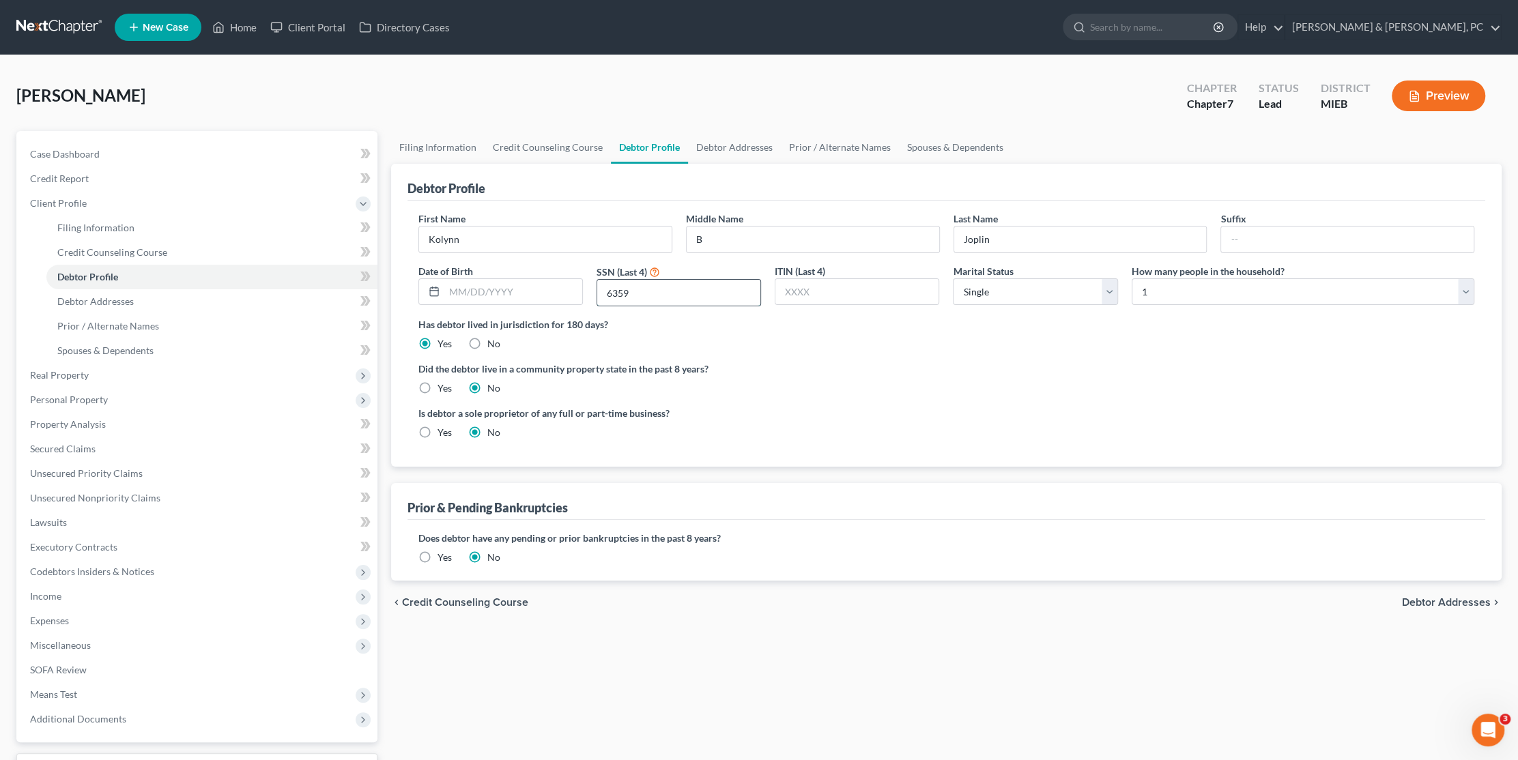
click at [650, 291] on input "6359" at bounding box center [678, 293] width 163 height 26
drag, startPoint x: 603, startPoint y: 293, endPoint x: 530, endPoint y: 289, distance: 73.8
click at [530, 289] on div "First Name [PERSON_NAME] Middle Name B Last Name [PERSON_NAME] Date of Birth SS…" at bounding box center [946, 265] width 1069 height 106
click at [663, 294] on input "6359" at bounding box center [678, 293] width 163 height 26
drag, startPoint x: 665, startPoint y: 291, endPoint x: 568, endPoint y: 287, distance: 97.0
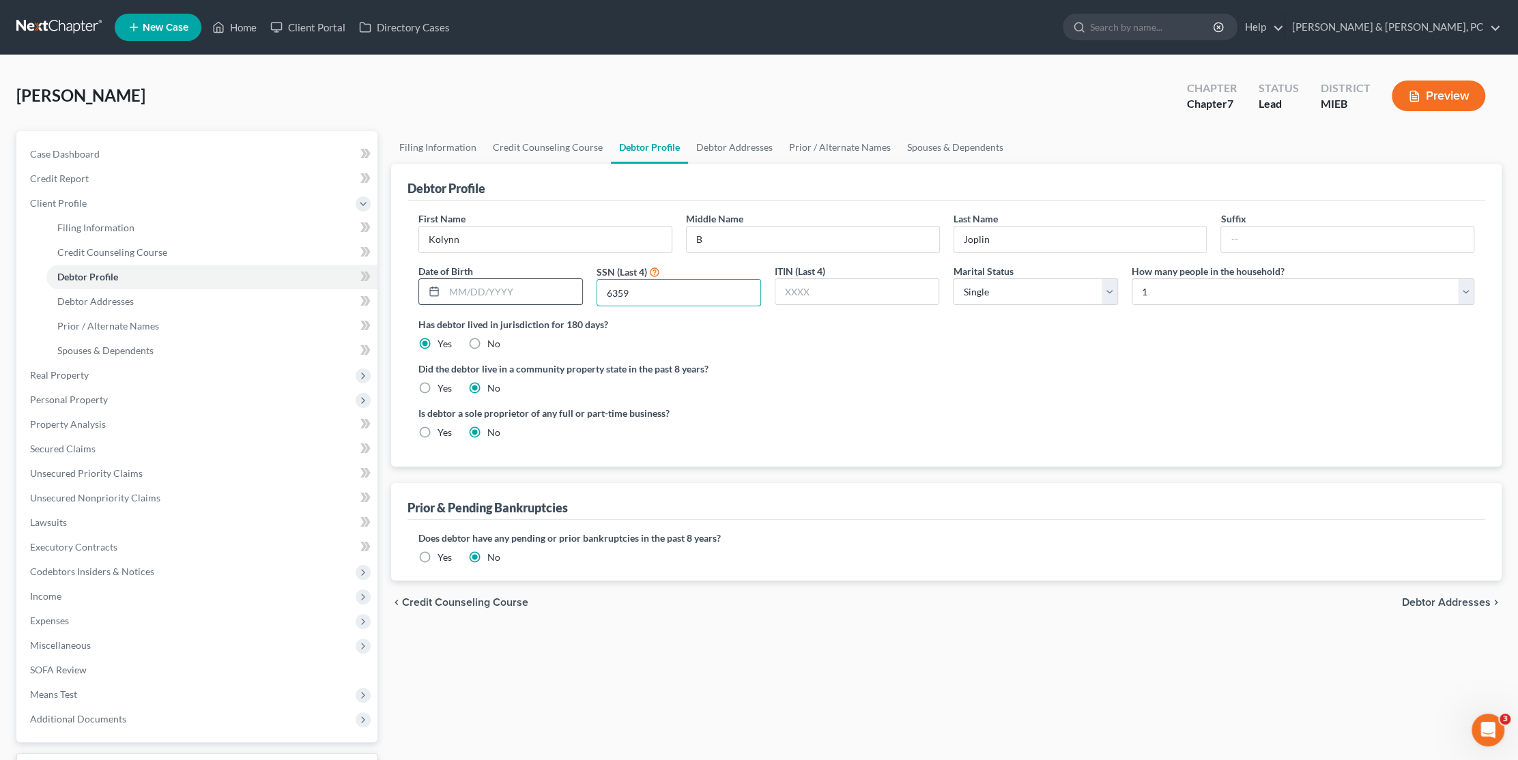
click at [568, 287] on div "First Name [PERSON_NAME] Middle Name B Last Name [PERSON_NAME] Date of Birth SS…" at bounding box center [946, 265] width 1069 height 106
type input "3"
type input "6359"
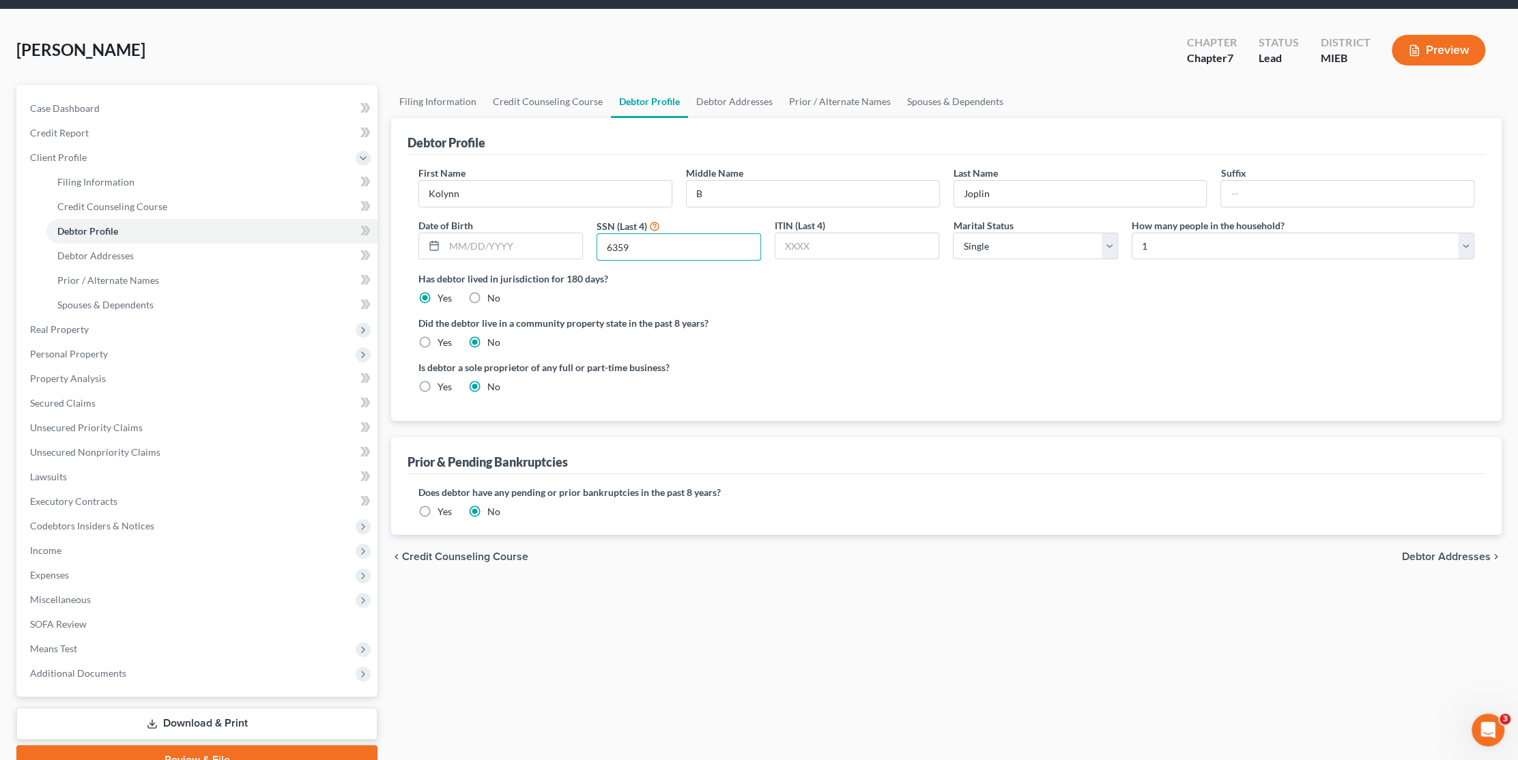
scroll to position [111, 0]
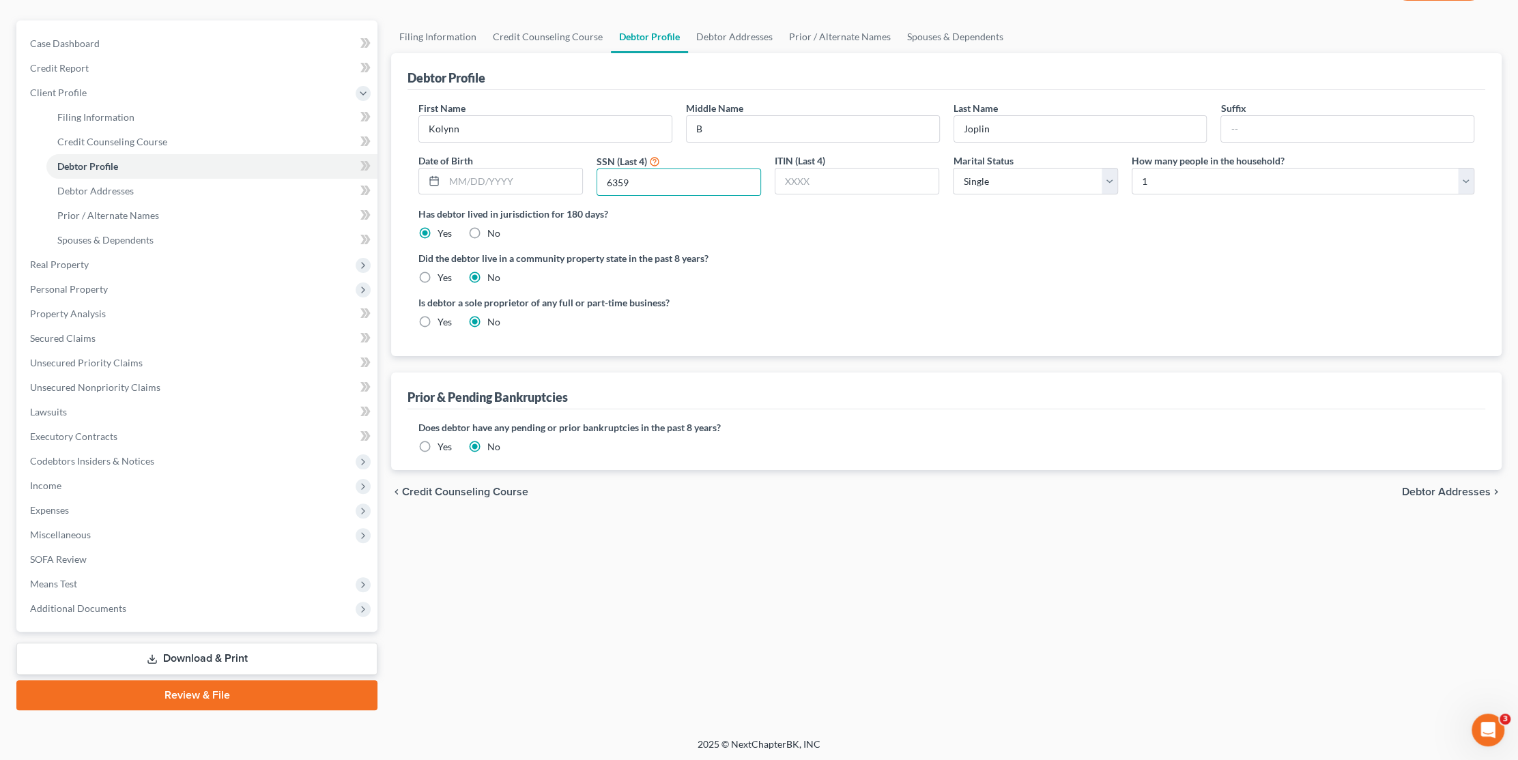
click at [216, 704] on link "Review & File" at bounding box center [196, 695] width 361 height 30
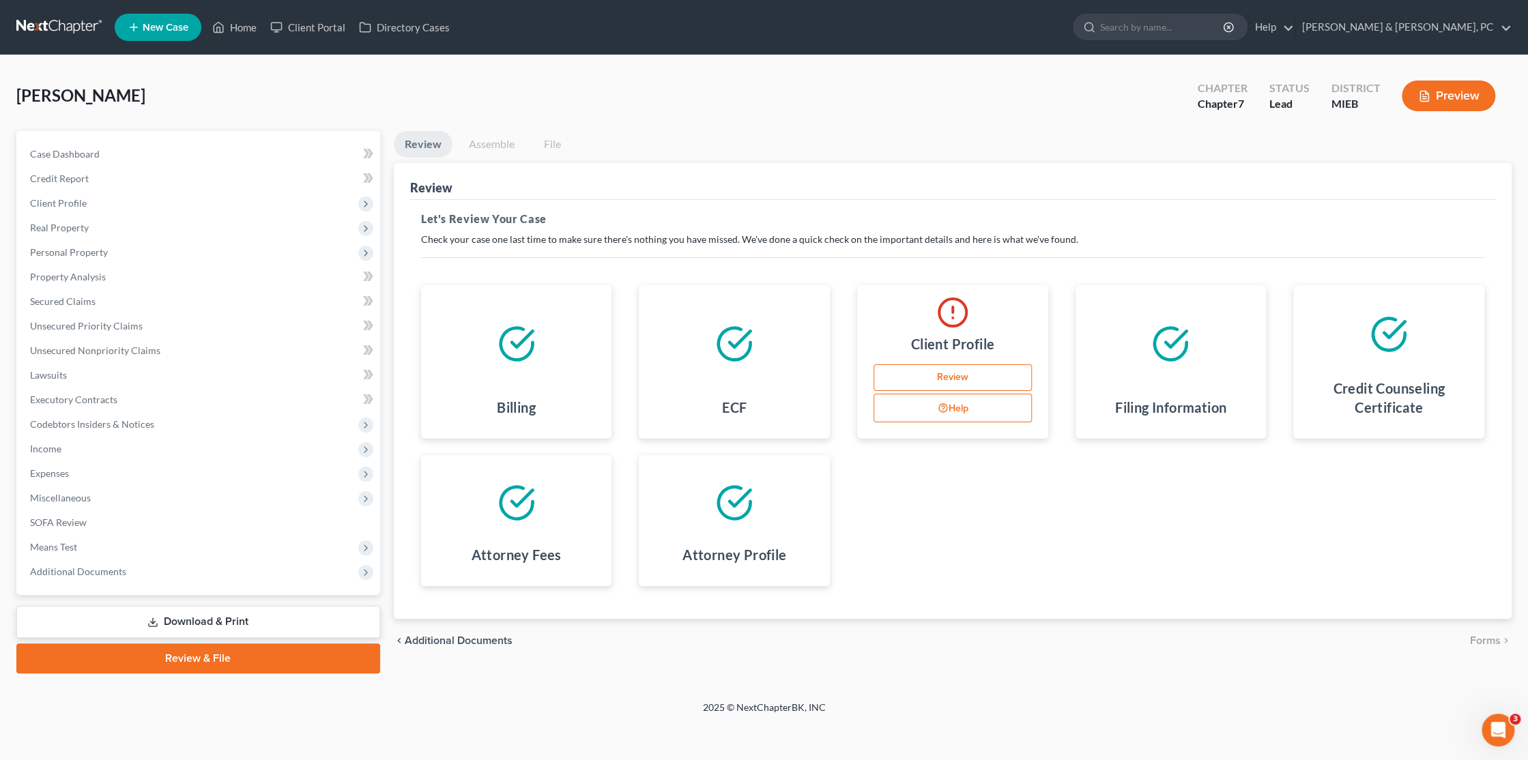
click at [953, 407] on button "Help" at bounding box center [953, 408] width 158 height 29
click at [930, 373] on link "Review" at bounding box center [953, 377] width 158 height 27
select select "0"
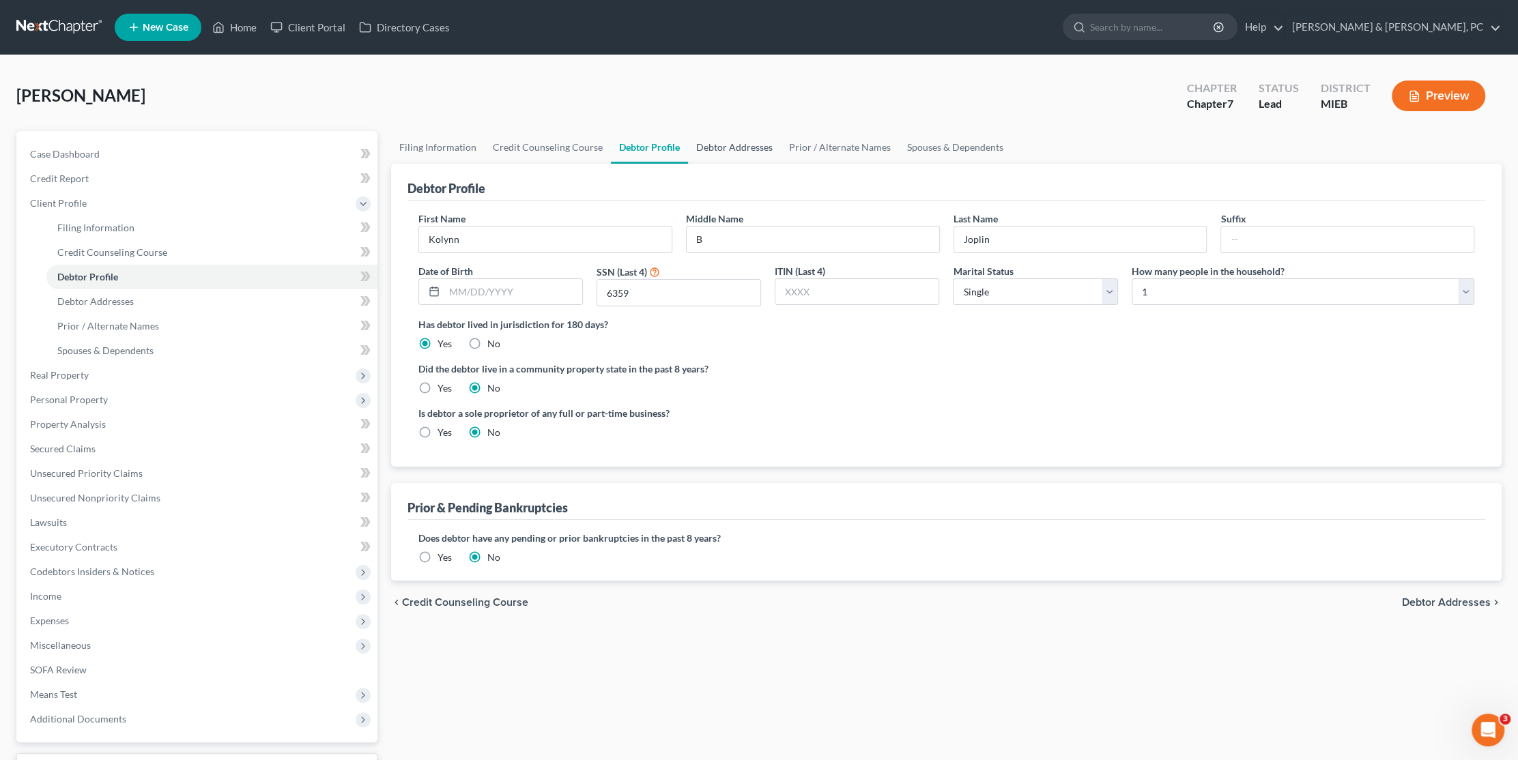
click at [744, 146] on link "Debtor Addresses" at bounding box center [734, 147] width 93 height 33
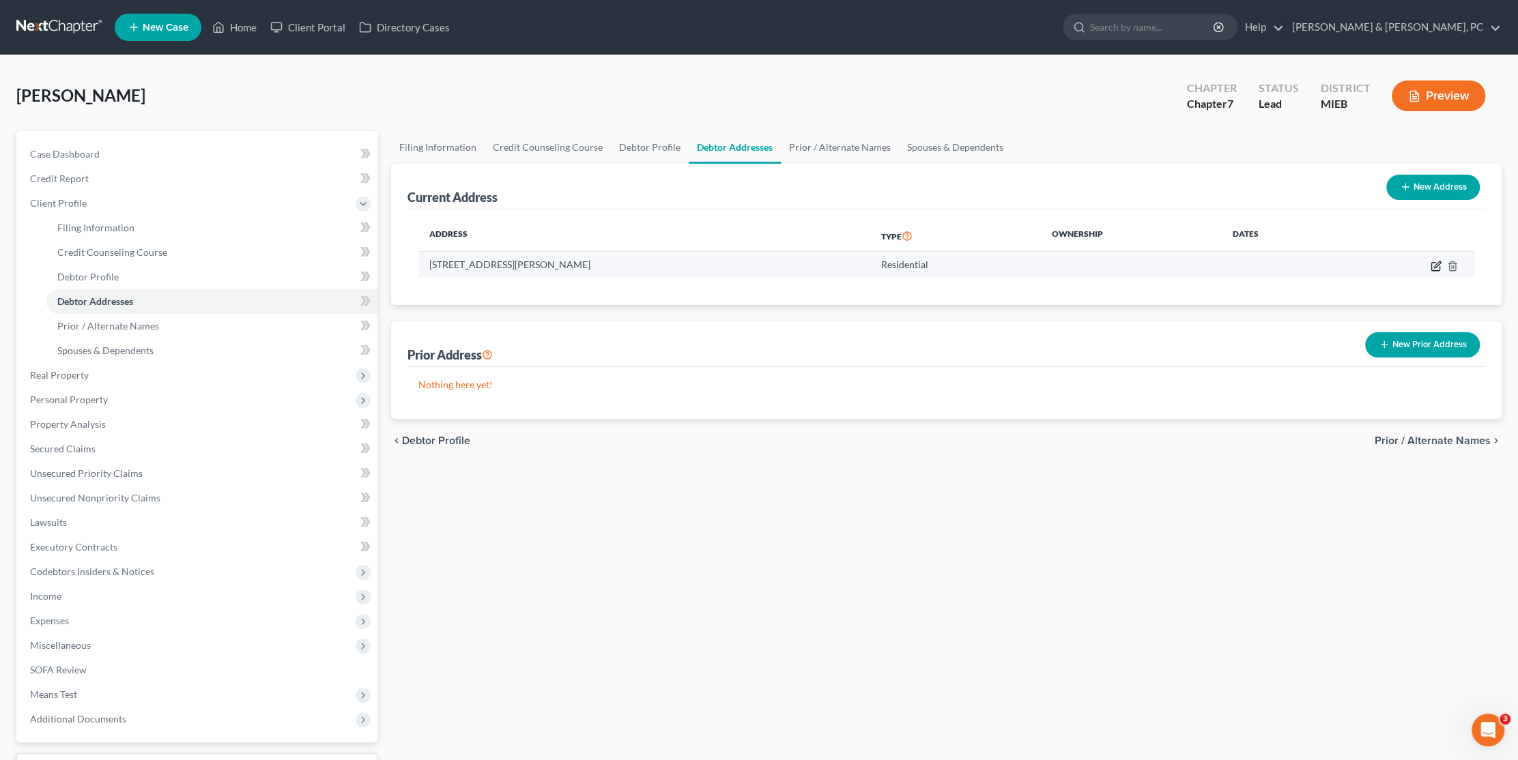
click at [1433, 268] on icon "button" at bounding box center [1435, 266] width 11 height 11
select select "23"
select select "0"
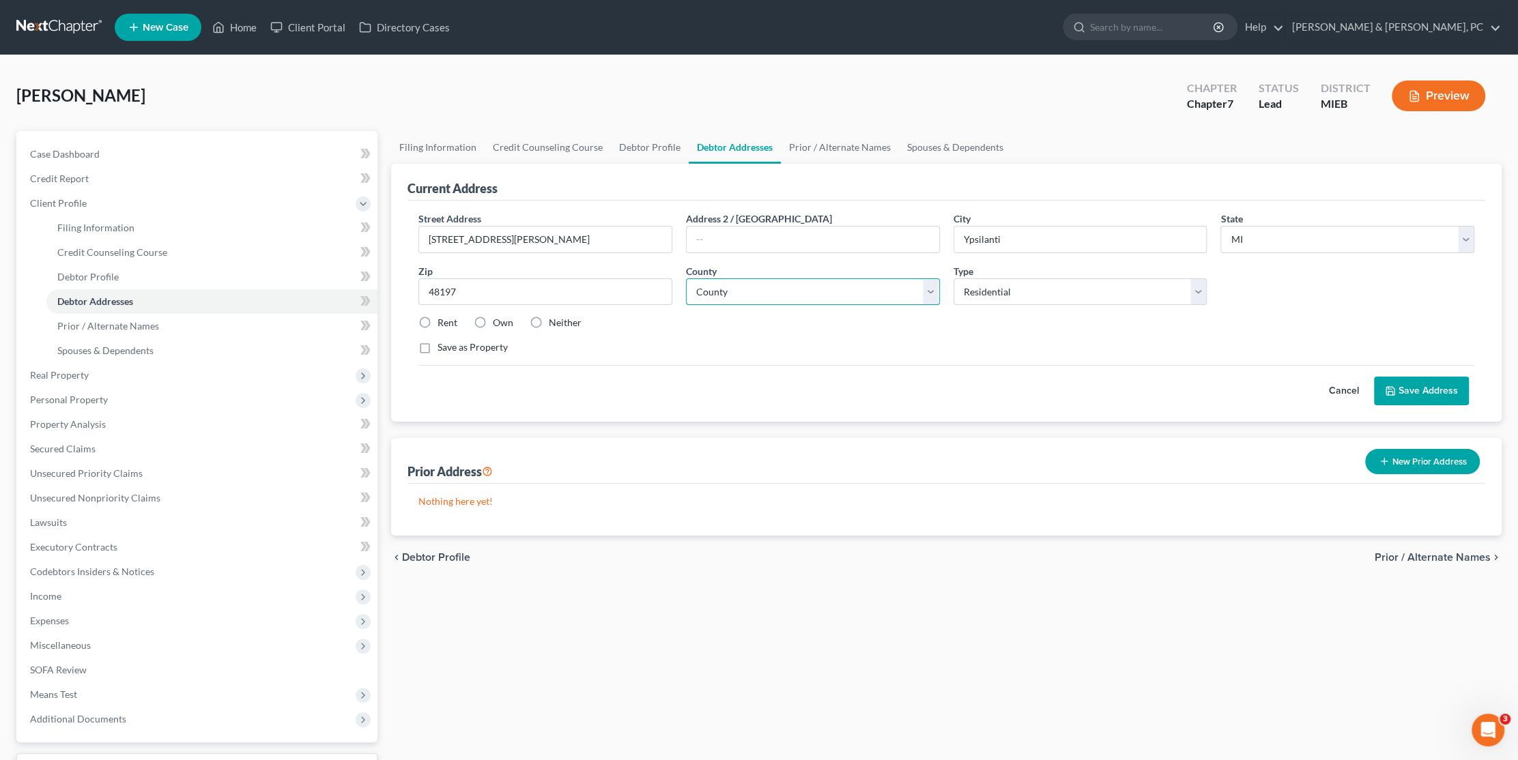
click at [769, 287] on select "[GEOGRAPHIC_DATA] [GEOGRAPHIC_DATA] [GEOGRAPHIC_DATA] [GEOGRAPHIC_DATA] [GEOGRA…" at bounding box center [813, 291] width 254 height 27
select select "80"
click at [686, 278] on select "[GEOGRAPHIC_DATA] [GEOGRAPHIC_DATA] [GEOGRAPHIC_DATA] [GEOGRAPHIC_DATA] [GEOGRA…" at bounding box center [813, 291] width 254 height 27
click at [437, 321] on label "Rent" at bounding box center [447, 323] width 20 height 14
click at [443, 321] on input "Rent" at bounding box center [447, 320] width 9 height 9
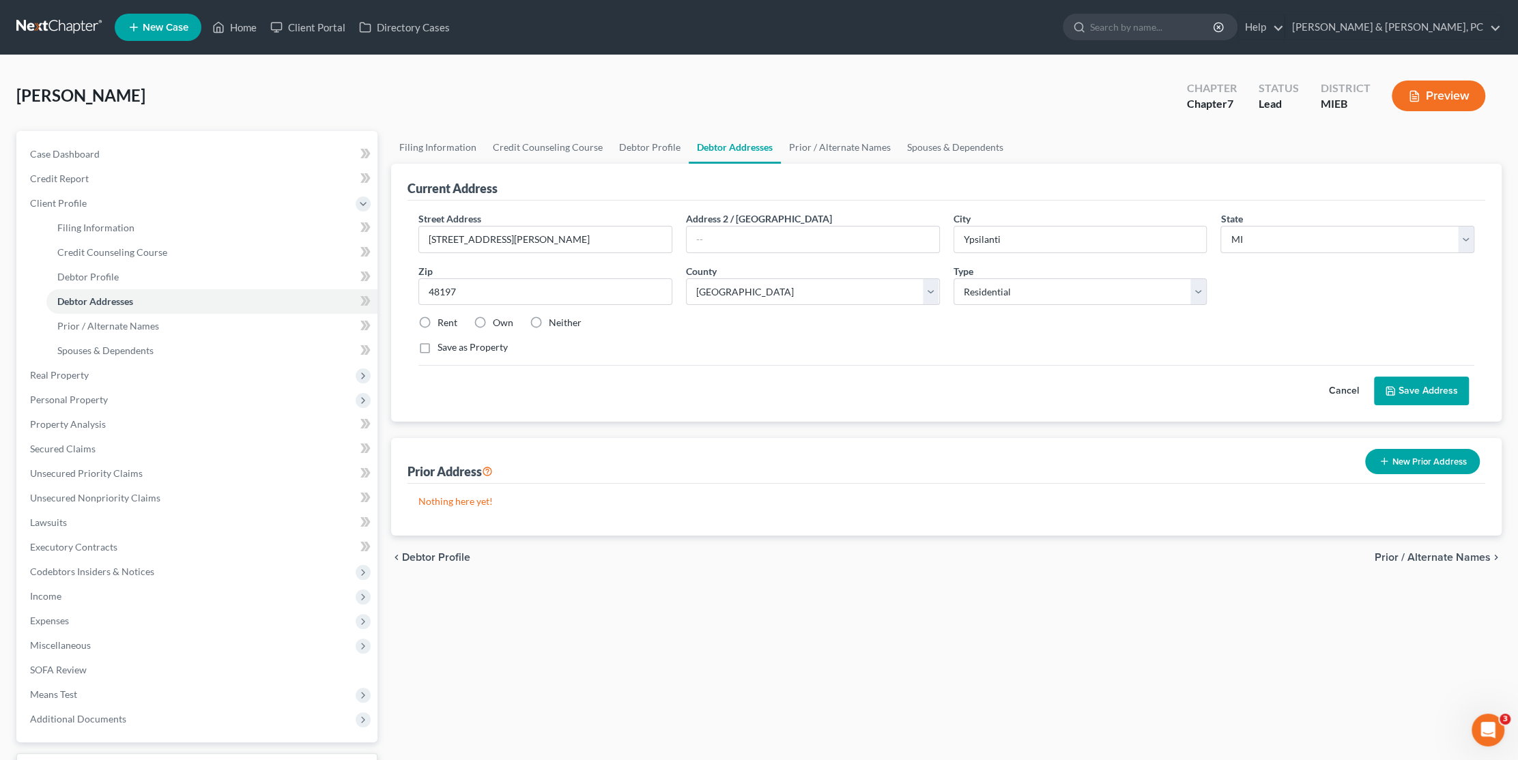
radio input "true"
click at [1411, 384] on button "Save Address" at bounding box center [1421, 391] width 95 height 29
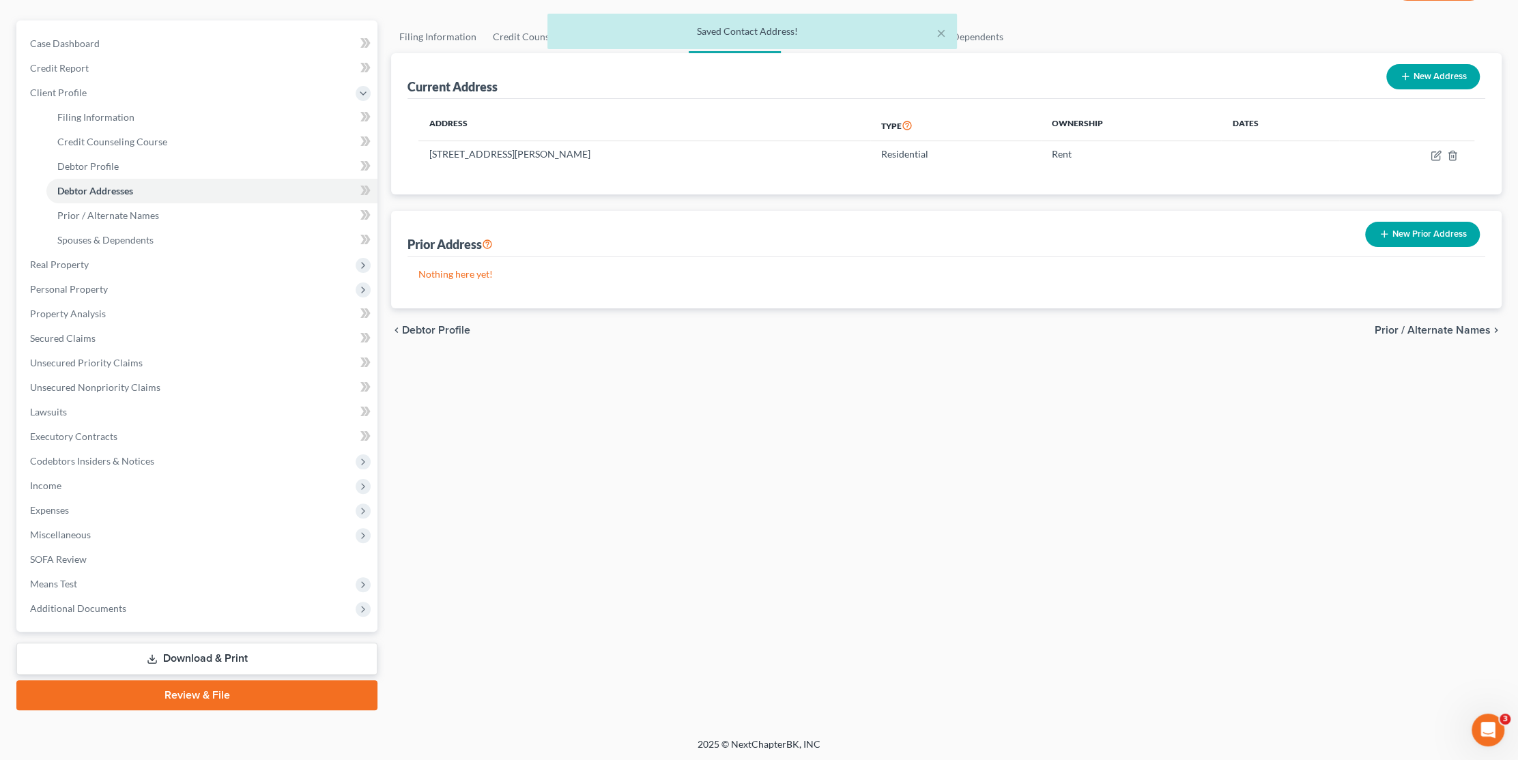
click at [186, 693] on link "Review & File" at bounding box center [196, 695] width 361 height 30
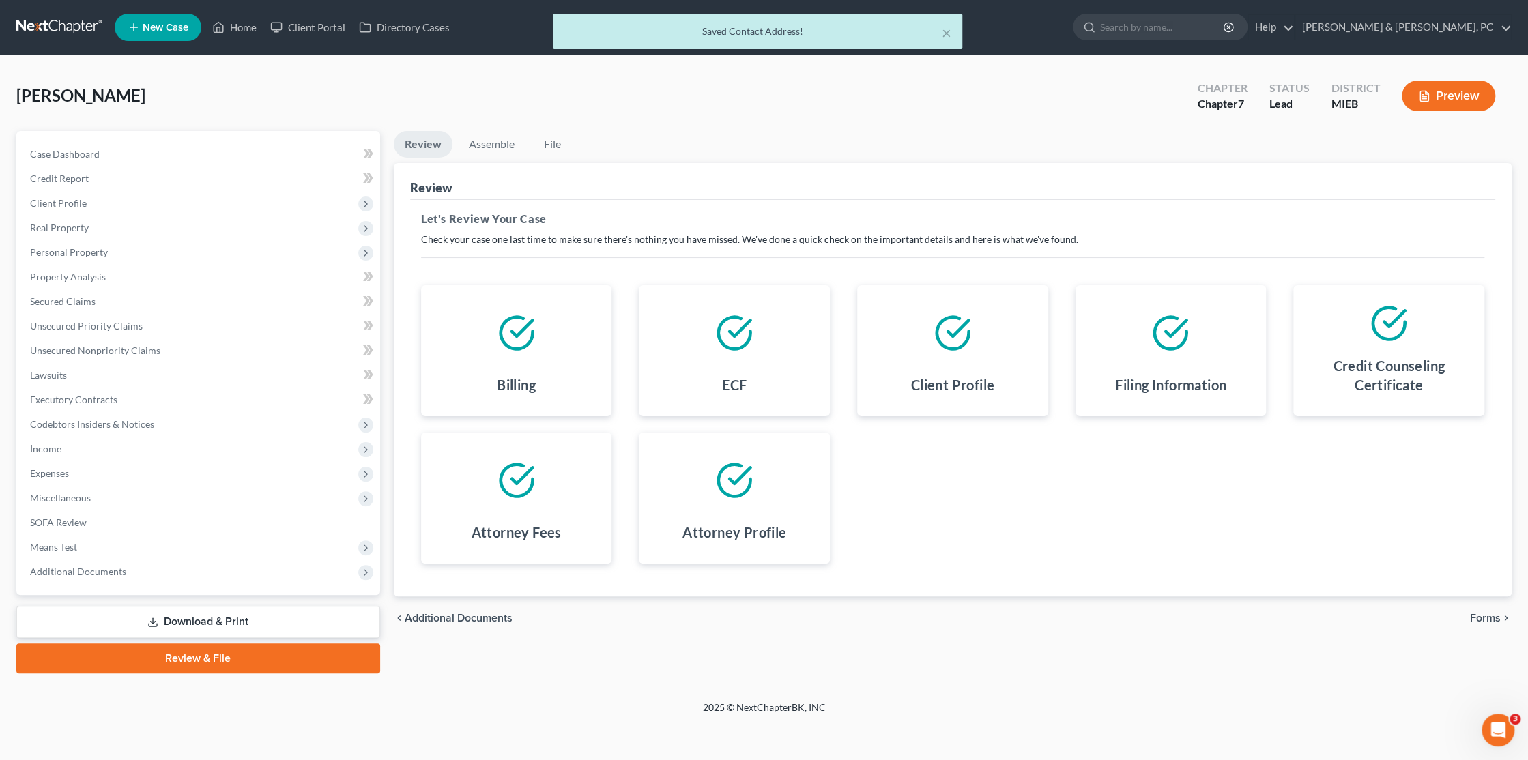
click at [1480, 621] on span "Forms" at bounding box center [1485, 618] width 31 height 11
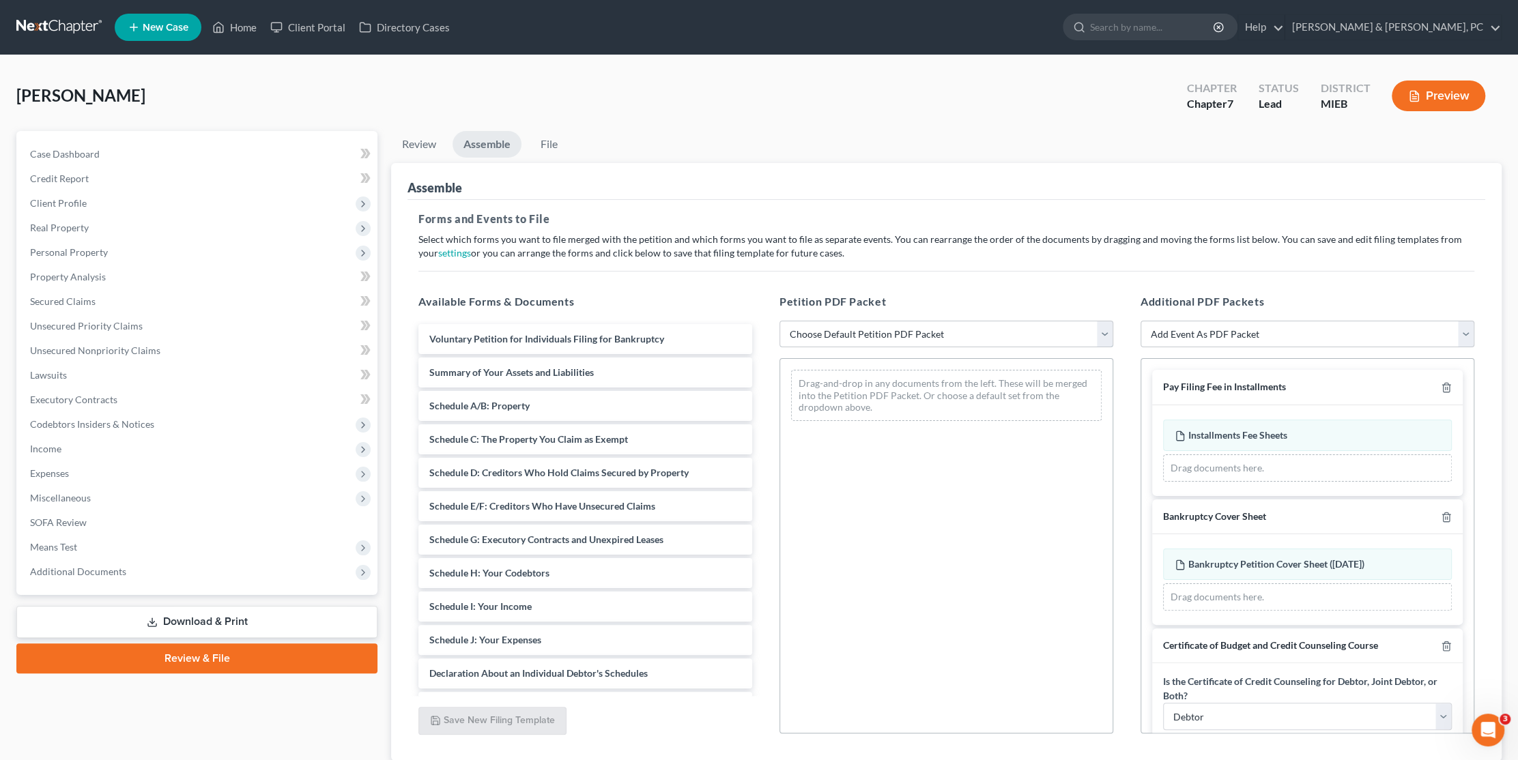
click at [959, 328] on select "Choose Default Petition PDF Packet Emergency Filing (Voluntary Petition and Cre…" at bounding box center [946, 334] width 334 height 27
select select "1"
click at [779, 321] on select "Choose Default Petition PDF Packet Emergency Filing (Voluntary Petition and Cre…" at bounding box center [946, 334] width 334 height 27
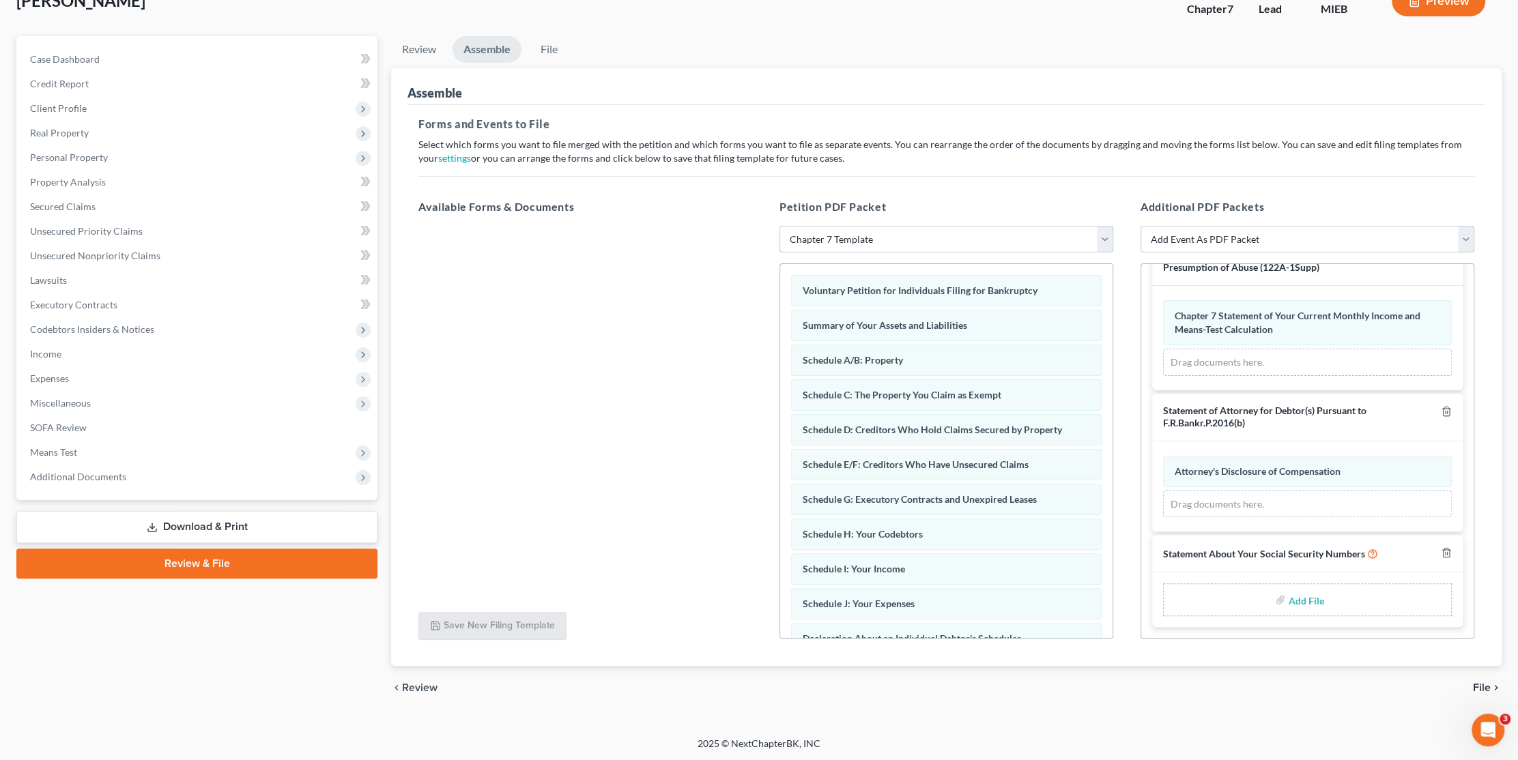
scroll to position [638, 0]
click at [1288, 591] on input "file" at bounding box center [1304, 600] width 33 height 25
type input "C:\fakepath\SSN.pdf"
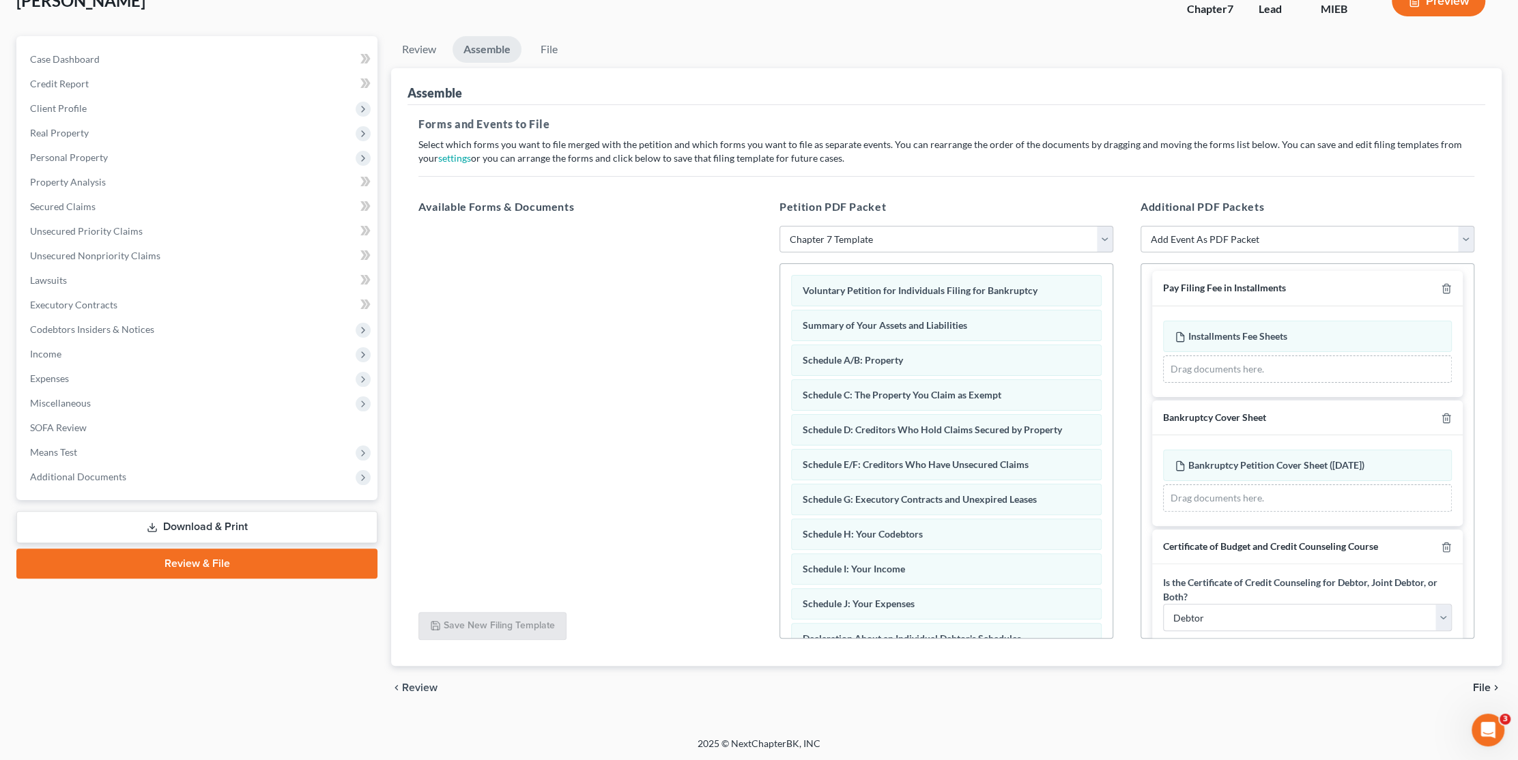
scroll to position [0, 0]
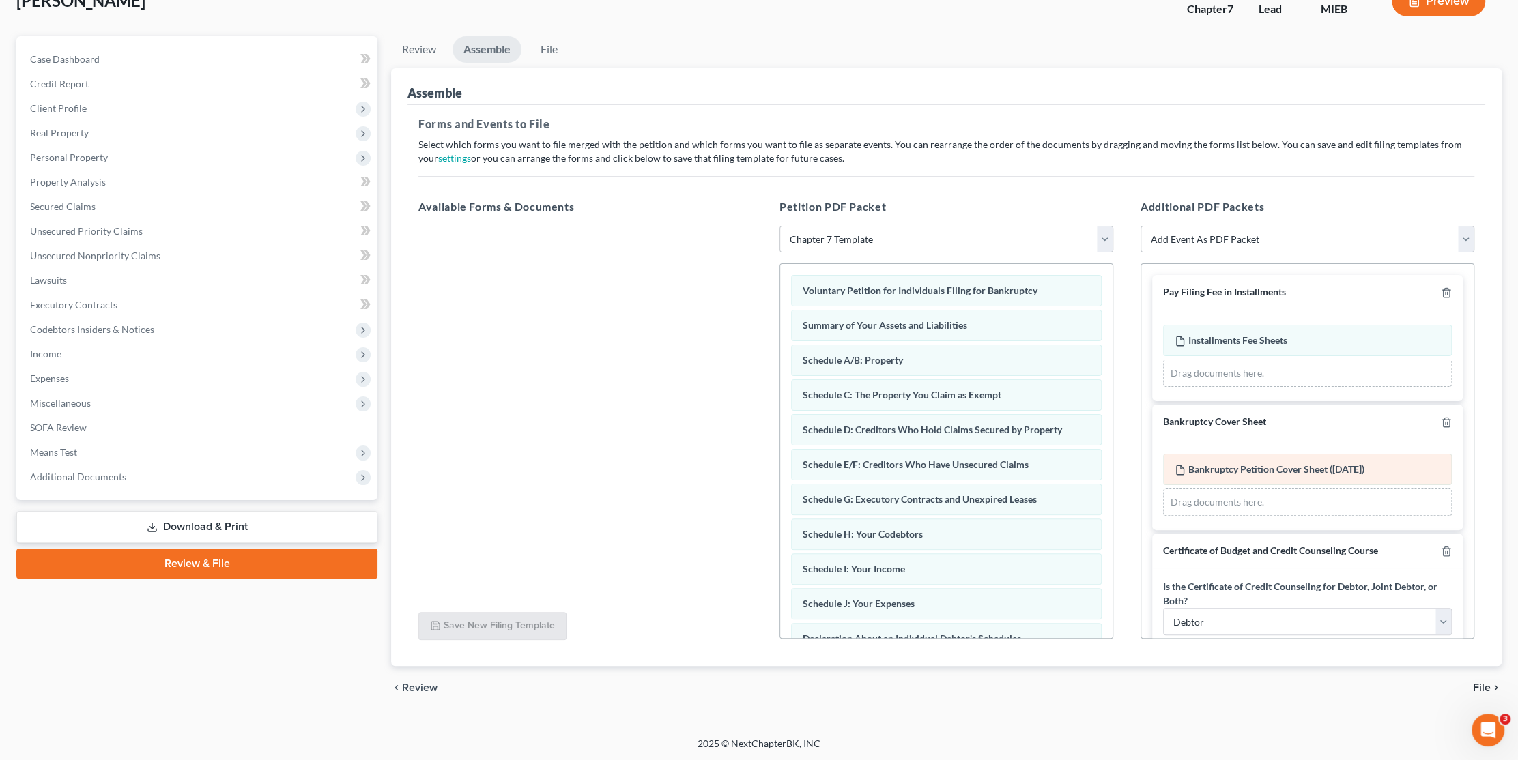
click at [1201, 467] on div "Bankruptcy Petition Cover Sheet ([DATE]) Amended Bankruptcy Petition Cover Shee…" at bounding box center [1307, 485] width 289 height 62
click at [1201, 467] on span "Bankruptcy Petition Cover Sheet ([DATE])" at bounding box center [1276, 469] width 176 height 12
click at [1175, 467] on icon at bounding box center [1180, 470] width 11 height 11
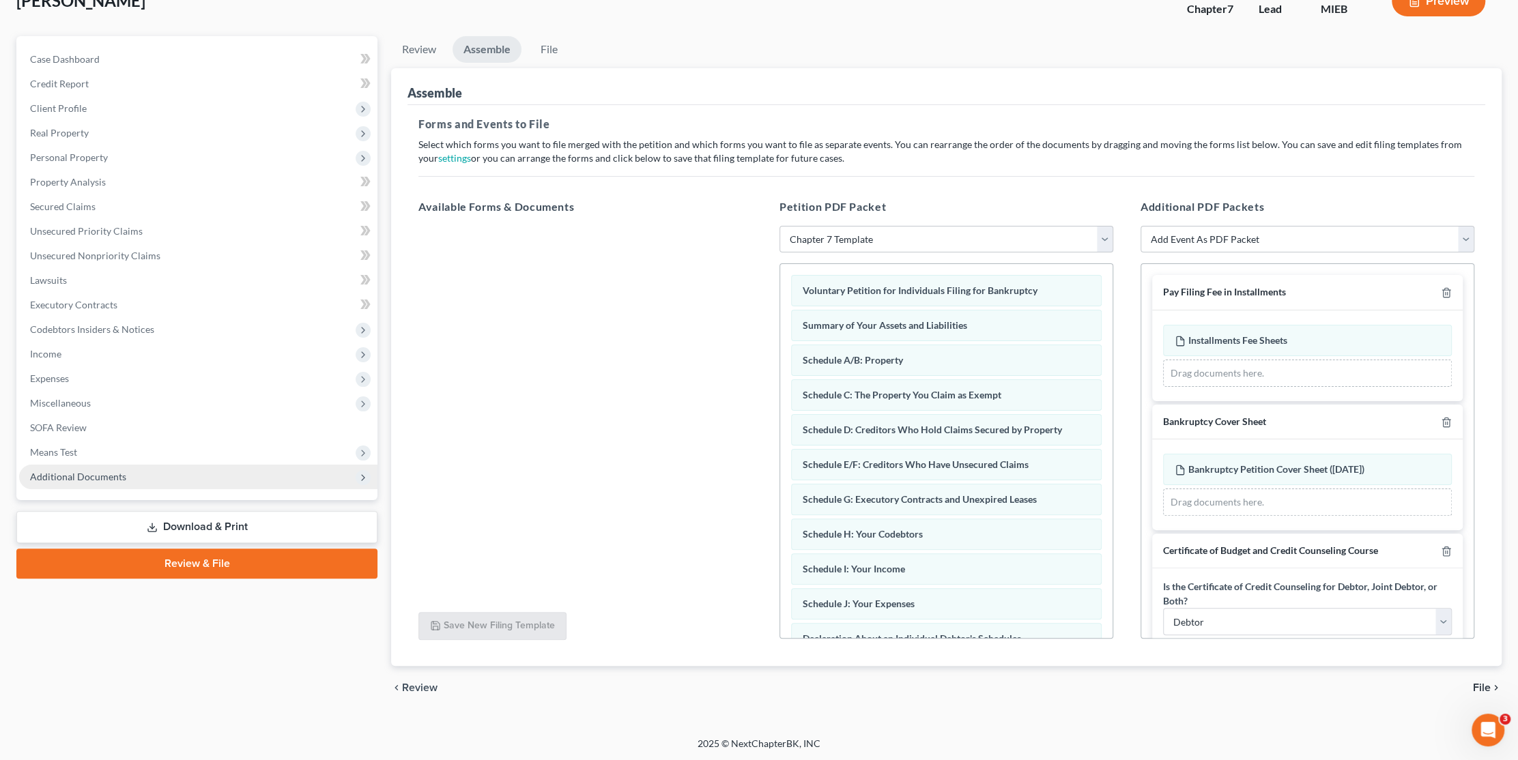
click at [46, 476] on span "Additional Documents" at bounding box center [78, 477] width 96 height 12
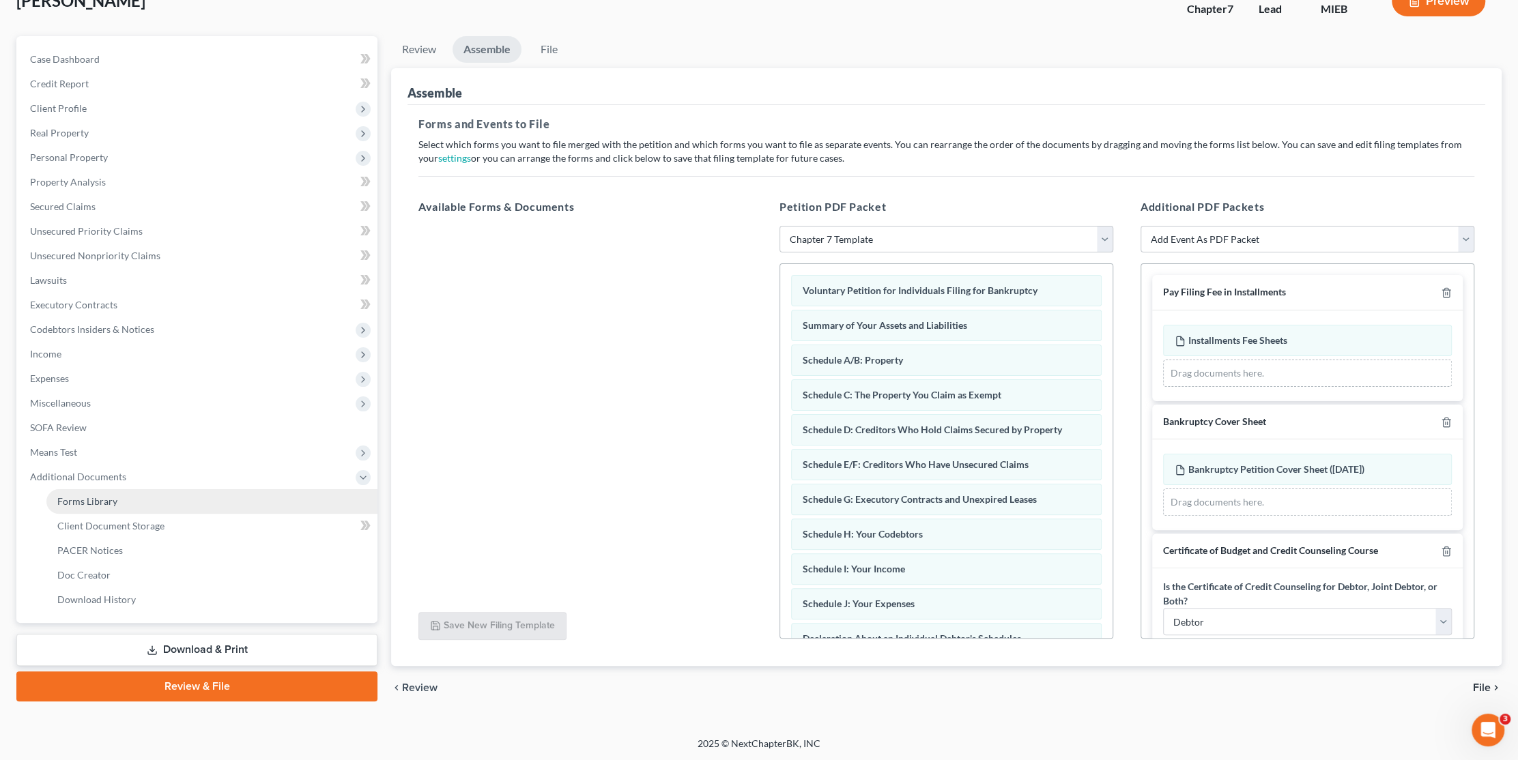
click at [89, 504] on span "Forms Library" at bounding box center [87, 501] width 60 height 12
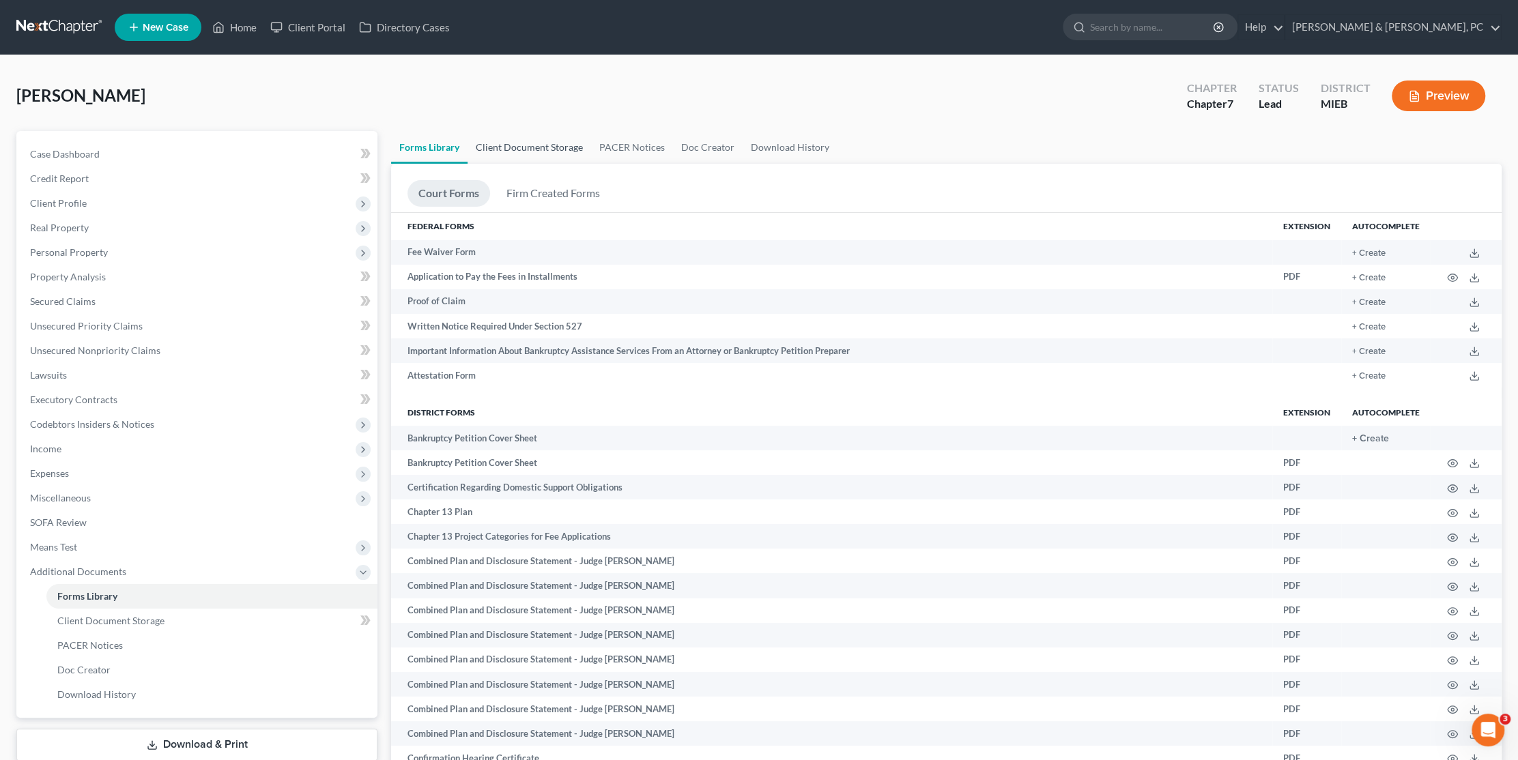
click at [508, 143] on link "Client Document Storage" at bounding box center [529, 147] width 124 height 33
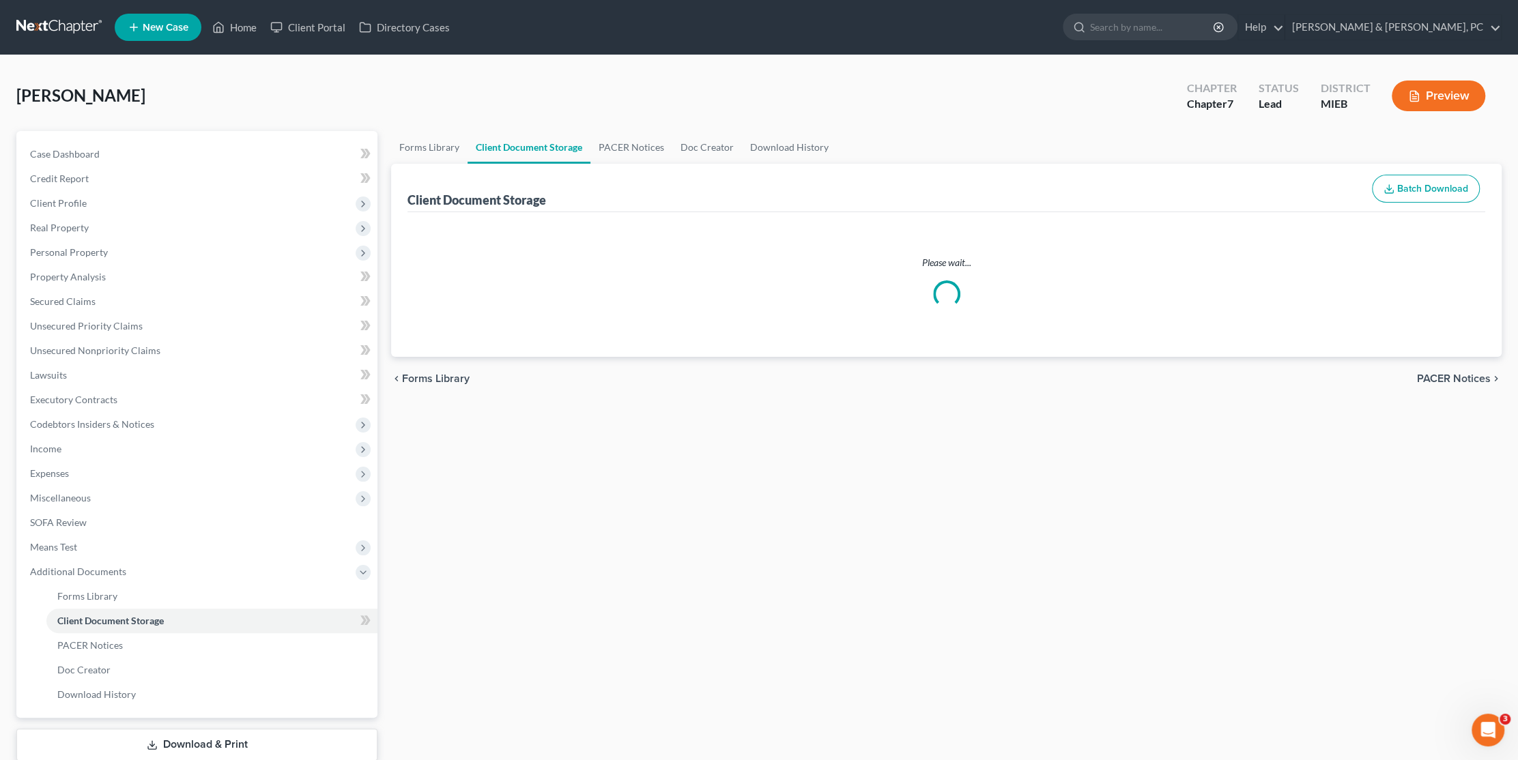
select select "32"
select select "6"
select select "7"
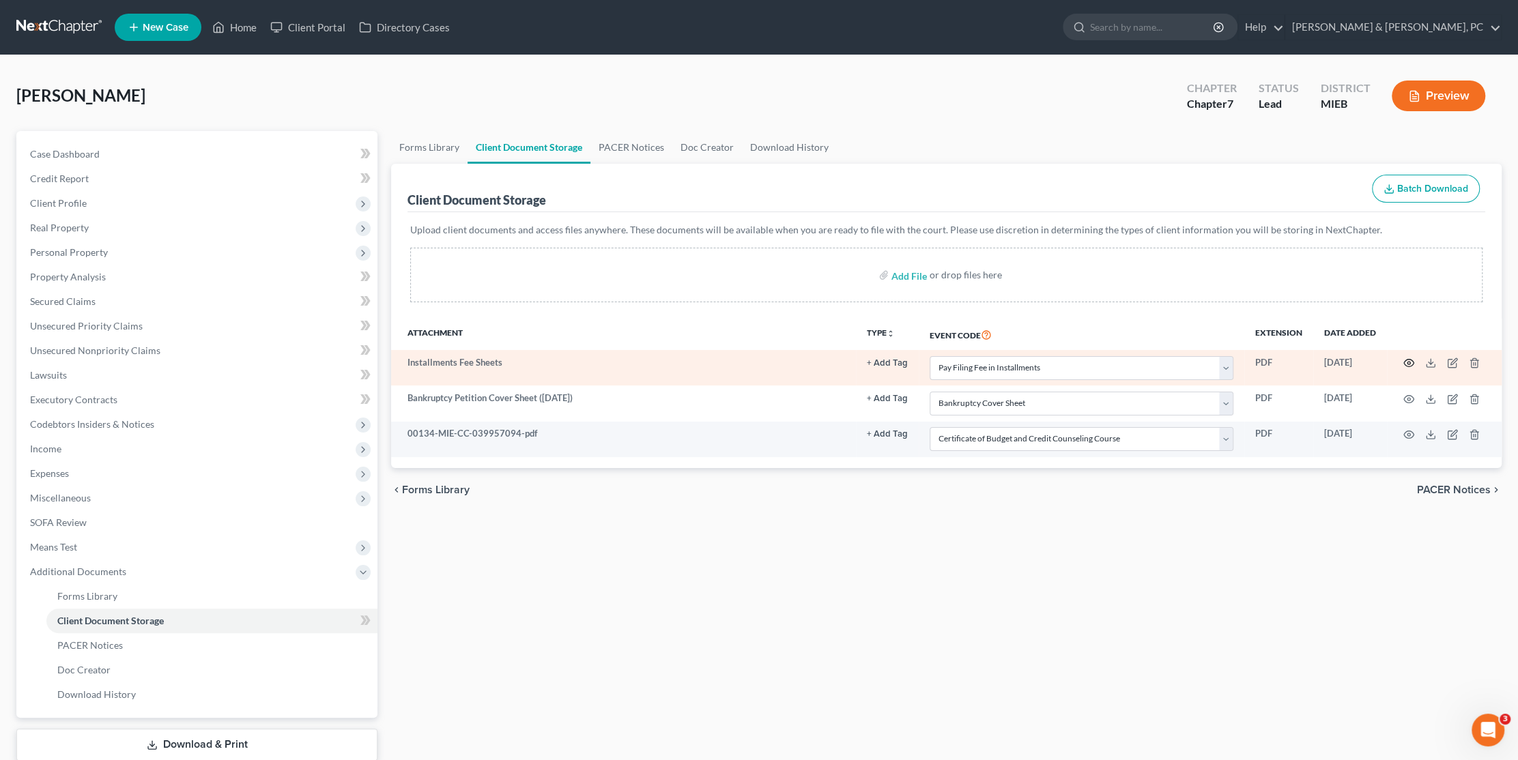
click at [1411, 362] on icon "button" at bounding box center [1408, 363] width 11 height 11
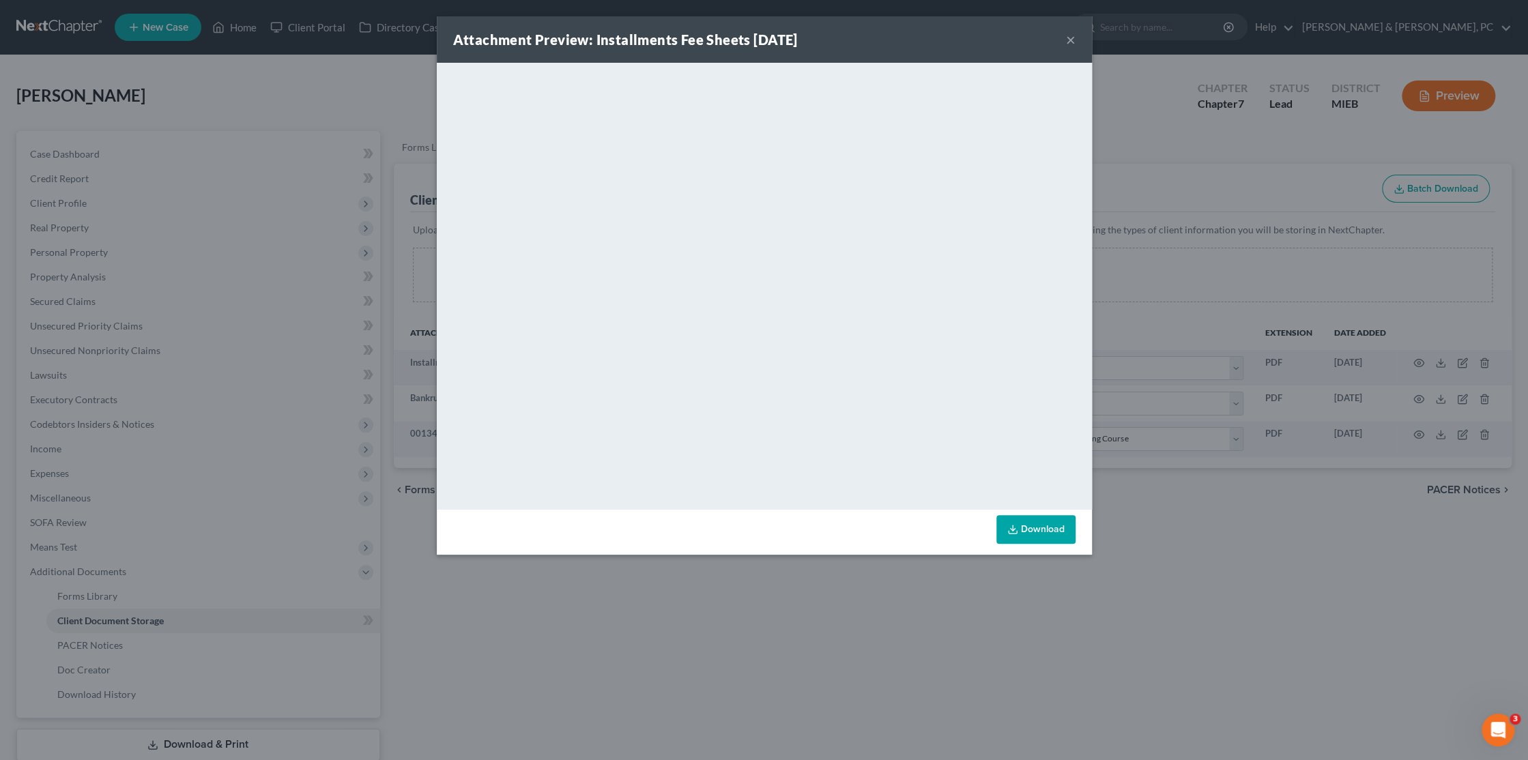
click at [1074, 42] on button "×" at bounding box center [1071, 39] width 10 height 16
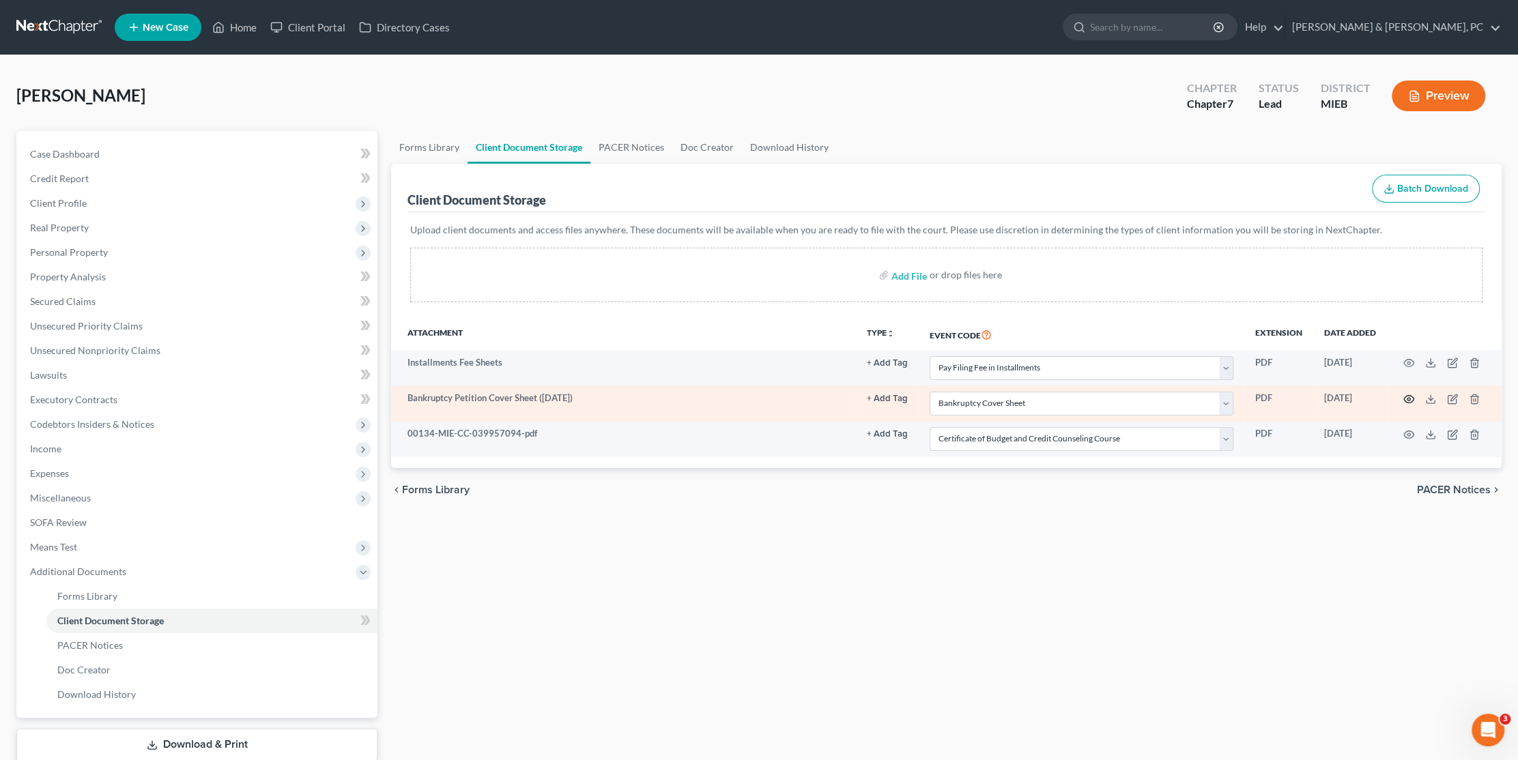
click at [1407, 395] on icon "button" at bounding box center [1409, 399] width 10 height 8
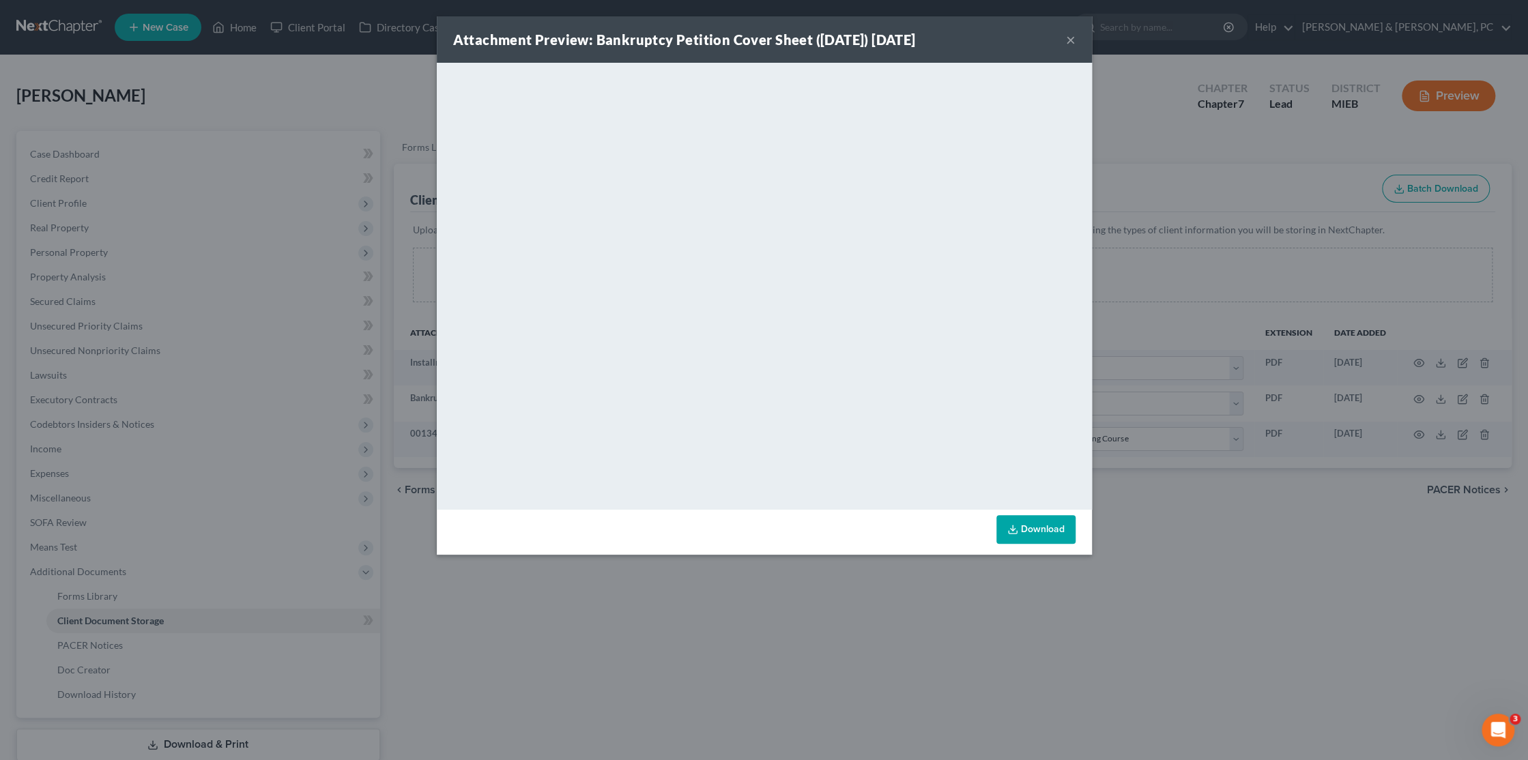
click at [1068, 38] on button "×" at bounding box center [1071, 39] width 10 height 16
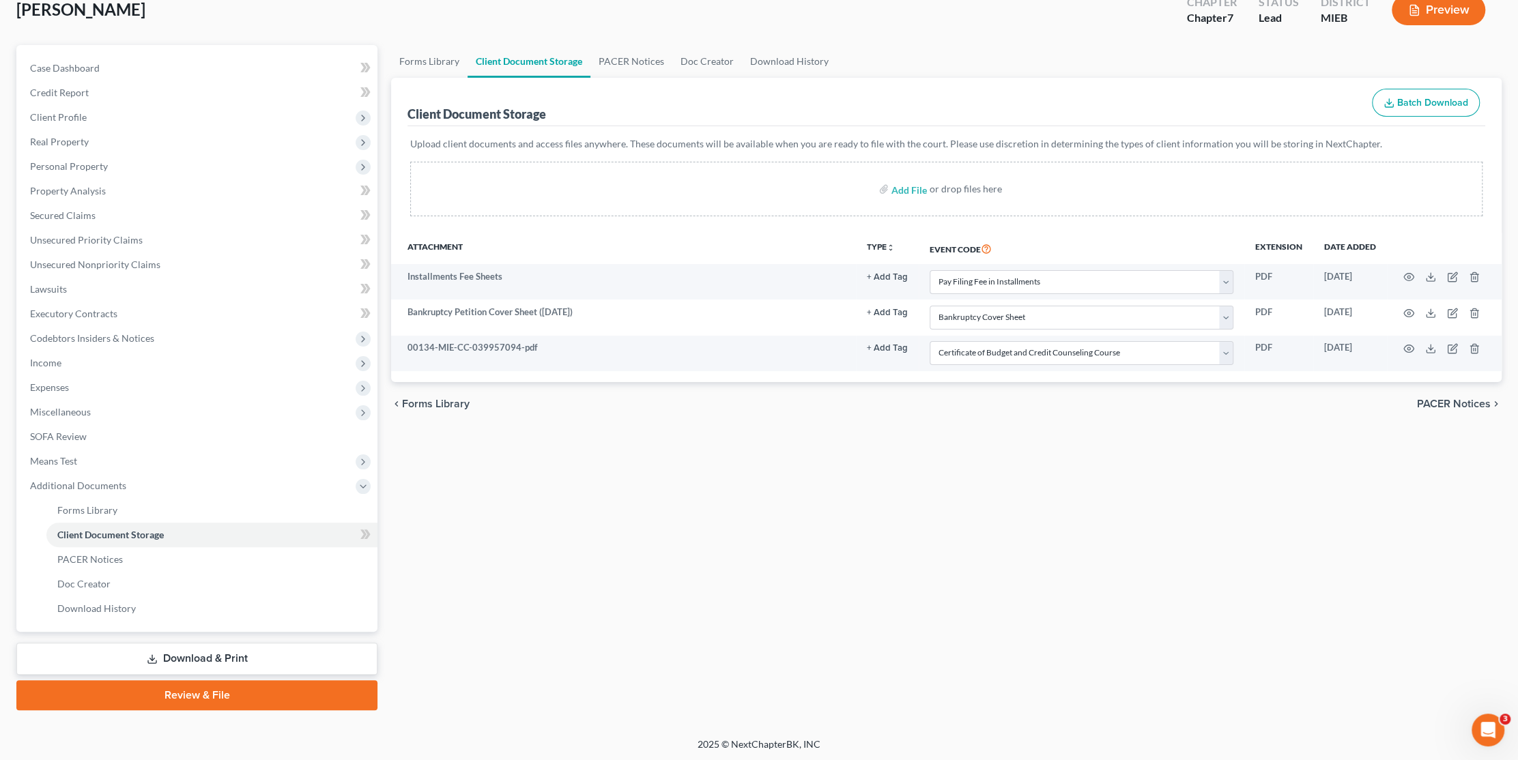
click at [217, 694] on link "Review & File" at bounding box center [196, 695] width 361 height 30
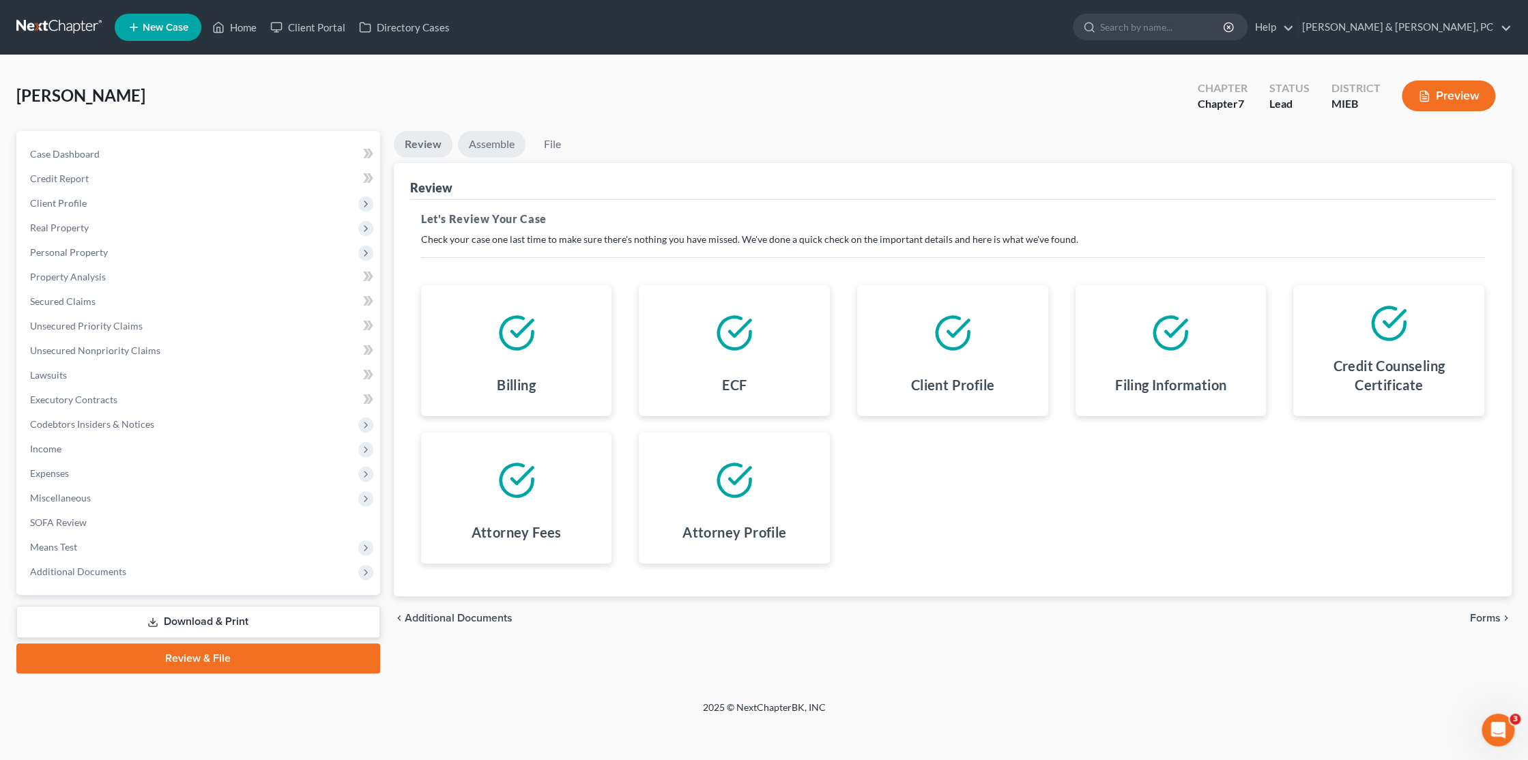
click at [484, 145] on link "Assemble" at bounding box center [492, 144] width 68 height 27
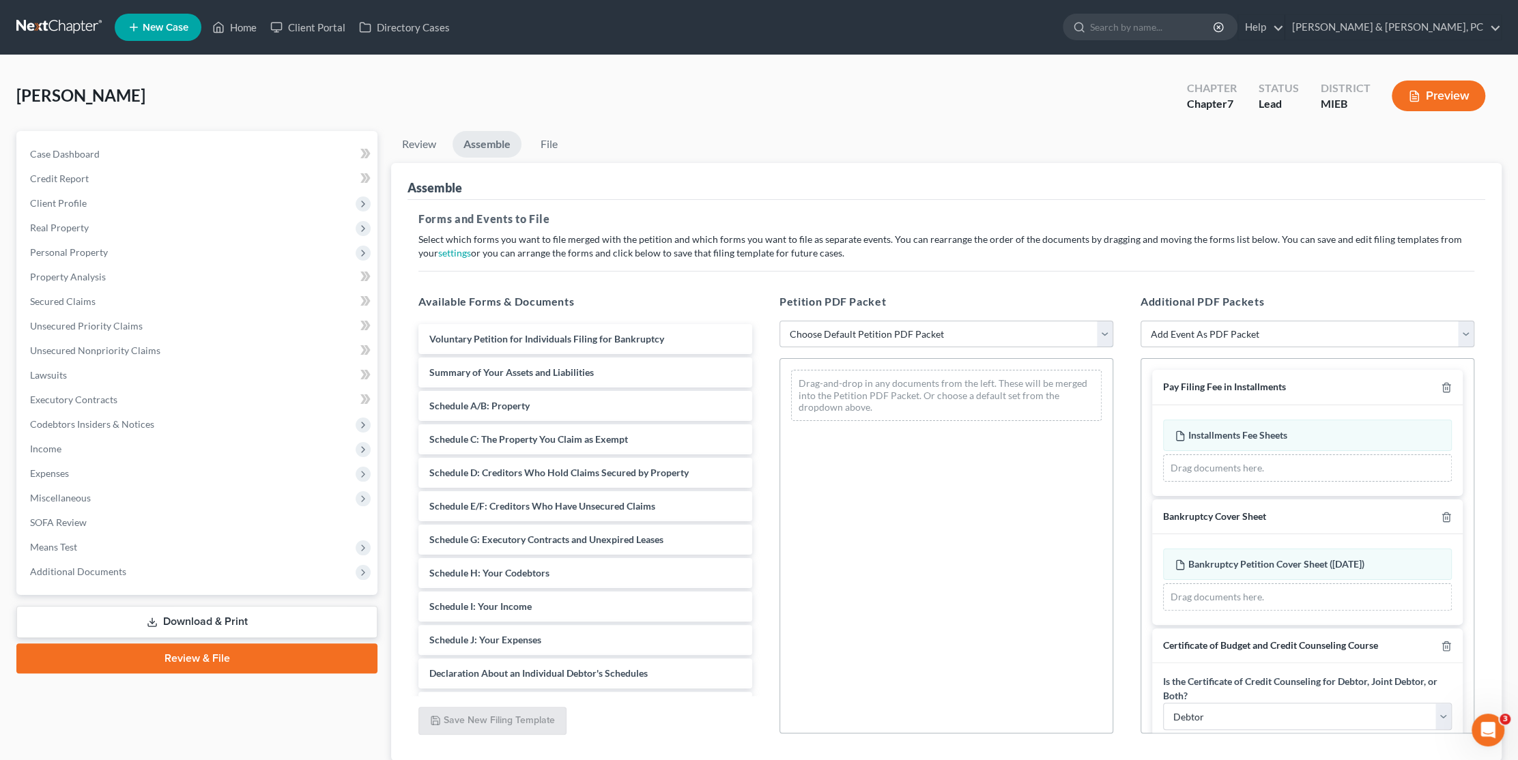
click at [834, 337] on select "Choose Default Petition PDF Packet Emergency Filing (Voluntary Petition and Cre…" at bounding box center [946, 334] width 334 height 27
select select "1"
click at [779, 321] on select "Choose Default Petition PDF Packet Emergency Filing (Voluntary Petition and Cre…" at bounding box center [946, 334] width 334 height 27
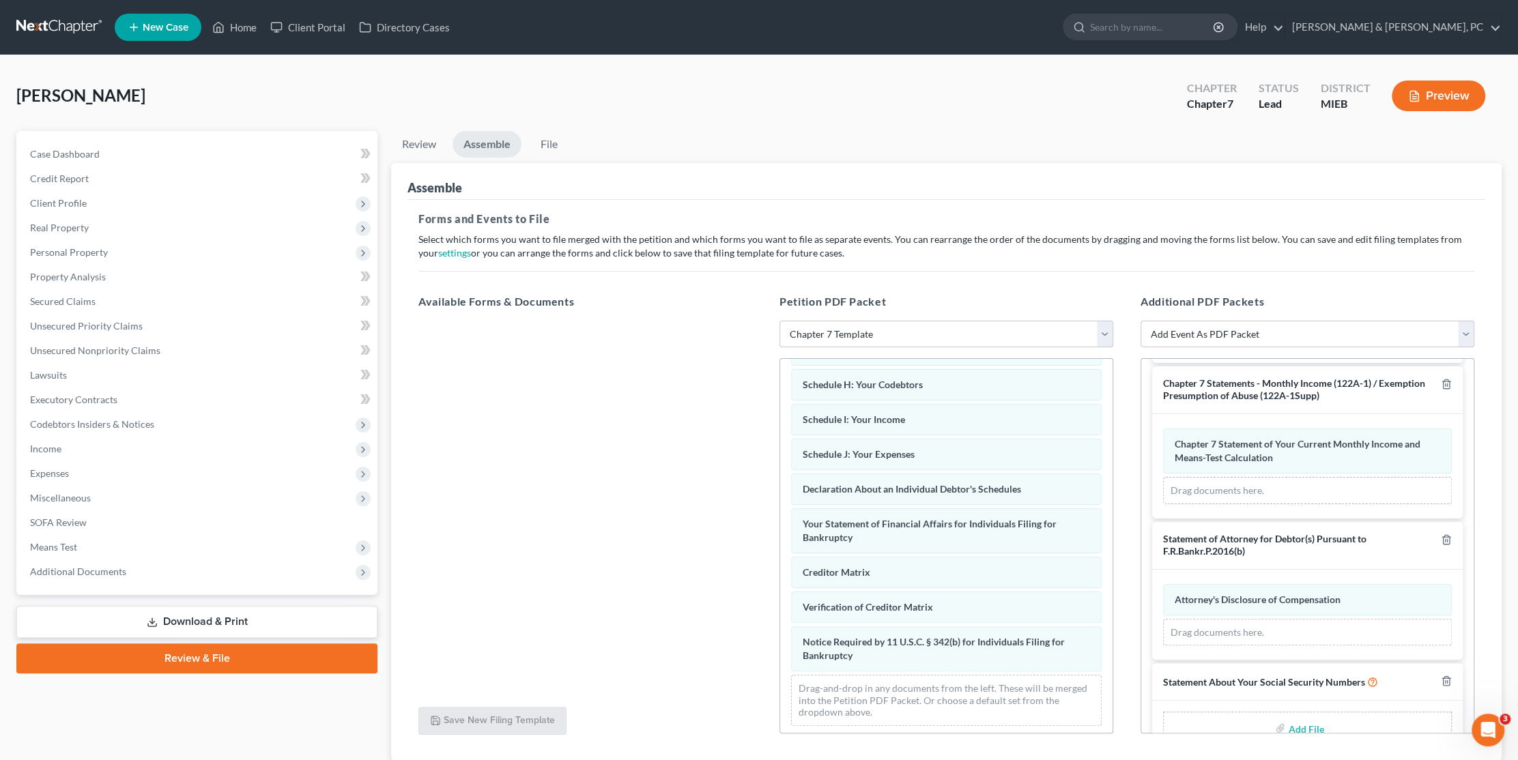
scroll to position [638, 0]
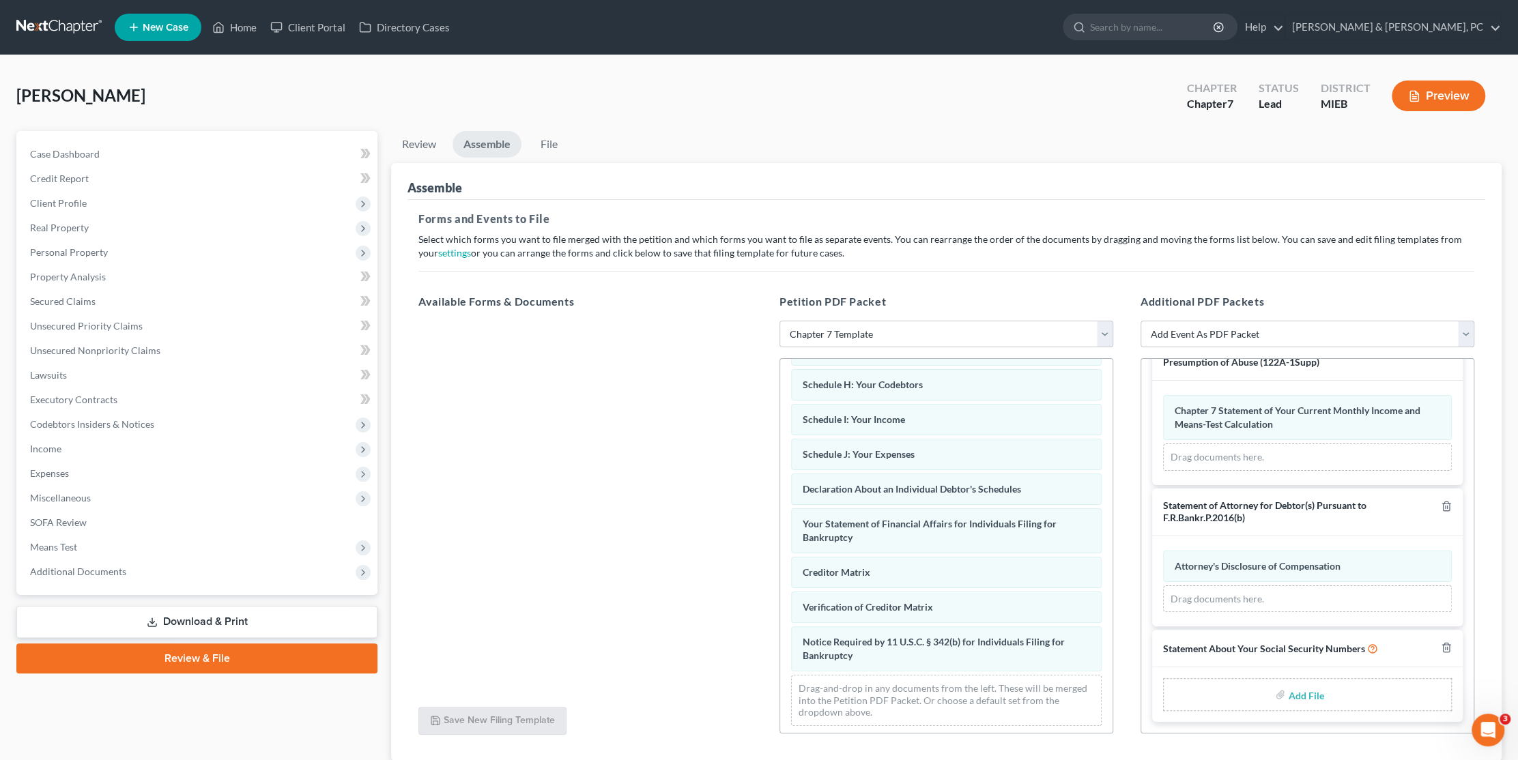
click at [1291, 696] on input "file" at bounding box center [1304, 694] width 33 height 25
type input "C:\fakepath\SSN.pdf"
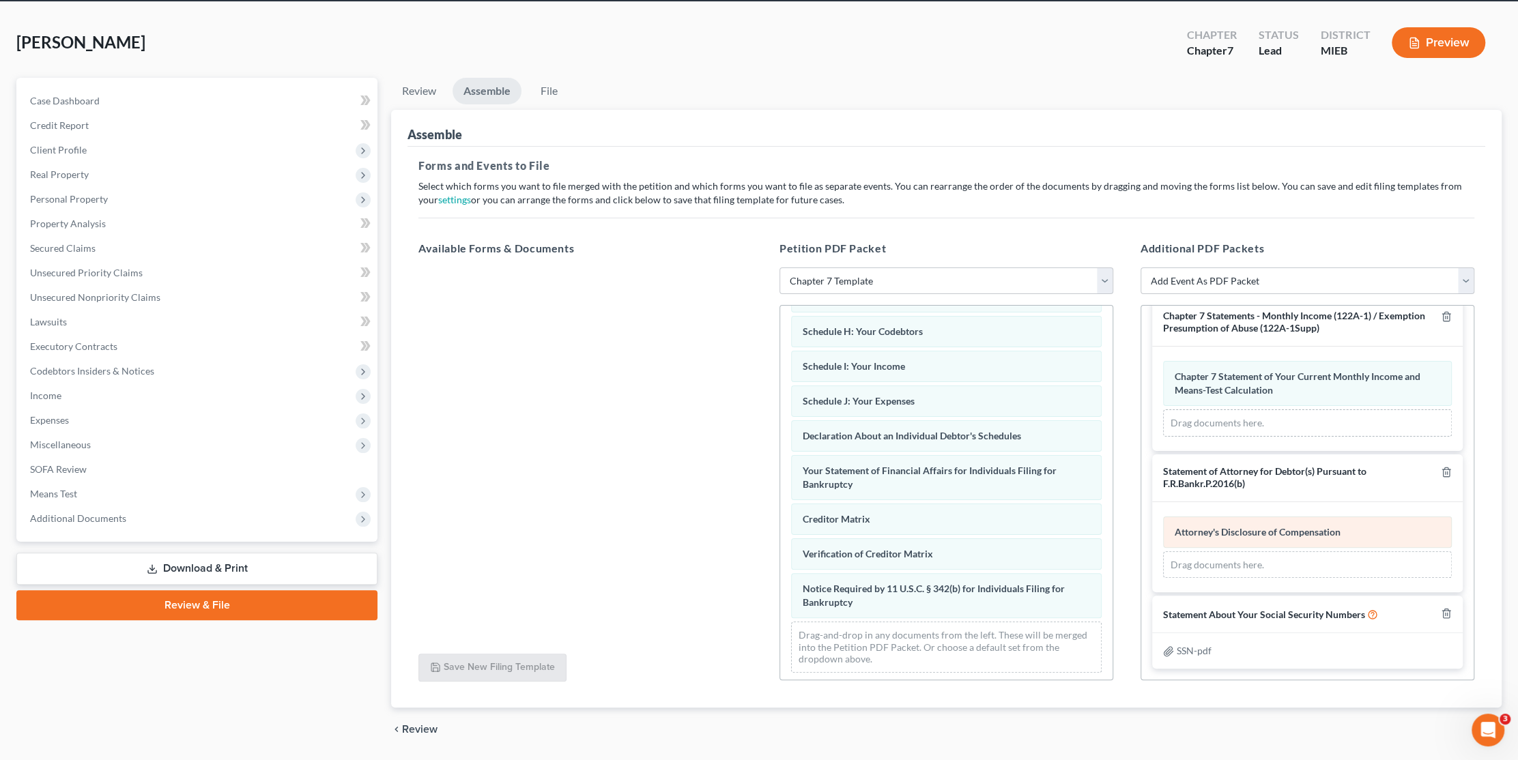
scroll to position [95, 0]
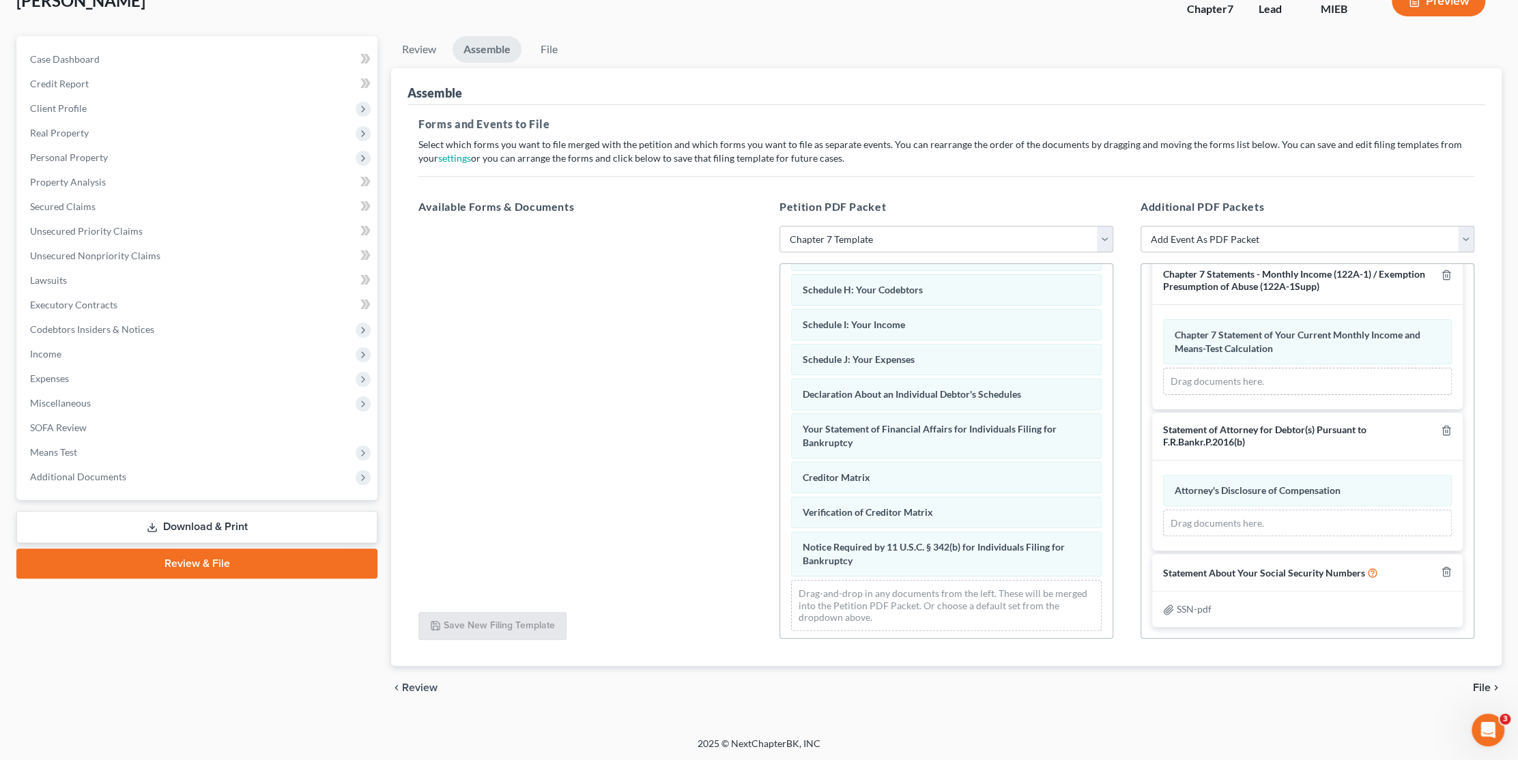
click at [1477, 686] on span "File" at bounding box center [1482, 687] width 18 height 11
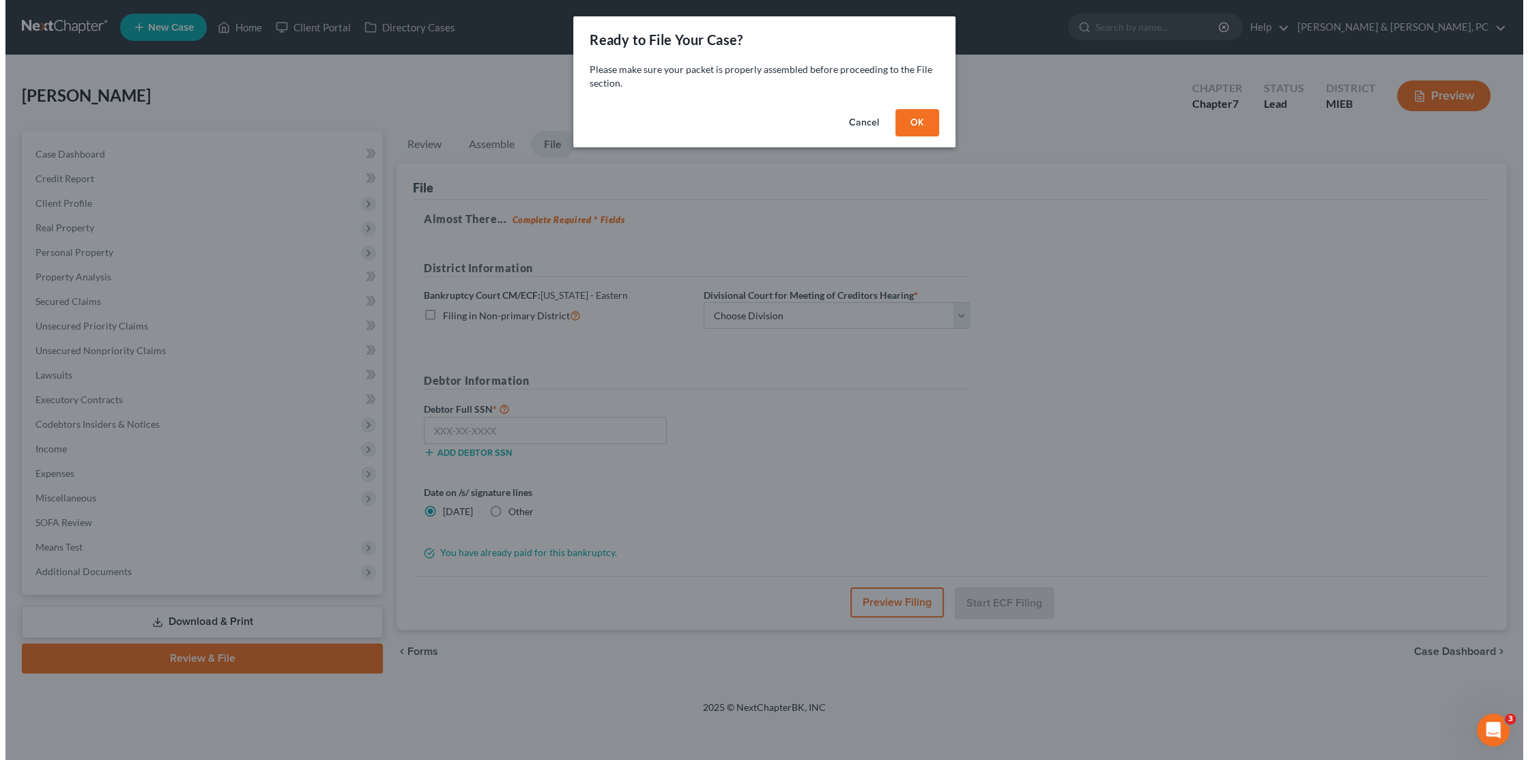
scroll to position [0, 0]
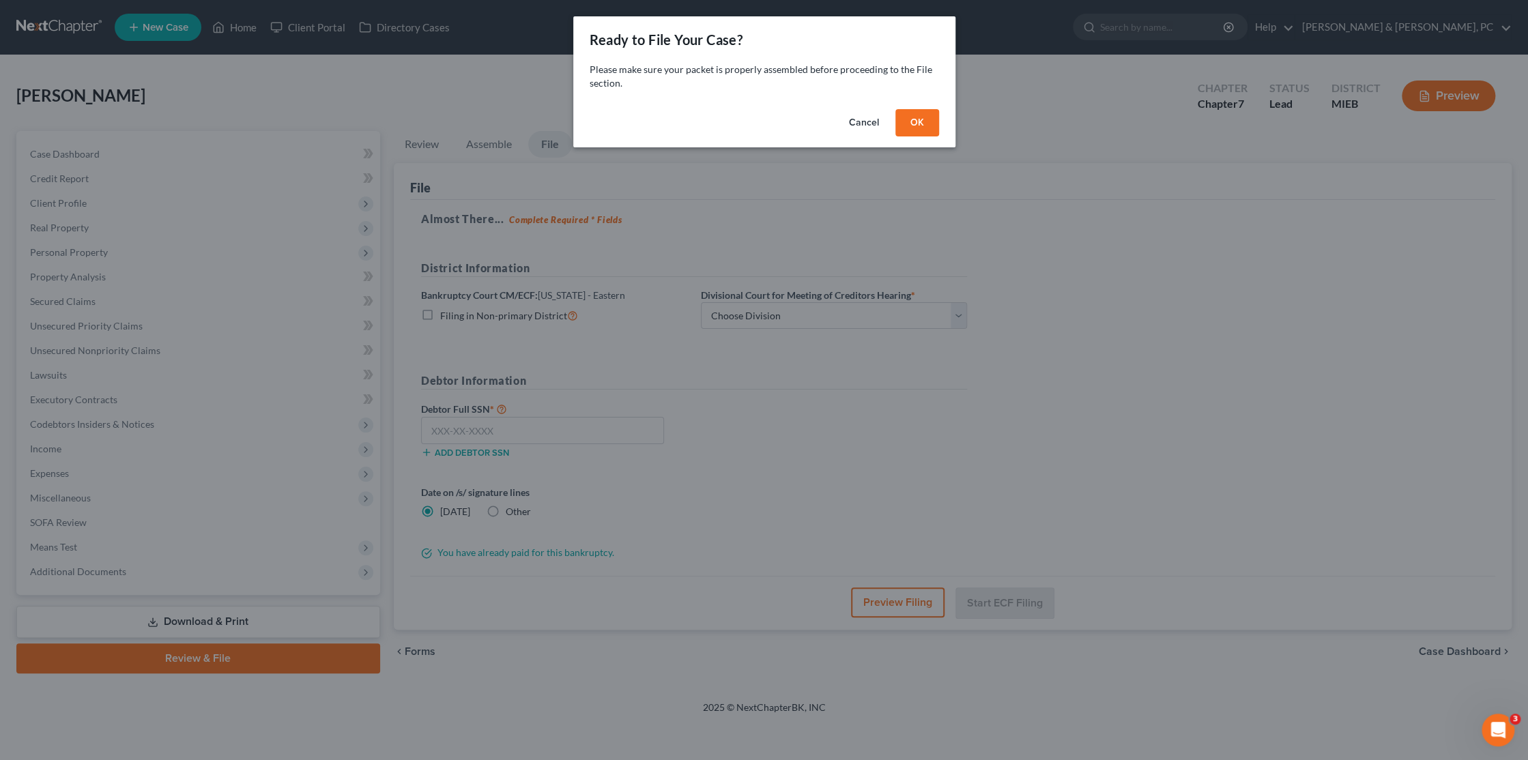
click at [915, 120] on button "OK" at bounding box center [917, 122] width 44 height 27
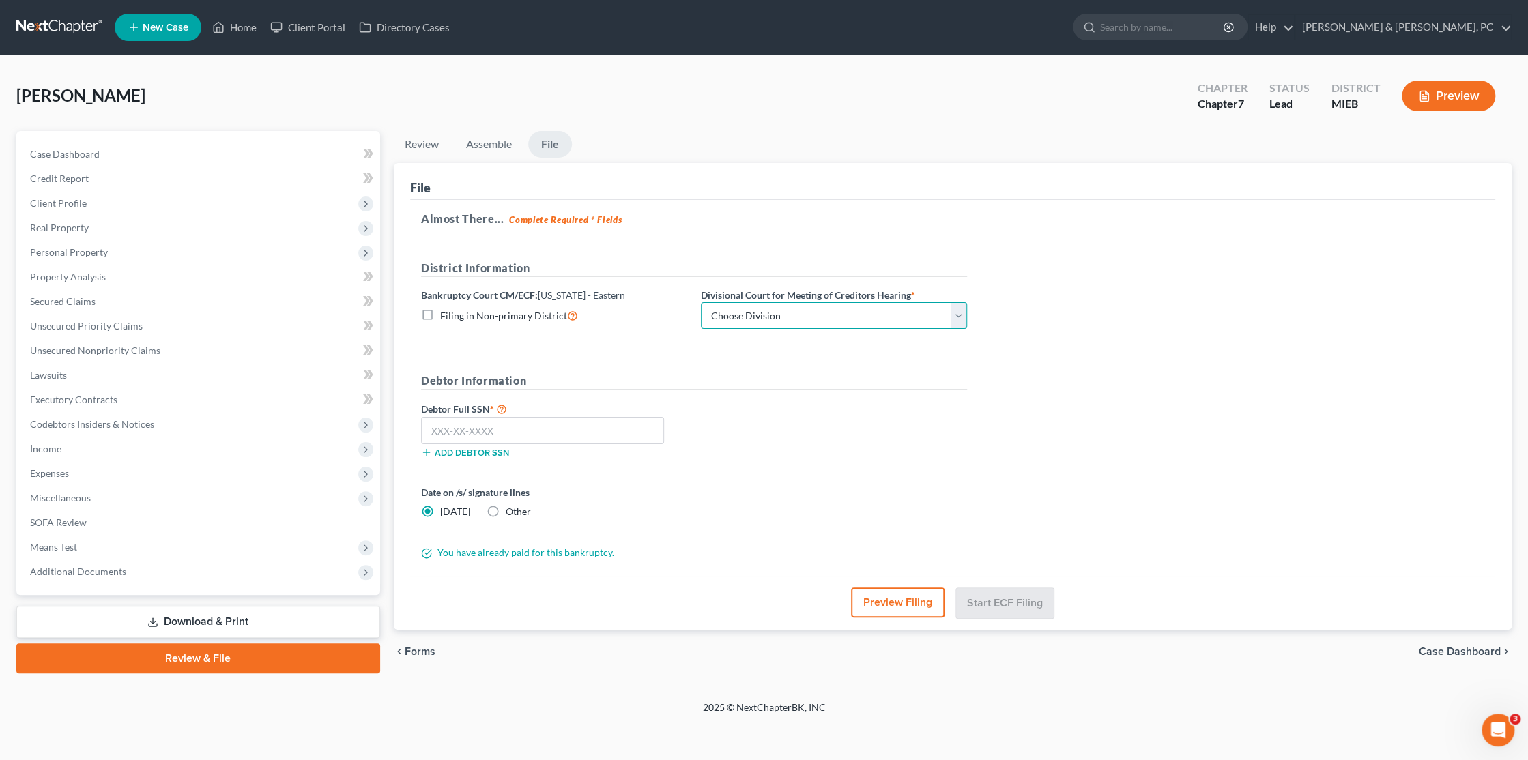
click at [763, 312] on select "Choose Division [GEOGRAPHIC_DATA] [GEOGRAPHIC_DATA] [GEOGRAPHIC_DATA]" at bounding box center [834, 315] width 266 height 27
select select "1"
click at [701, 302] on select "Choose Division [GEOGRAPHIC_DATA] [GEOGRAPHIC_DATA] [GEOGRAPHIC_DATA]" at bounding box center [834, 315] width 266 height 27
click at [466, 423] on input "text" at bounding box center [542, 430] width 243 height 27
type input "372-29-6359"
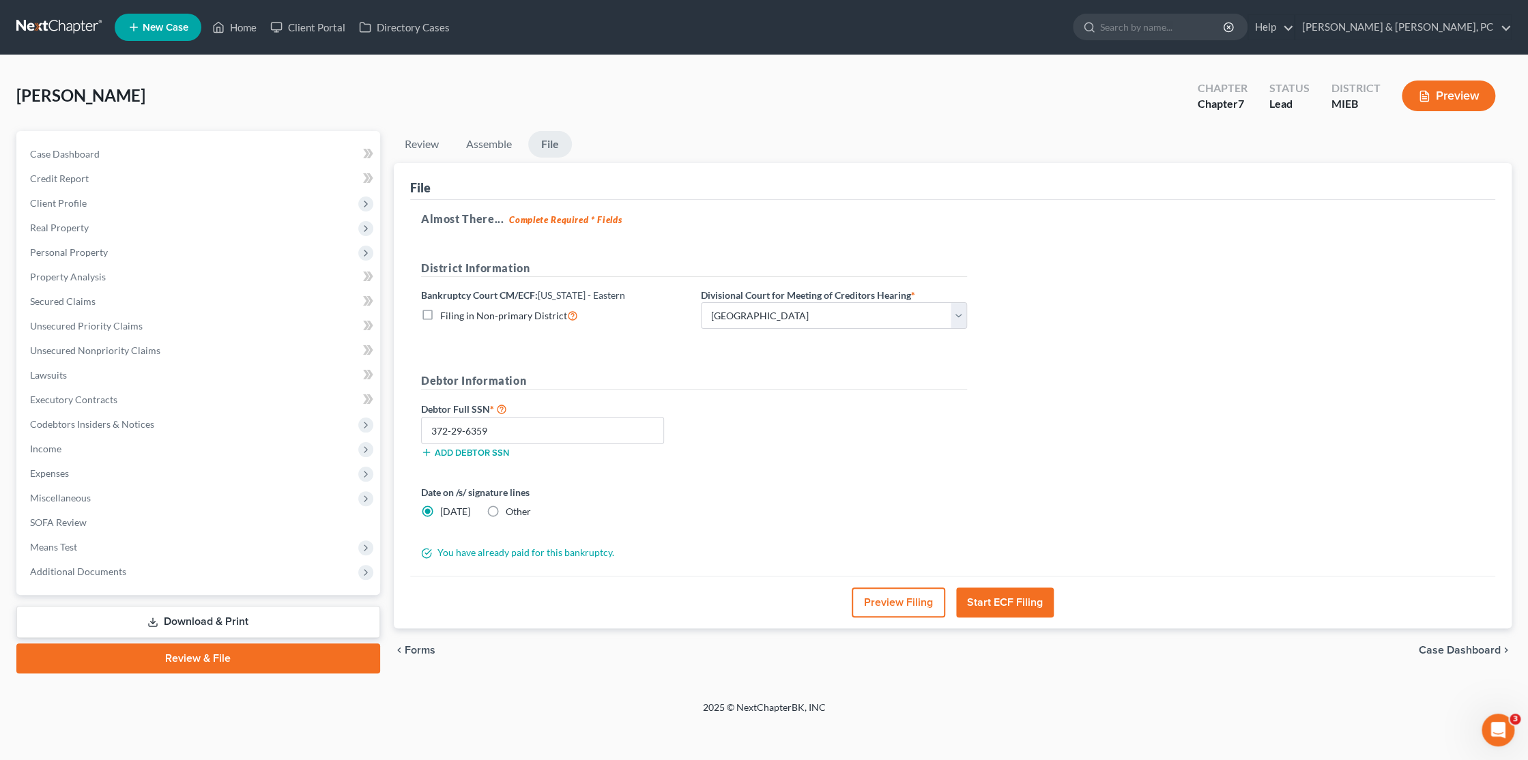
click at [506, 510] on label "Other" at bounding box center [518, 512] width 25 height 14
click at [511, 510] on input "Other" at bounding box center [515, 509] width 9 height 9
radio input "true"
radio input "false"
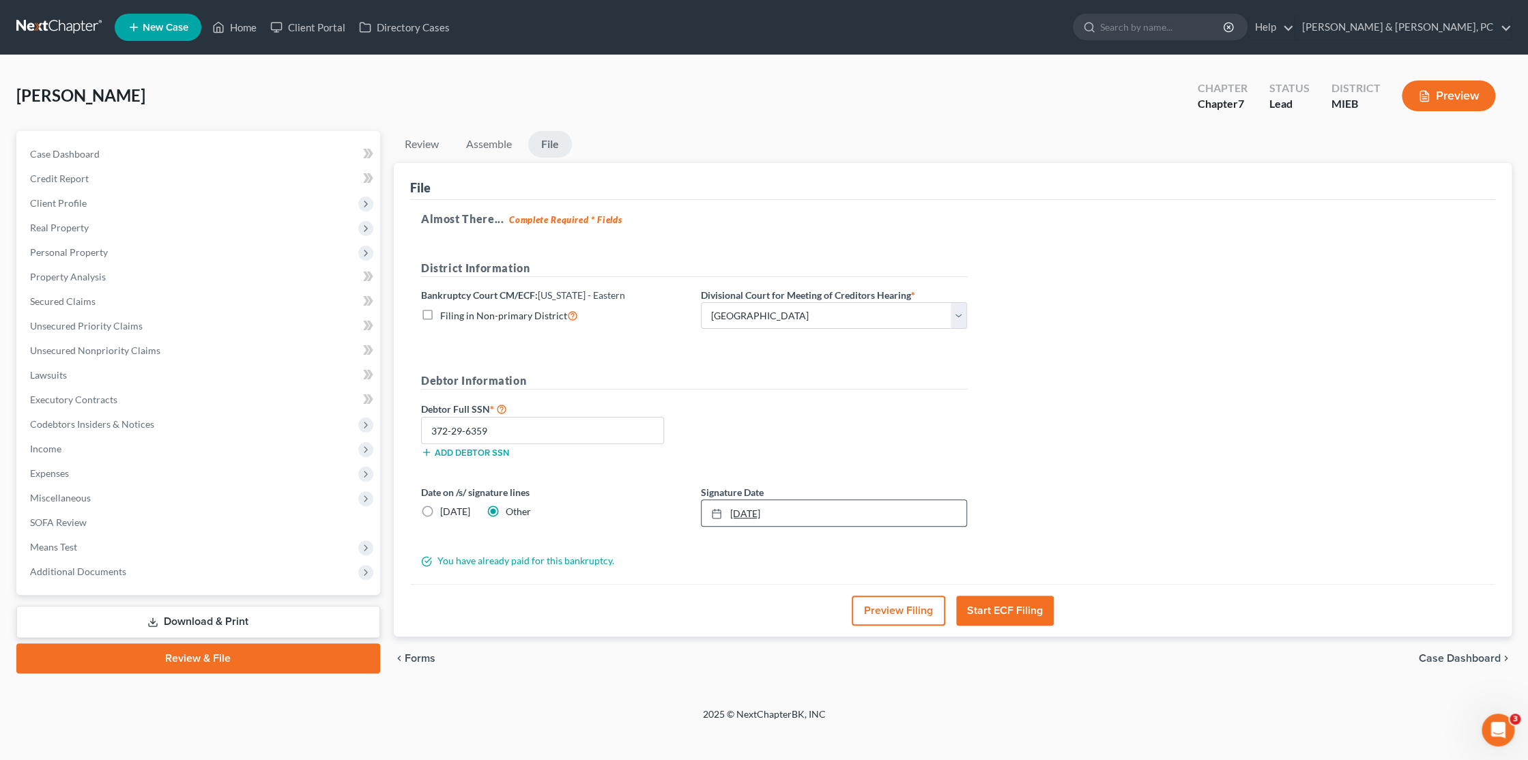
click at [775, 508] on link "[DATE]" at bounding box center [834, 513] width 265 height 26
click at [1033, 606] on button "Start ECF Filing" at bounding box center [1005, 611] width 98 height 30
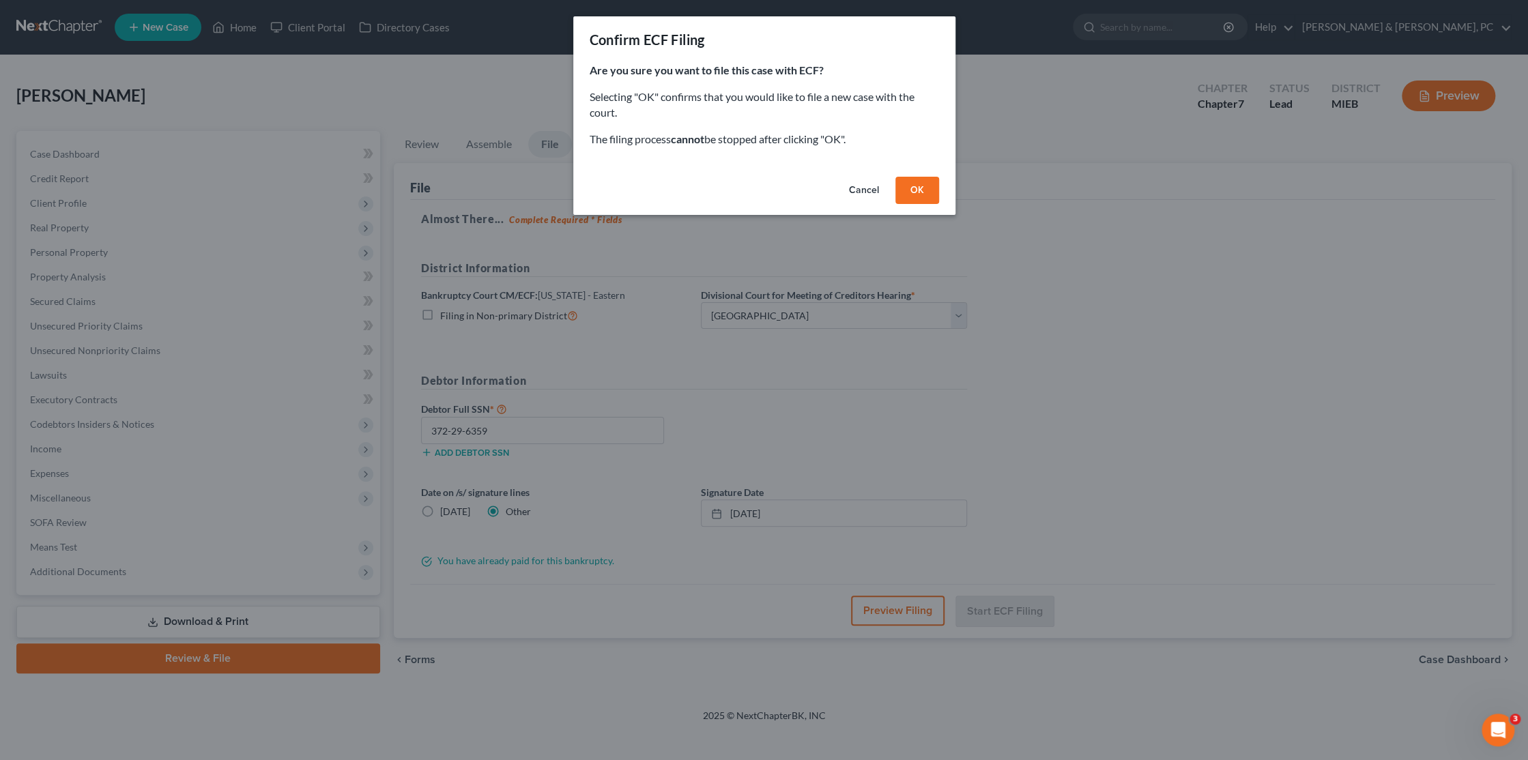
click at [918, 189] on button "OK" at bounding box center [917, 190] width 44 height 27
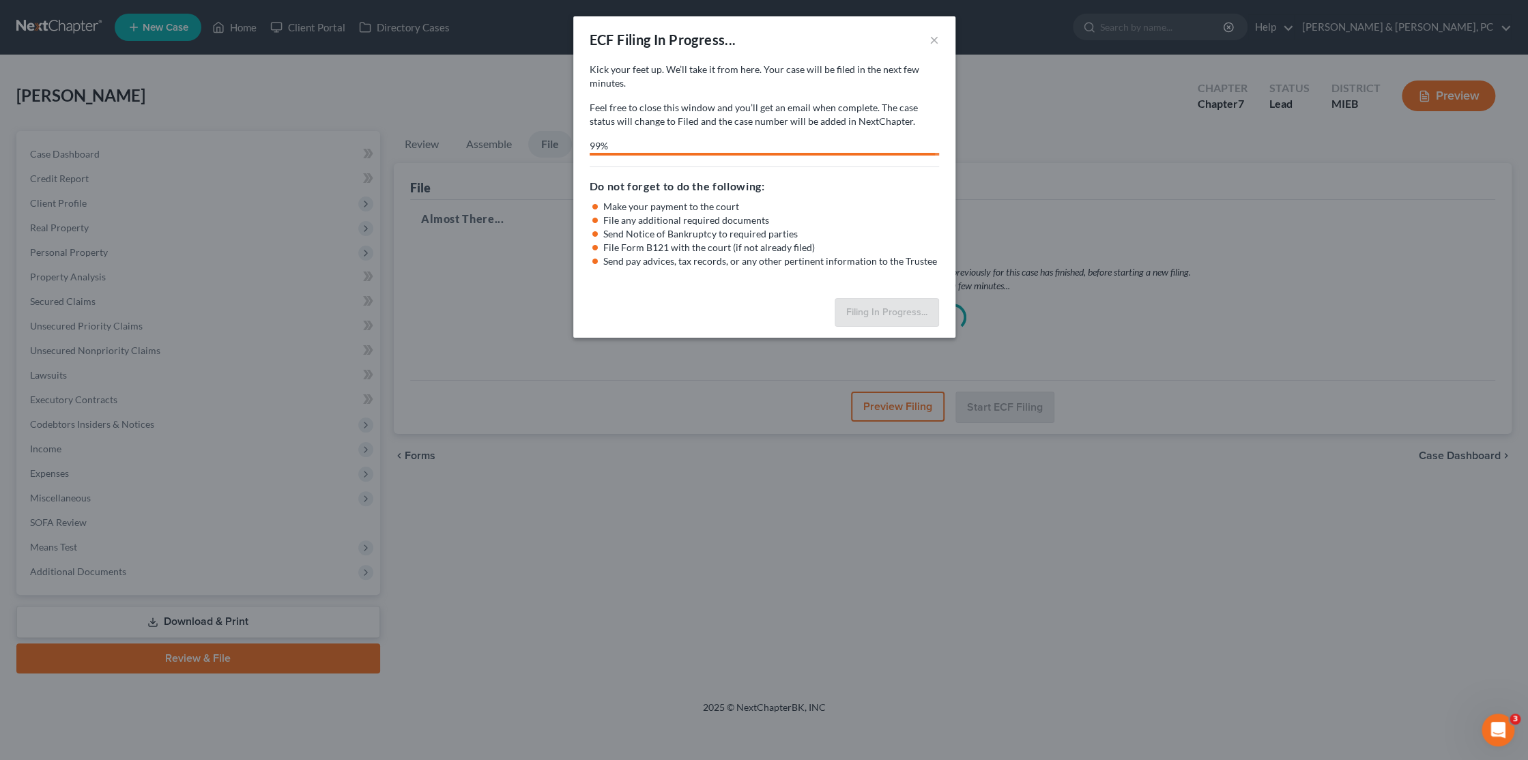
select select "1"
